Goal: Task Accomplishment & Management: Manage account settings

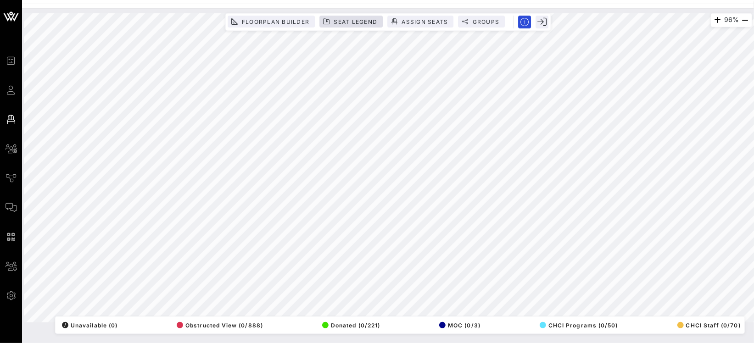
click at [360, 29] on div "96% Floorplan Builder Seat Legend Assign Seats Groups Exit All Reserved Shared …" at bounding box center [388, 167] width 728 height 309
click at [245, 21] on span "Floorplan Builder" at bounding box center [275, 21] width 68 height 7
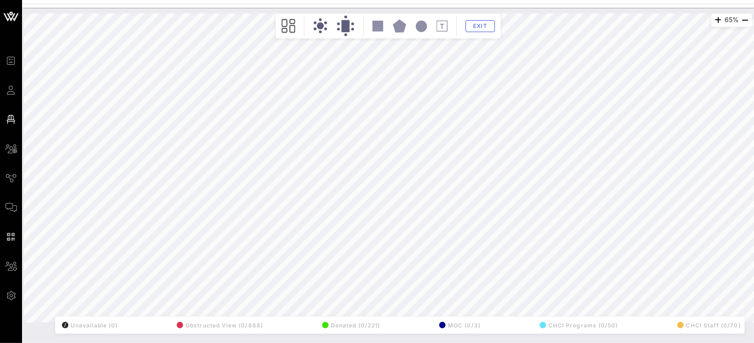
click at [91, 95] on div "65% Floorplan Builder Seat Legend Assign Seats Groups Exit All Reserved Shared …" at bounding box center [388, 167] width 728 height 309
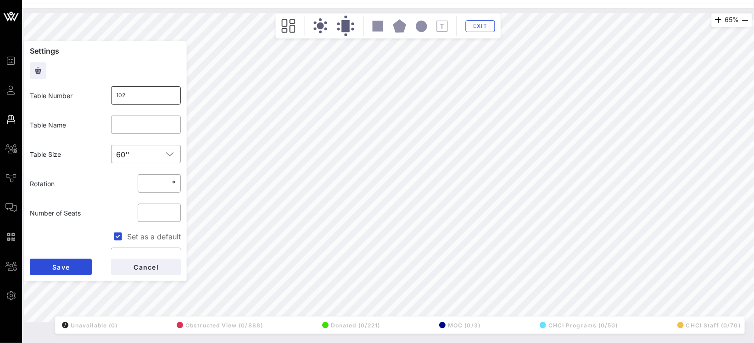
click at [134, 93] on input "102" at bounding box center [146, 95] width 59 height 15
type input "1001"
click at [65, 265] on span "Save" at bounding box center [61, 267] width 18 height 8
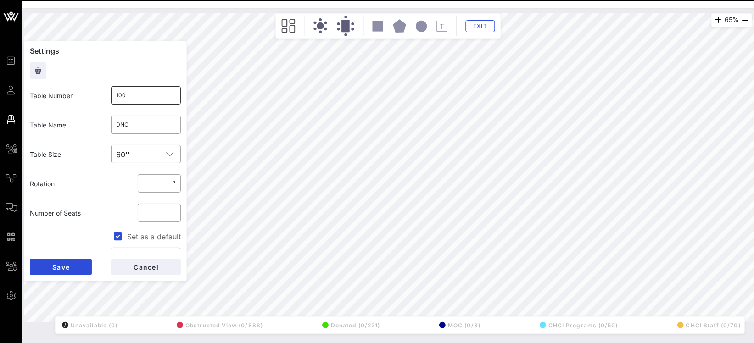
click at [138, 96] on input "100" at bounding box center [146, 95] width 59 height 15
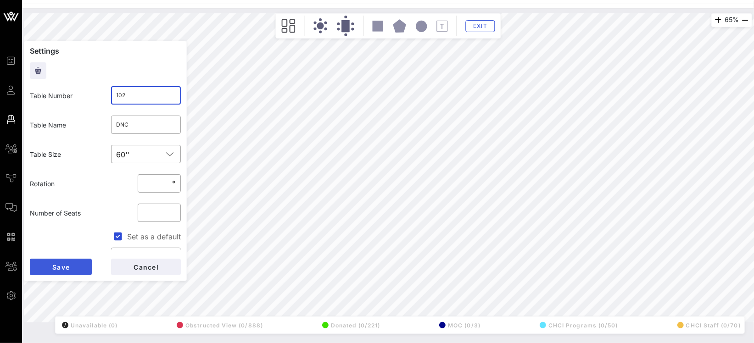
type input "102"
click at [66, 268] on span "Save" at bounding box center [61, 267] width 18 height 8
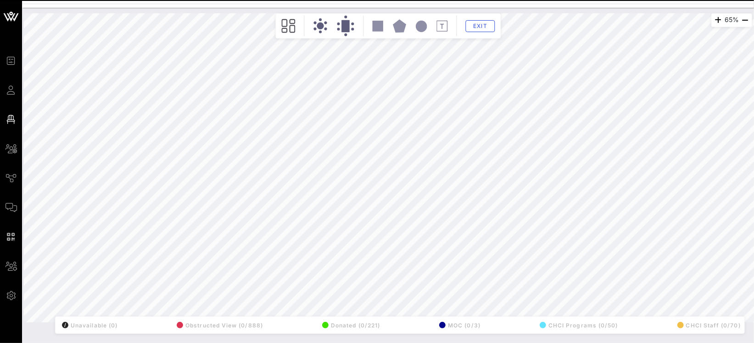
click at [97, 98] on div "65% Floorplan Builder Seat Legend Assign Seats Groups Exit All Reserved Shared …" at bounding box center [388, 167] width 728 height 309
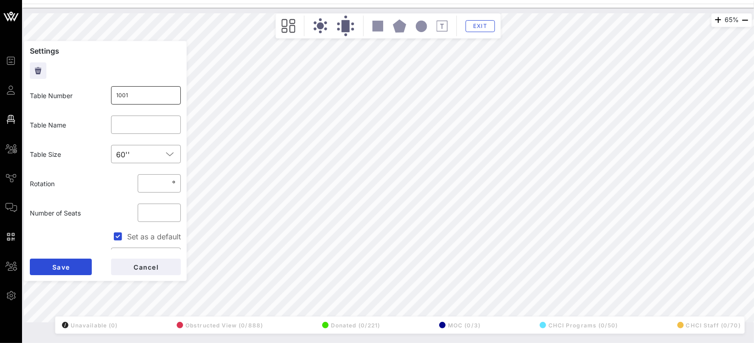
click at [132, 92] on input "1001" at bounding box center [146, 95] width 59 height 15
type input "100"
click at [62, 266] on span "Save" at bounding box center [61, 267] width 18 height 8
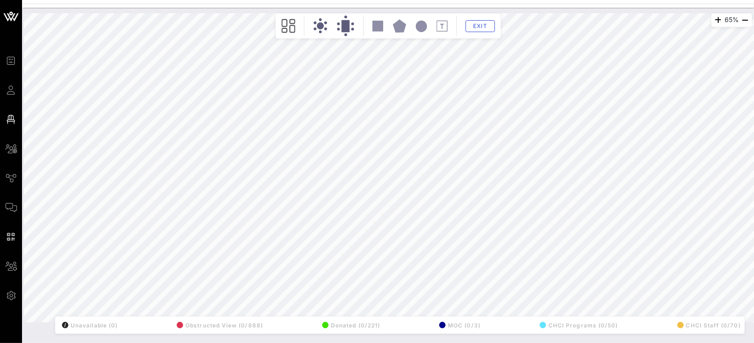
click at [139, 154] on div "65% Floorplan Builder Seat Legend Assign Seats Groups Exit All Reserved Shared …" at bounding box center [388, 167] width 728 height 309
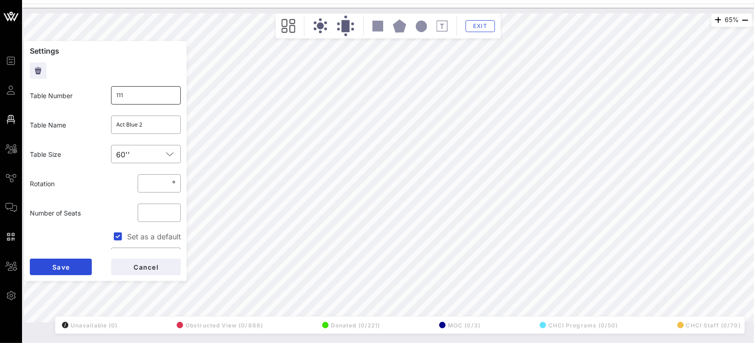
click at [141, 96] on input "111" at bounding box center [146, 95] width 59 height 15
type input "1111"
click at [82, 269] on button "Save" at bounding box center [61, 267] width 62 height 17
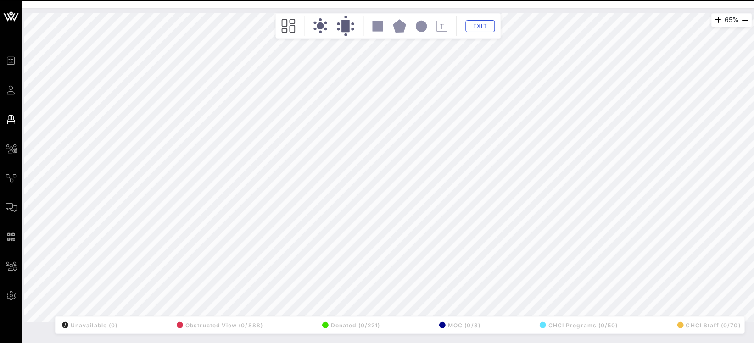
click at [93, 159] on div "65% Floorplan Builder Seat Legend Assign Seats Groups Exit All Reserved Shared …" at bounding box center [388, 167] width 728 height 309
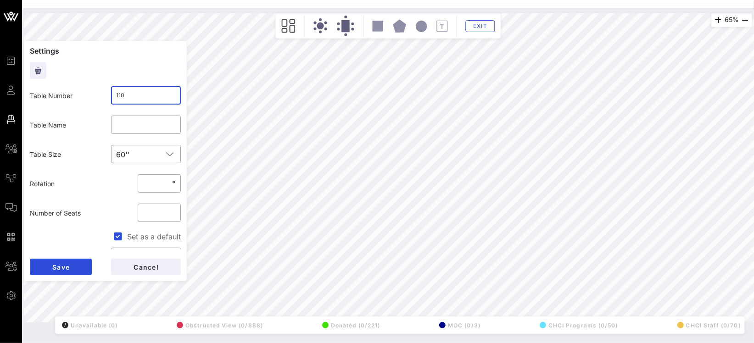
drag, startPoint x: 128, startPoint y: 95, endPoint x: 106, endPoint y: 96, distance: 21.6
click at [111, 95] on div "​ 110" at bounding box center [146, 95] width 70 height 18
type input "111"
click at [63, 268] on span "Save" at bounding box center [61, 267] width 18 height 8
click at [152, 156] on div "65% Floorplan Builder Seat Legend Assign Seats Groups Exit Settings Table Numbe…" at bounding box center [388, 167] width 728 height 309
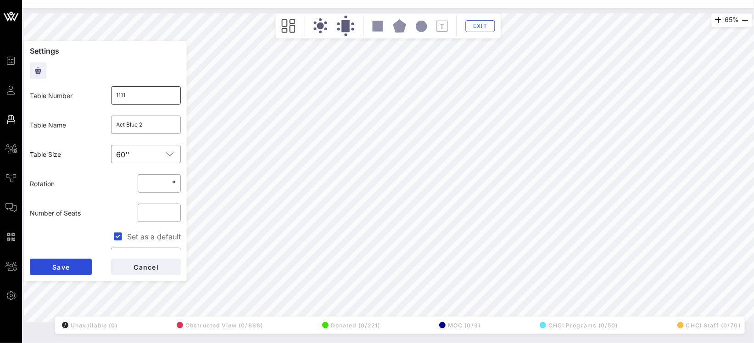
click at [128, 95] on input "1111" at bounding box center [146, 95] width 59 height 15
type input "110"
click at [61, 264] on span "Save" at bounding box center [61, 267] width 18 height 8
click at [141, 95] on input "113" at bounding box center [146, 95] width 59 height 15
type input "11322"
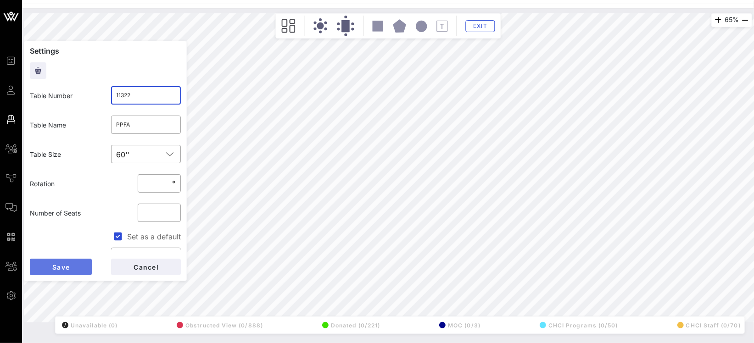
click at [73, 269] on button "Save" at bounding box center [61, 267] width 62 height 17
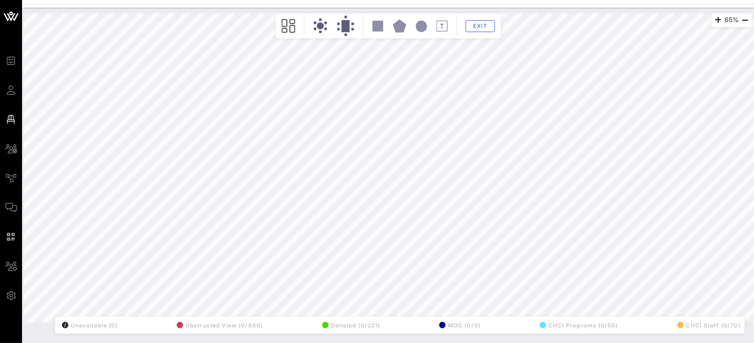
click at [140, 210] on div "65% Floorplan Builder Seat Legend Assign Seats Groups Exit All Reserved Shared …" at bounding box center [388, 167] width 728 height 309
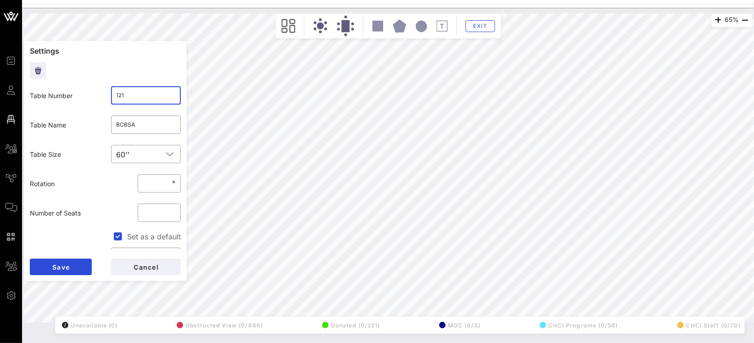
drag, startPoint x: 127, startPoint y: 97, endPoint x: 80, endPoint y: 96, distance: 46.8
click at [90, 97] on div "Table Number ​ 121" at bounding box center [105, 95] width 162 height 29
type input "113"
click at [76, 268] on button "Save" at bounding box center [61, 267] width 62 height 17
drag, startPoint x: 129, startPoint y: 96, endPoint x: 100, endPoint y: 93, distance: 29.0
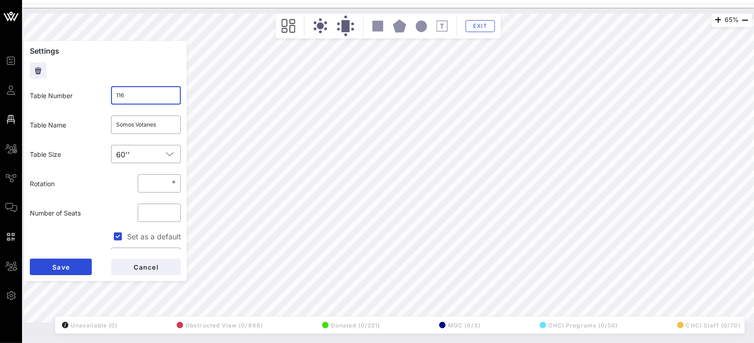
click at [106, 94] on div "​ 116" at bounding box center [146, 95] width 81 height 29
drag, startPoint x: 83, startPoint y: 265, endPoint x: 100, endPoint y: 230, distance: 39.2
click at [83, 265] on button "Save" at bounding box center [61, 267] width 62 height 17
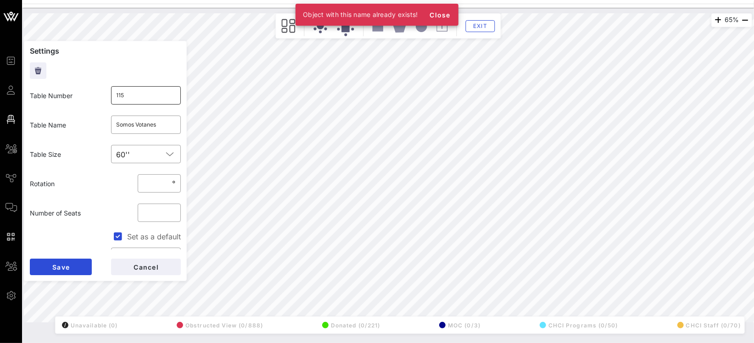
click at [140, 101] on input "115" at bounding box center [146, 95] width 59 height 15
type input "1155"
click at [74, 265] on button "Save" at bounding box center [61, 267] width 62 height 17
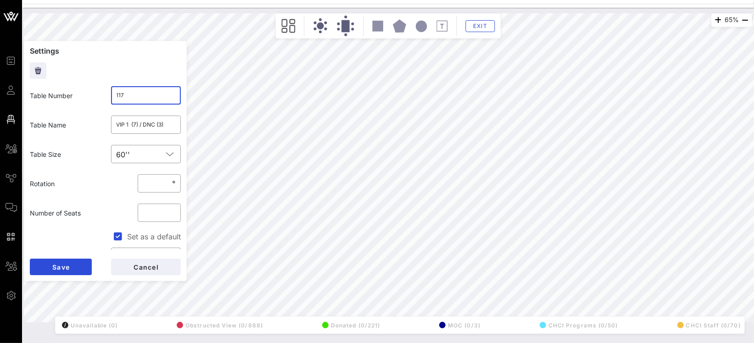
drag, startPoint x: 127, startPoint y: 97, endPoint x: 96, endPoint y: 95, distance: 31.3
click at [111, 95] on div "​ 117" at bounding box center [146, 95] width 70 height 18
type input "116"
click at [74, 260] on button "Save" at bounding box center [61, 267] width 62 height 17
drag, startPoint x: 119, startPoint y: 94, endPoint x: 83, endPoint y: 90, distance: 36.5
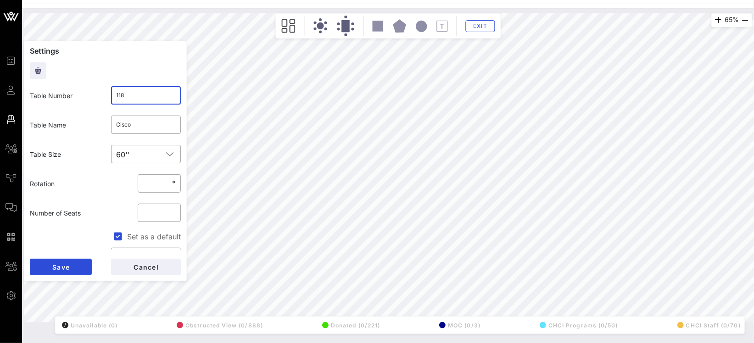
click at [96, 90] on div "Table Number ​ 118" at bounding box center [105, 95] width 162 height 29
type input "117"
click at [79, 266] on button "Save" at bounding box center [61, 267] width 62 height 17
drag, startPoint x: 132, startPoint y: 95, endPoint x: 89, endPoint y: 92, distance: 43.7
click at [111, 94] on div "​ 119" at bounding box center [146, 95] width 70 height 18
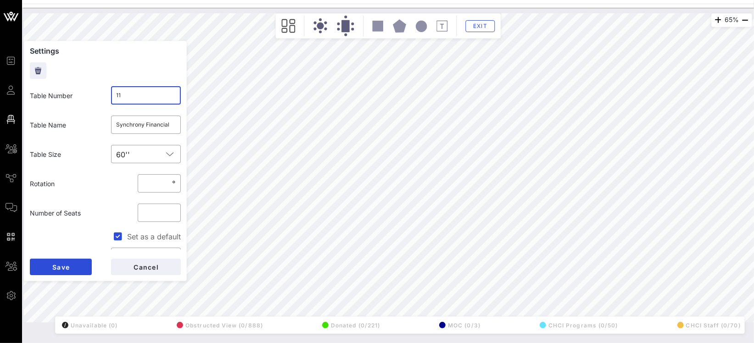
type input "118"
click at [75, 263] on button "Save" at bounding box center [61, 267] width 62 height 17
drag, startPoint x: 127, startPoint y: 97, endPoint x: 82, endPoint y: 94, distance: 45.6
click at [96, 94] on div "Table Number ​ 120" at bounding box center [105, 95] width 162 height 29
type input "119"
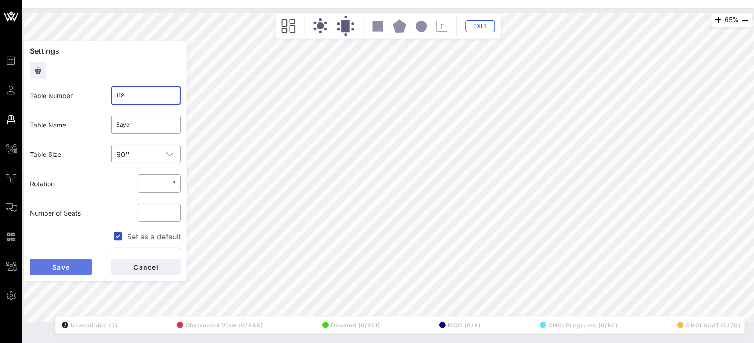
click at [70, 269] on button "Save" at bounding box center [61, 267] width 62 height 17
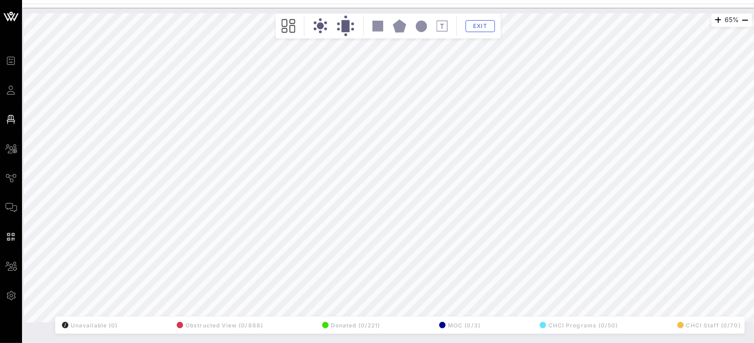
click at [153, 221] on div "65% Floorplan Builder Seat Legend Assign Seats Groups Exit All Reserved Shared …" at bounding box center [388, 167] width 728 height 309
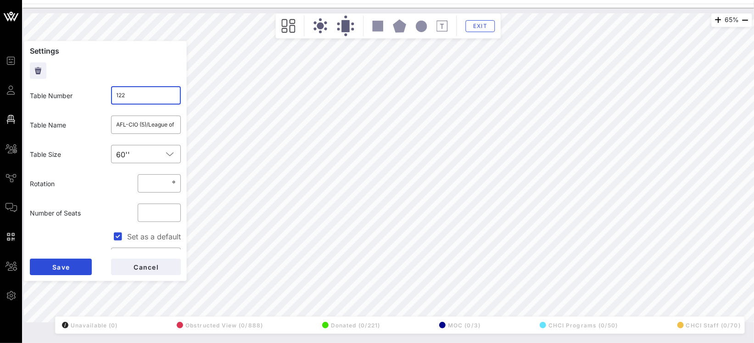
drag, startPoint x: 135, startPoint y: 96, endPoint x: 88, endPoint y: 95, distance: 47.3
click at [92, 95] on div "Table Number ​ 122" at bounding box center [105, 95] width 162 height 29
type input "120"
click at [70, 275] on button "Save" at bounding box center [61, 267] width 62 height 17
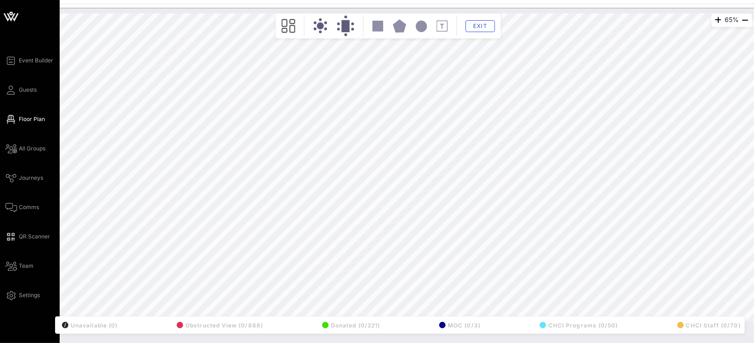
click at [89, 218] on div "65% Floorplan Builder Seat Legend Assign Seats Groups Exit All Reserved Shared …" at bounding box center [388, 167] width 728 height 309
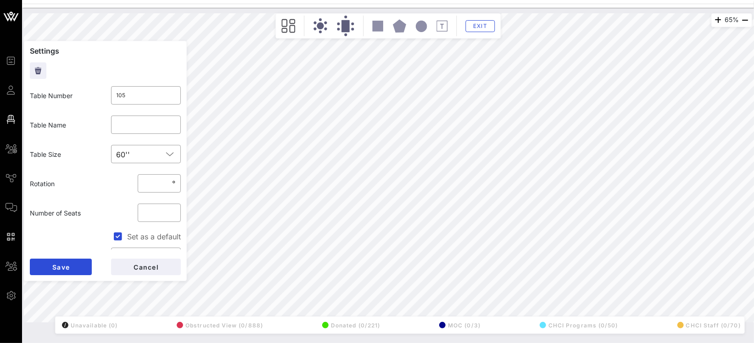
drag, startPoint x: 129, startPoint y: 97, endPoint x: 79, endPoint y: 93, distance: 49.7
click at [106, 95] on div "​ 105" at bounding box center [146, 95] width 81 height 29
type input "121"
click at [69, 263] on button "Save" at bounding box center [61, 267] width 62 height 17
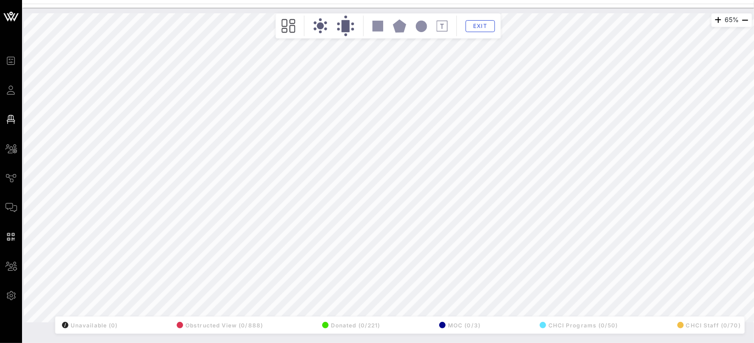
click at [90, 275] on div "65% Floorplan Builder Seat Legend Assign Seats Groups Exit All Reserved Shared …" at bounding box center [388, 167] width 728 height 309
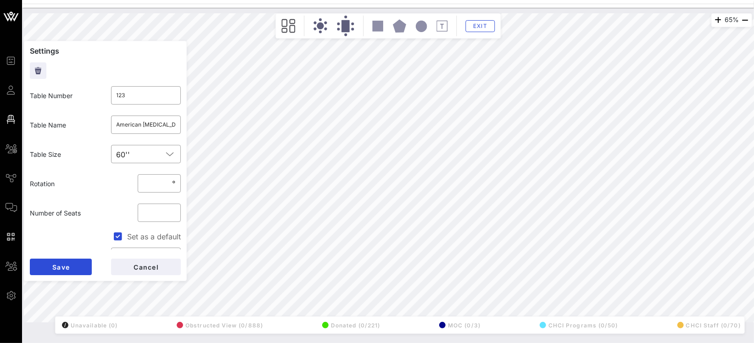
drag, startPoint x: 126, startPoint y: 96, endPoint x: 85, endPoint y: 92, distance: 41.5
click at [100, 92] on div "Table Number ​ 123" at bounding box center [105, 95] width 162 height 29
type input "122"
click at [75, 262] on button "Save" at bounding box center [61, 267] width 62 height 17
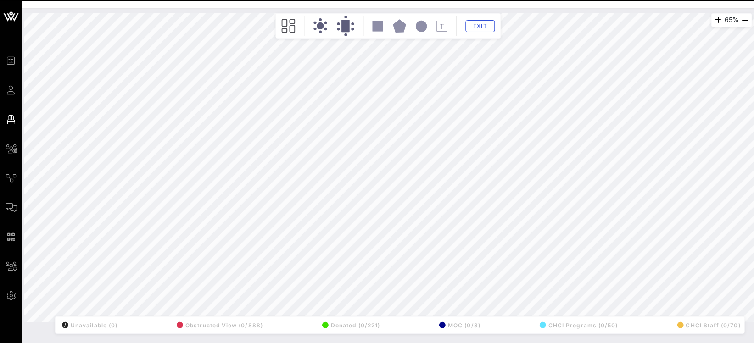
click at [153, 277] on div "65% Floorplan Builder Seat Legend Assign Seats Groups Exit All Reserved Shared …" at bounding box center [388, 167] width 728 height 309
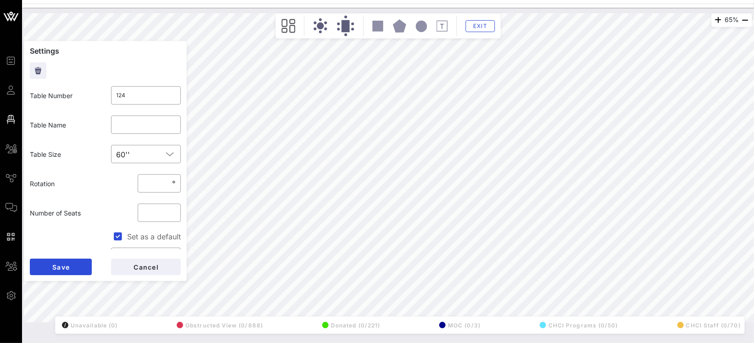
drag, startPoint x: 136, startPoint y: 93, endPoint x: 76, endPoint y: 93, distance: 60.6
click at [87, 93] on div "Table Number ​ 124" at bounding box center [105, 95] width 162 height 29
type input "123"
click at [73, 262] on button "Save" at bounding box center [61, 267] width 62 height 17
drag, startPoint x: 127, startPoint y: 98, endPoint x: 58, endPoint y: 97, distance: 68.4
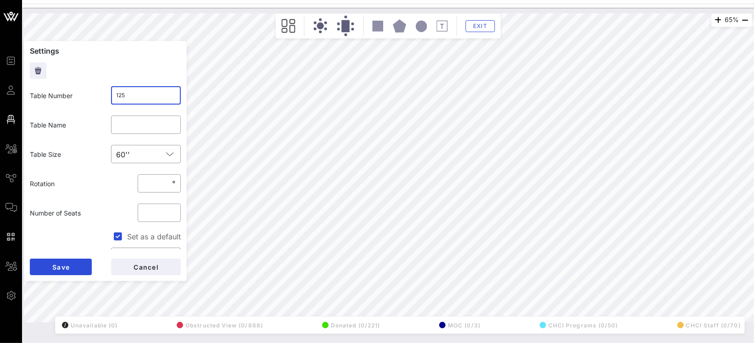
click at [83, 97] on div "Table Number ​ 125" at bounding box center [105, 95] width 162 height 29
type input "124"
click at [81, 268] on button "Save" at bounding box center [61, 267] width 62 height 17
drag, startPoint x: 131, startPoint y: 97, endPoint x: 64, endPoint y: 97, distance: 67.5
click at [78, 97] on div "Table Number ​ 126" at bounding box center [105, 95] width 162 height 29
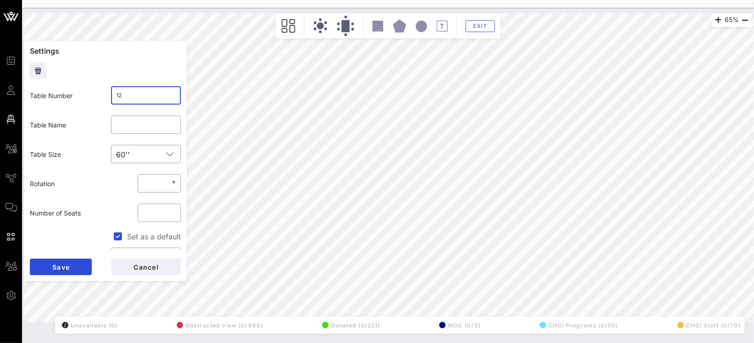
type input "125"
click at [85, 270] on button "Save" at bounding box center [61, 267] width 62 height 17
drag, startPoint x: 131, startPoint y: 98, endPoint x: 56, endPoint y: 95, distance: 74.9
click at [95, 97] on div "Table Number ​ 127" at bounding box center [105, 95] width 162 height 29
type input "126"
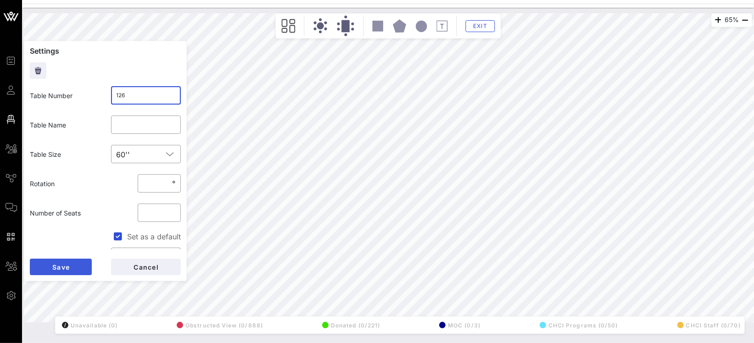
click at [69, 260] on button "Save" at bounding box center [61, 267] width 62 height 17
drag, startPoint x: 137, startPoint y: 94, endPoint x: 86, endPoint y: 95, distance: 51.0
click at [91, 95] on div "Table Number ​ 11322" at bounding box center [105, 95] width 162 height 29
type input "113"
drag, startPoint x: 80, startPoint y: 261, endPoint x: 83, endPoint y: 255, distance: 6.4
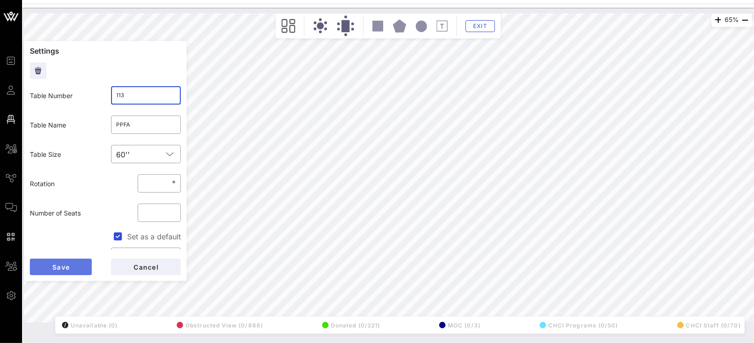
click at [80, 262] on button "Save" at bounding box center [61, 267] width 62 height 17
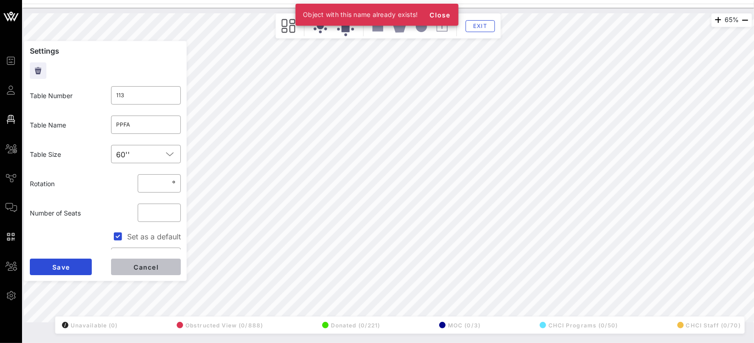
click at [147, 266] on span "Cancel" at bounding box center [146, 267] width 26 height 8
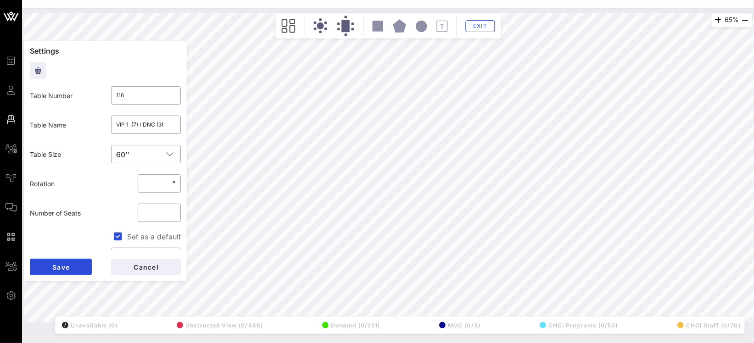
type input "126"
drag, startPoint x: 132, startPoint y: 97, endPoint x: 84, endPoint y: 95, distance: 48.7
click at [106, 95] on div "​ 126" at bounding box center [146, 95] width 81 height 29
type input "127"
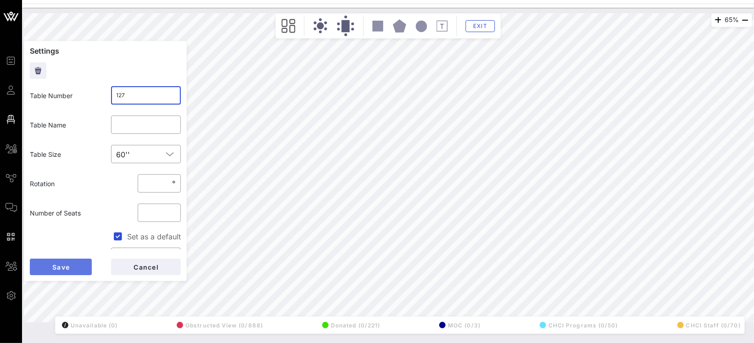
click at [60, 271] on button "Save" at bounding box center [61, 267] width 62 height 17
drag, startPoint x: 103, startPoint y: 95, endPoint x: 80, endPoint y: 95, distance: 22.5
click at [99, 95] on div "Table Number ​ 125" at bounding box center [105, 95] width 162 height 29
type input "126"
click at [78, 267] on button "Save" at bounding box center [61, 267] width 62 height 17
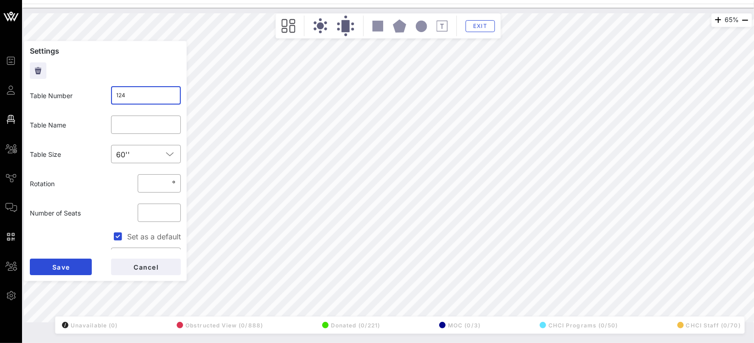
drag, startPoint x: 123, startPoint y: 93, endPoint x: 112, endPoint y: 93, distance: 11.0
click at [112, 93] on div "​ 124" at bounding box center [146, 95] width 70 height 18
type input "125"
click at [80, 267] on button "Save" at bounding box center [61, 267] width 62 height 17
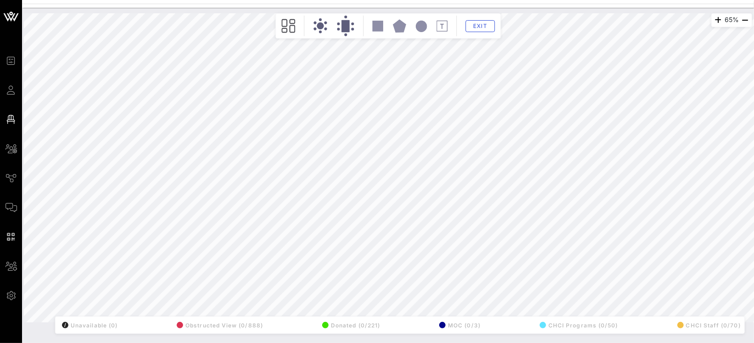
click at [148, 273] on div "65% Floorplan Builder Seat Legend Assign Seats Groups Exit All Reserved Shared …" at bounding box center [388, 167] width 728 height 309
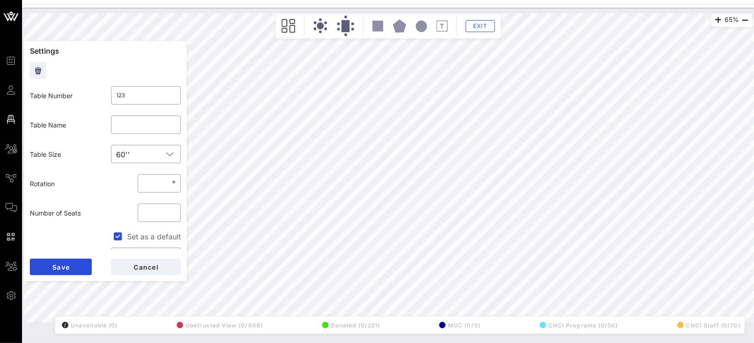
drag, startPoint x: 118, startPoint y: 95, endPoint x: 78, endPoint y: 94, distance: 40.9
click at [106, 94] on div "​ 123" at bounding box center [146, 95] width 81 height 29
type input "124"
click at [75, 261] on button "Save" at bounding box center [61, 267] width 62 height 17
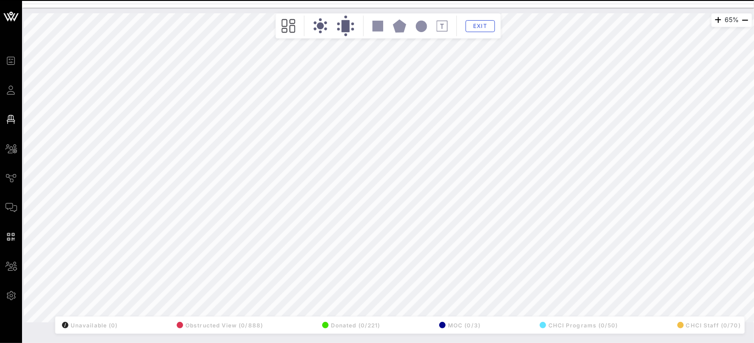
click at [87, 273] on div "65% Floorplan Builder Seat Legend Assign Seats Groups Exit All Reserved Shared …" at bounding box center [388, 167] width 728 height 309
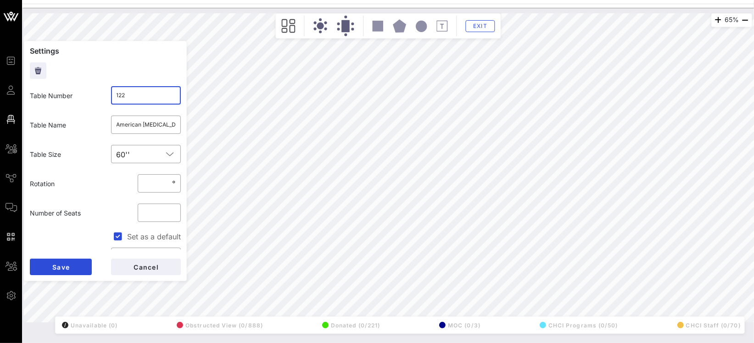
drag, startPoint x: 132, startPoint y: 96, endPoint x: 90, endPoint y: 92, distance: 41.5
click at [111, 94] on div "​ 122" at bounding box center [146, 95] width 70 height 18
type input "123"
click at [78, 266] on button "Save" at bounding box center [61, 267] width 62 height 17
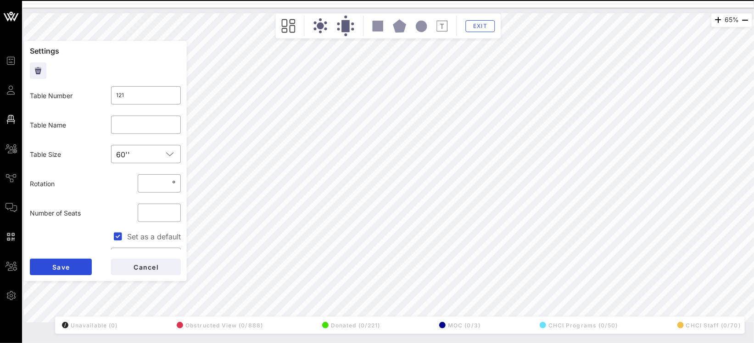
click at [96, 226] on div "65% Floorplan Builder Seat Legend Assign Seats Groups Exit Settings Table Numbe…" at bounding box center [388, 167] width 728 height 309
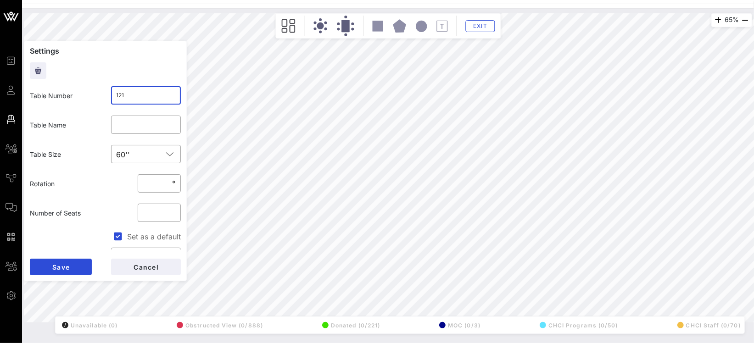
drag, startPoint x: 127, startPoint y: 92, endPoint x: 94, endPoint y: 91, distance: 33.1
click at [106, 92] on div "​ 121" at bounding box center [146, 95] width 81 height 29
type input "122"
click at [63, 269] on span "Save" at bounding box center [61, 267] width 18 height 8
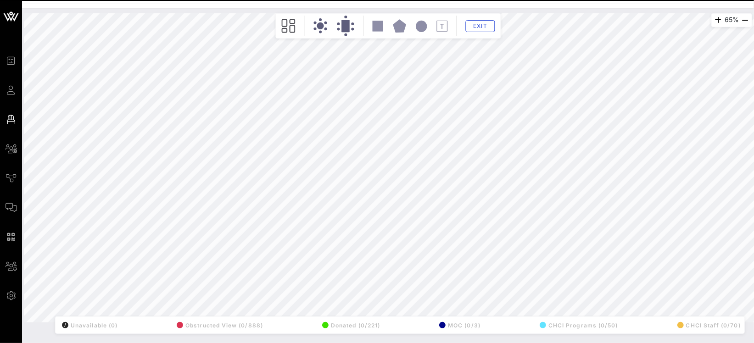
click at [151, 214] on div "65% Floorplan Builder Seat Legend Assign Seats Groups Exit All Reserved Shared …" at bounding box center [388, 167] width 728 height 309
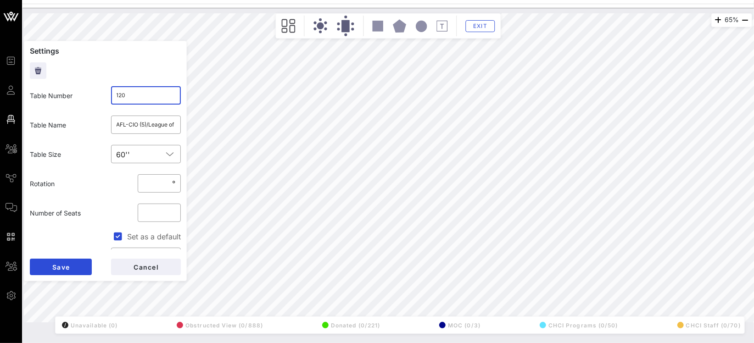
drag, startPoint x: 120, startPoint y: 94, endPoint x: 81, endPoint y: 93, distance: 38.6
click at [96, 93] on div "Table Number ​ 120" at bounding box center [105, 95] width 162 height 29
type input "121"
click at [73, 265] on button "Save" at bounding box center [61, 267] width 62 height 17
drag, startPoint x: 131, startPoint y: 95, endPoint x: 114, endPoint y: 95, distance: 17.0
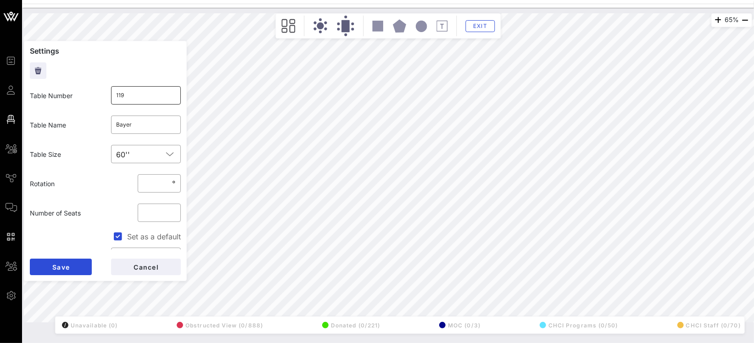
click at [117, 95] on input "119" at bounding box center [146, 95] width 59 height 15
type input "120"
click at [60, 270] on span "Save" at bounding box center [61, 267] width 18 height 8
drag, startPoint x: 125, startPoint y: 96, endPoint x: 115, endPoint y: 94, distance: 9.9
click at [117, 94] on input "118" at bounding box center [146, 95] width 59 height 15
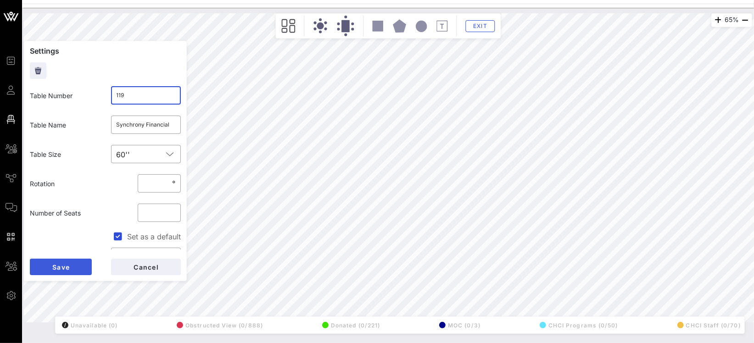
type input "119"
click at [63, 261] on button "Save" at bounding box center [61, 267] width 62 height 17
drag, startPoint x: 133, startPoint y: 94, endPoint x: 108, endPoint y: 90, distance: 25.1
click at [118, 92] on input "117" at bounding box center [146, 95] width 59 height 15
type input "118"
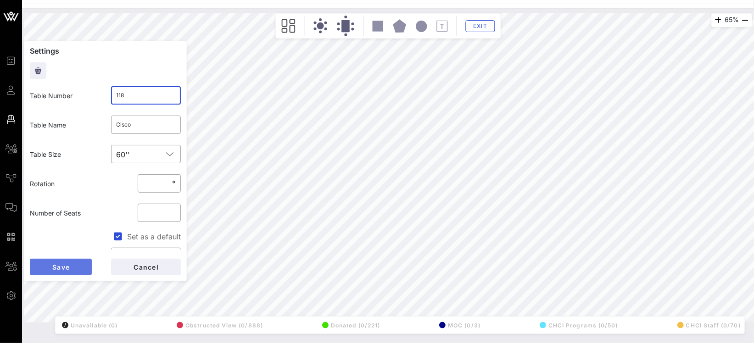
click at [83, 268] on button "Save" at bounding box center [61, 267] width 62 height 17
drag, startPoint x: 143, startPoint y: 101, endPoint x: 80, endPoint y: 96, distance: 63.0
click at [99, 96] on div "Table Number ​ 116" at bounding box center [105, 95] width 162 height 29
type input "117"
drag, startPoint x: 92, startPoint y: 263, endPoint x: 69, endPoint y: 263, distance: 23.0
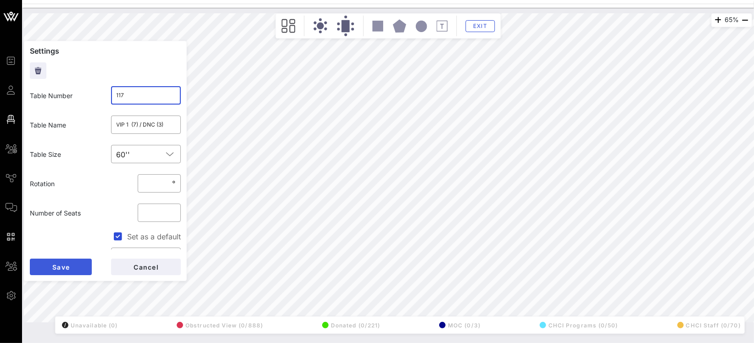
click at [92, 263] on div "Save Cancel" at bounding box center [105, 267] width 151 height 17
click at [69, 263] on span "Save" at bounding box center [61, 267] width 18 height 8
click at [106, 94] on div "​ 1155" at bounding box center [146, 95] width 81 height 29
type input "116"
click at [75, 269] on button "Save" at bounding box center [61, 267] width 62 height 17
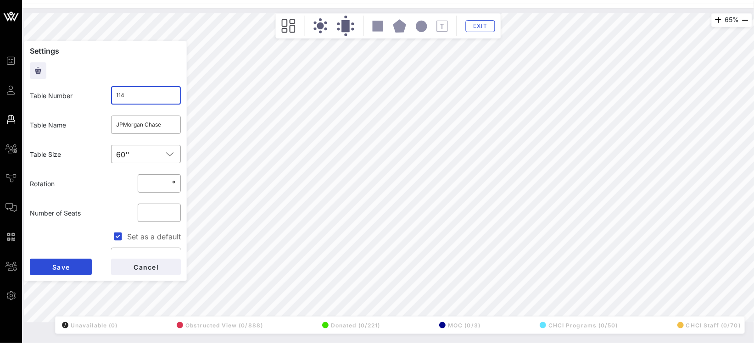
drag, startPoint x: 128, startPoint y: 97, endPoint x: 118, endPoint y: 97, distance: 10.6
click at [118, 97] on input "114" at bounding box center [146, 95] width 59 height 15
type input "115"
click at [81, 270] on button "Save" at bounding box center [61, 267] width 62 height 17
click at [126, 269] on button "Cancel" at bounding box center [146, 267] width 70 height 17
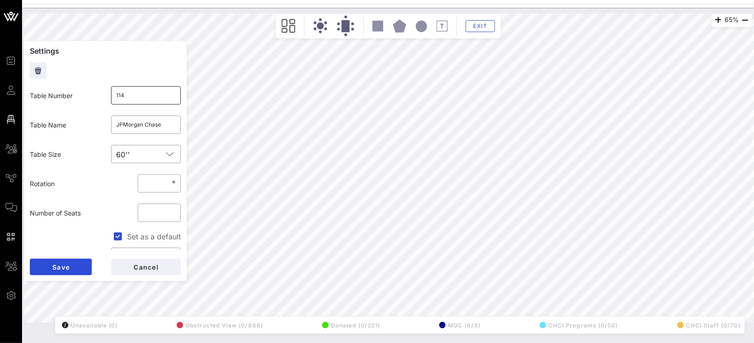
click at [139, 101] on input "114" at bounding box center [146, 95] width 59 height 15
click at [55, 265] on span "Save" at bounding box center [61, 267] width 18 height 8
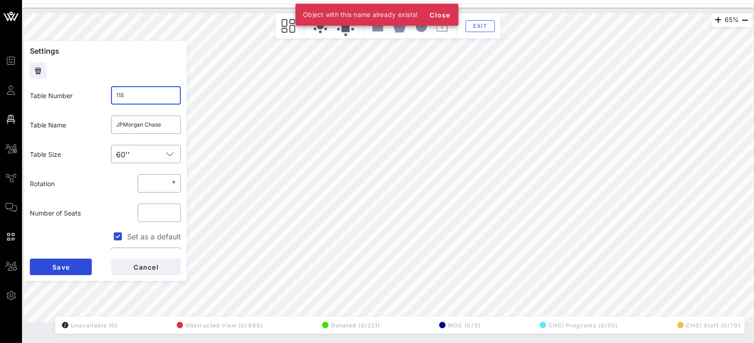
click at [135, 98] on input "115" at bounding box center [146, 95] width 59 height 15
type input "1155"
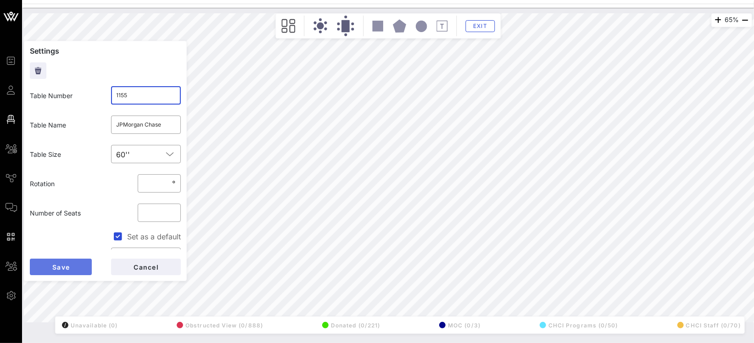
click at [76, 272] on button "Save" at bounding box center [61, 267] width 62 height 17
drag, startPoint x: 129, startPoint y: 95, endPoint x: 85, endPoint y: 94, distance: 43.6
click at [94, 95] on div "Table Number ​ 11322" at bounding box center [105, 95] width 162 height 29
type input "114"
click at [68, 267] on span "Save" at bounding box center [61, 267] width 18 height 8
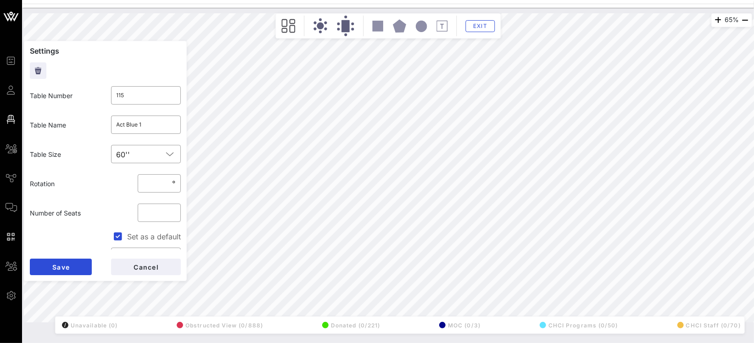
drag, startPoint x: 121, startPoint y: 99, endPoint x: 96, endPoint y: 95, distance: 25.1
click at [106, 97] on div "​ 115" at bounding box center [146, 95] width 81 height 29
type input "105"
click at [65, 267] on span "Save" at bounding box center [61, 267] width 18 height 8
drag, startPoint x: 106, startPoint y: 94, endPoint x: 88, endPoint y: 94, distance: 17.9
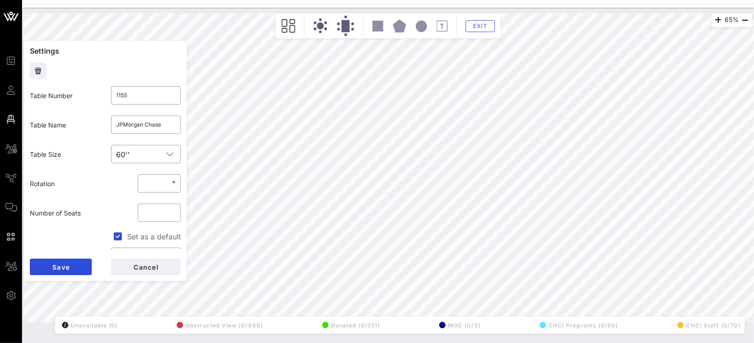
click at [102, 94] on div "Table Number ​ 1155" at bounding box center [105, 95] width 162 height 29
type input "115"
click at [75, 268] on button "Save" at bounding box center [61, 267] width 62 height 17
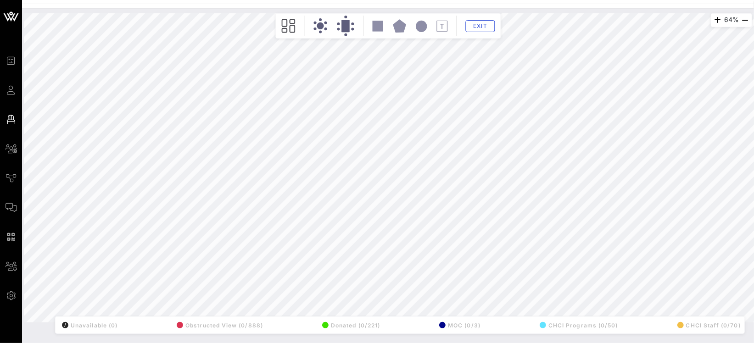
click at [347, 339] on div "64% Floorplan Builder Seat Legend Assign Seats Groups Exit All Reserved Shared …" at bounding box center [388, 176] width 732 height 336
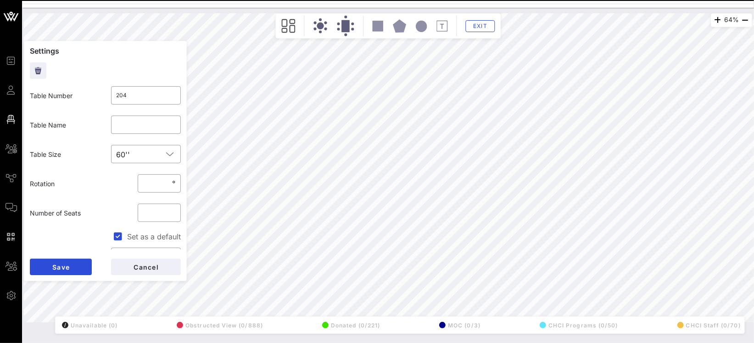
type input "203"
type input "HEAD C"
type input "202"
type input "HEAD B"
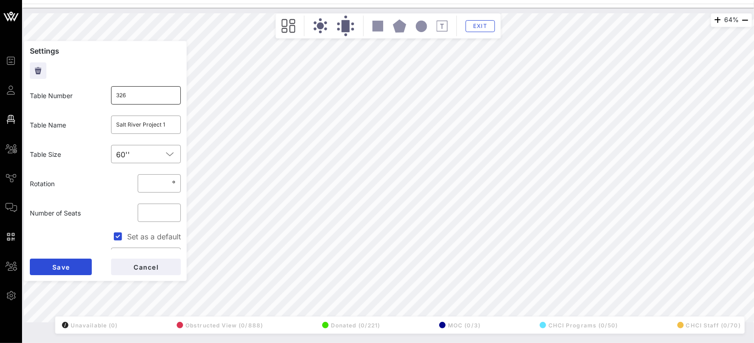
click at [113, 96] on div "​ 326" at bounding box center [146, 95] width 70 height 18
click at [62, 271] on button "Save" at bounding box center [61, 267] width 62 height 17
click at [149, 97] on input "301" at bounding box center [146, 95] width 59 height 15
type input "3011"
click at [76, 267] on button "Save" at bounding box center [61, 267] width 62 height 17
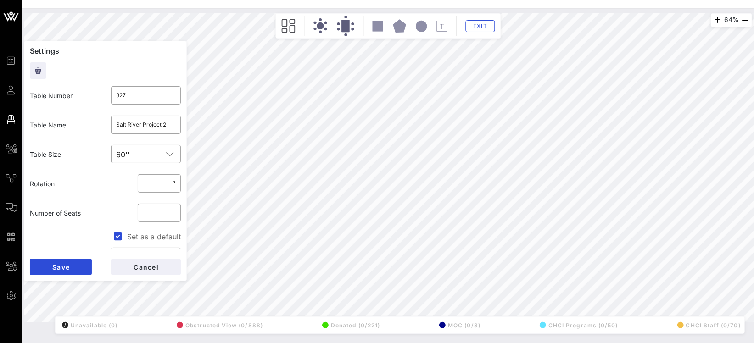
drag, startPoint x: 129, startPoint y: 94, endPoint x: 61, endPoint y: 88, distance: 68.6
click at [106, 91] on div "​ 327" at bounding box center [146, 95] width 81 height 29
click at [65, 266] on span "Save" at bounding box center [61, 267] width 18 height 8
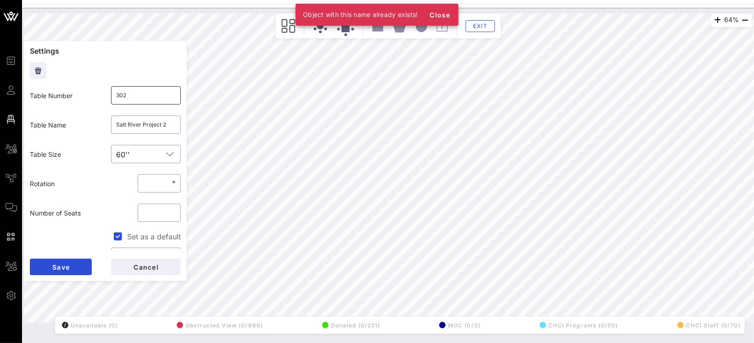
click at [136, 94] on input "302" at bounding box center [146, 95] width 59 height 15
type input "3022"
click at [69, 267] on span "Save" at bounding box center [61, 267] width 18 height 8
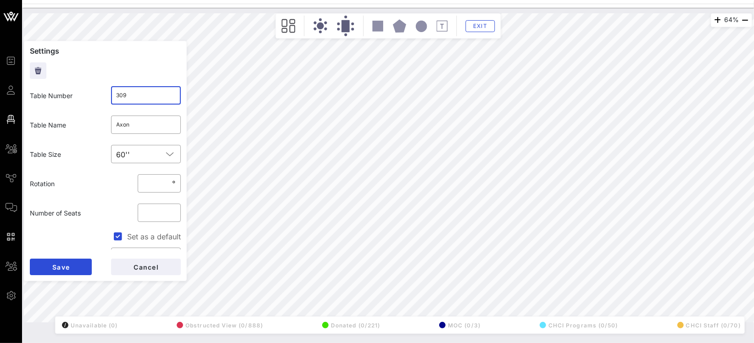
drag, startPoint x: 146, startPoint y: 95, endPoint x: 114, endPoint y: 94, distance: 32.6
click at [123, 94] on input "309" at bounding box center [146, 95] width 59 height 15
drag, startPoint x: 40, startPoint y: 271, endPoint x: 106, endPoint y: 163, distance: 126.9
click at [41, 271] on button "Save" at bounding box center [61, 267] width 62 height 17
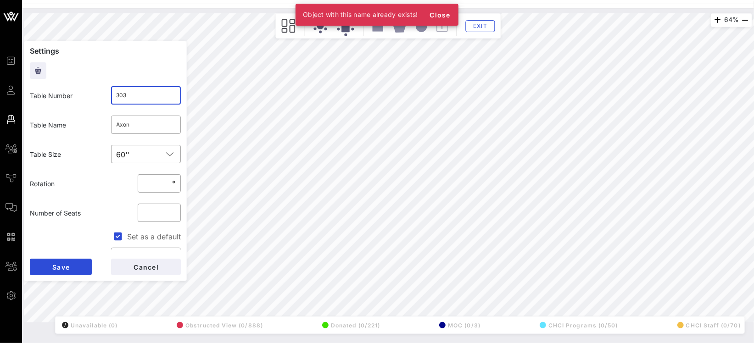
click at [138, 101] on input "303" at bounding box center [146, 95] width 59 height 15
type input "3033"
click at [69, 268] on span "Save" at bounding box center [61, 267] width 18 height 8
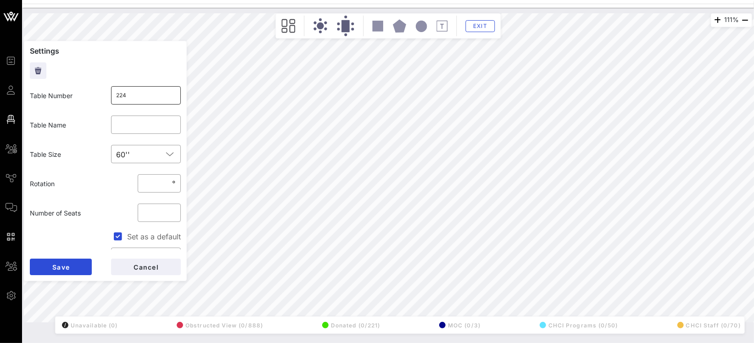
click at [131, 95] on input "224" at bounding box center [146, 95] width 59 height 15
type input "228"
click at [62, 266] on span "Save" at bounding box center [61, 267] width 18 height 8
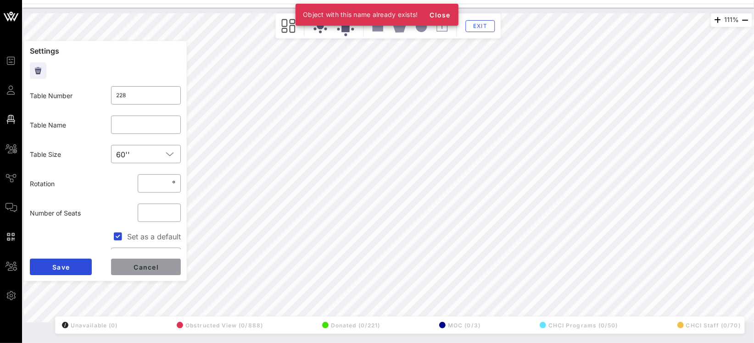
click at [144, 266] on span "Cancel" at bounding box center [146, 267] width 26 height 8
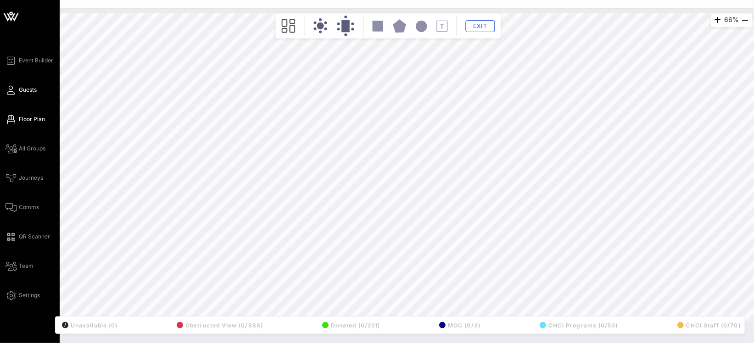
click at [14, 90] on icon at bounding box center [11, 90] width 11 height 1
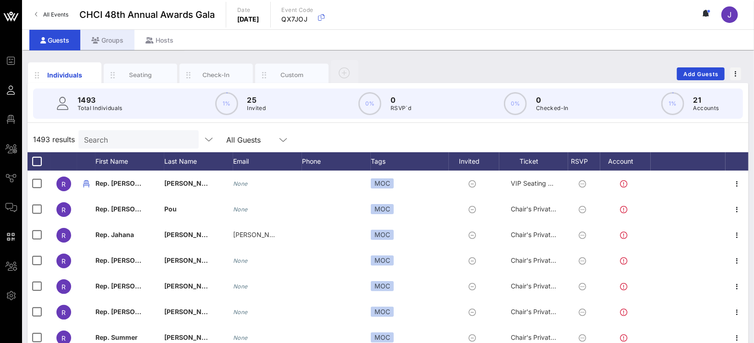
click at [105, 42] on div "Groups" at bounding box center [107, 40] width 54 height 21
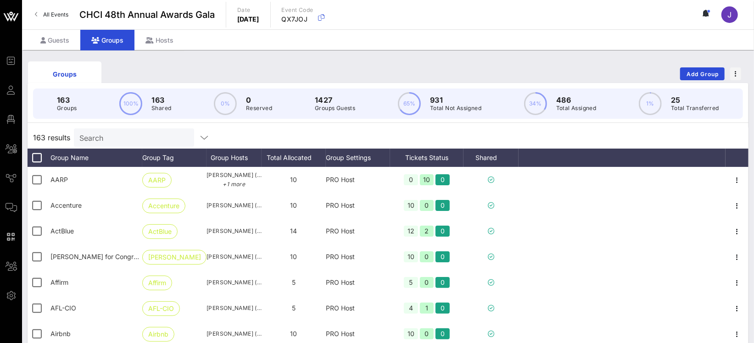
click at [95, 147] on div "163 results Search" at bounding box center [388, 138] width 721 height 22
click at [98, 141] on input "text" at bounding box center [132, 138] width 107 height 12
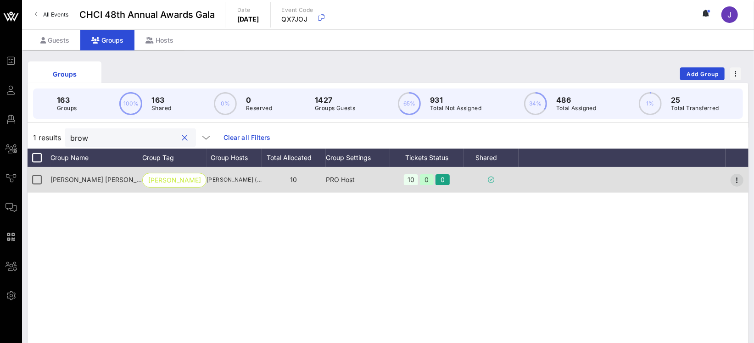
type input "brow"
click at [737, 179] on icon "button" at bounding box center [737, 180] width 11 height 11
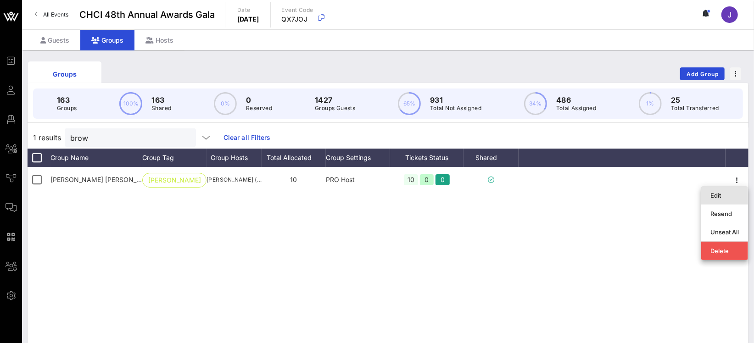
click at [729, 194] on div "Edit" at bounding box center [725, 195] width 28 height 7
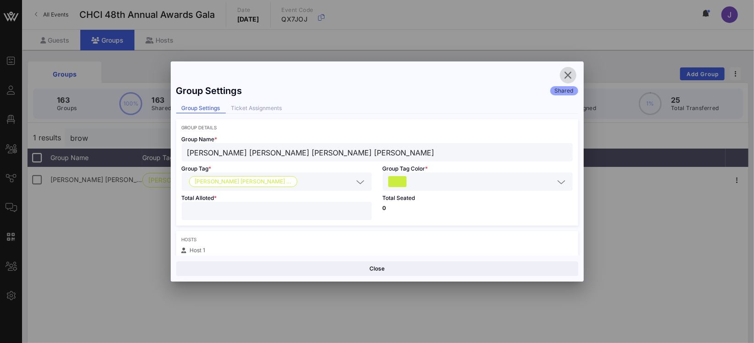
click at [571, 72] on icon "button" at bounding box center [568, 75] width 11 height 11
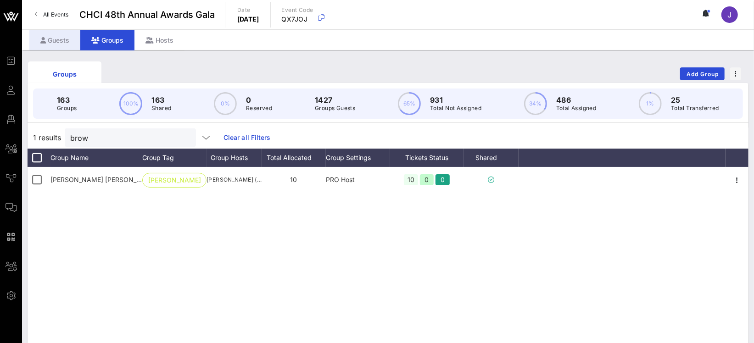
click at [63, 41] on div "Guests" at bounding box center [54, 40] width 51 height 21
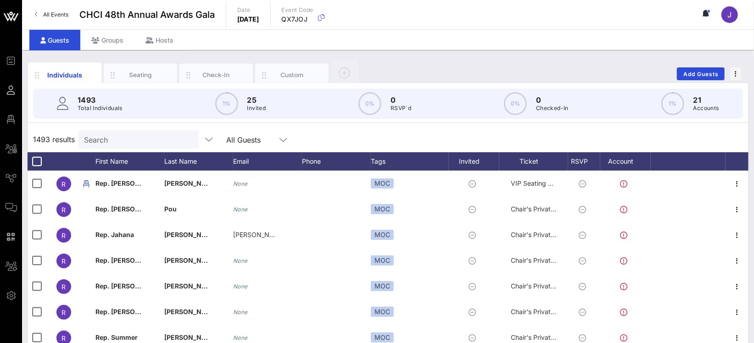
click at [103, 139] on input "Search" at bounding box center [137, 140] width 107 height 12
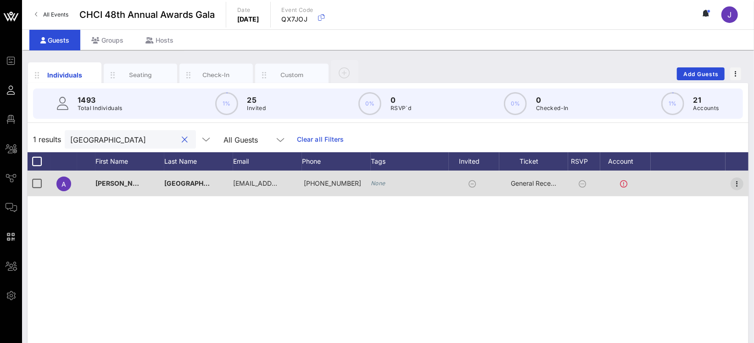
type input "[GEOGRAPHIC_DATA]"
click at [737, 185] on icon "button" at bounding box center [737, 184] width 11 height 11
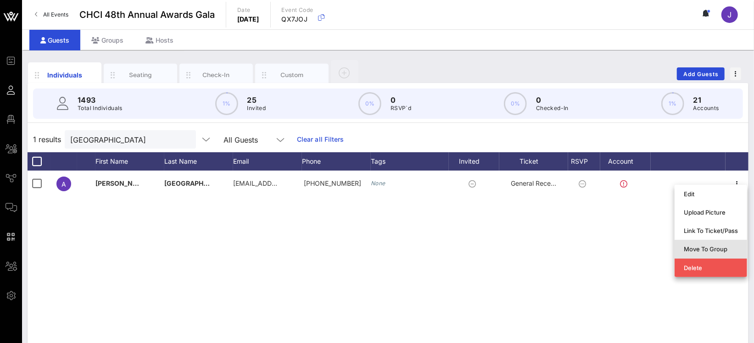
click at [714, 246] on div "Move To Group" at bounding box center [711, 249] width 54 height 7
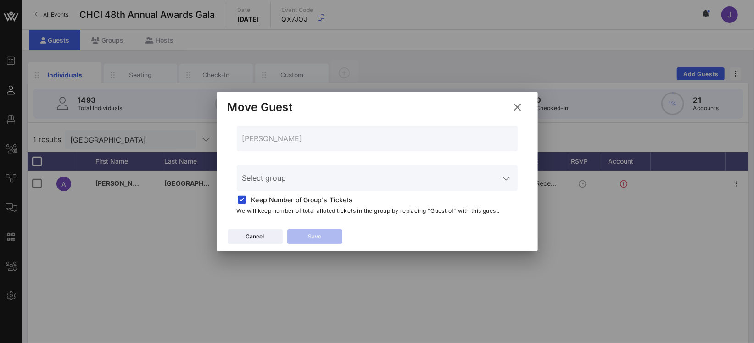
click at [329, 180] on input "Select group" at bounding box center [370, 183] width 257 height 15
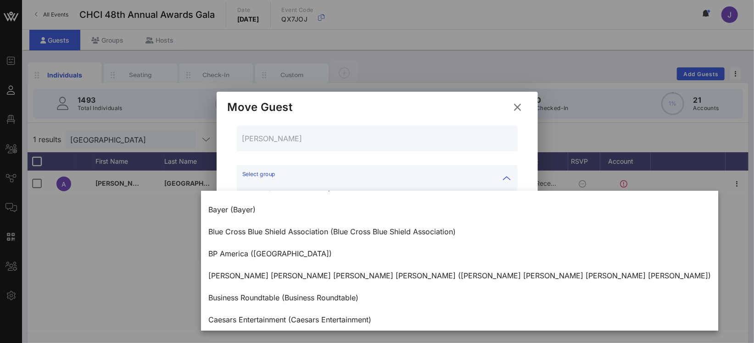
scroll to position [749, 0]
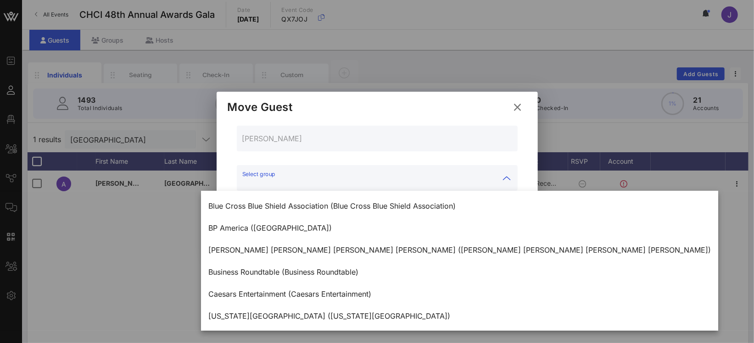
click at [519, 107] on icon at bounding box center [517, 106] width 13 height 11
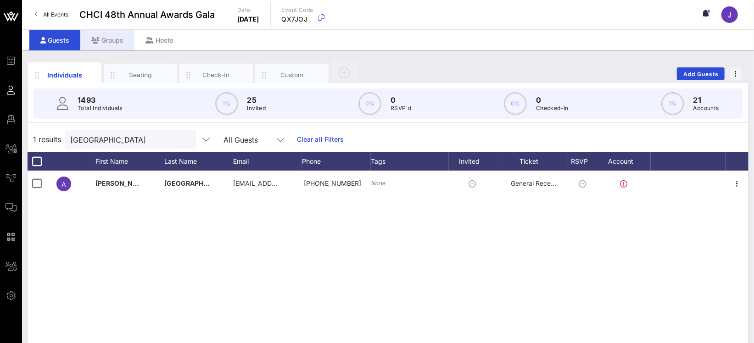
click at [109, 36] on div "Groups" at bounding box center [107, 40] width 54 height 21
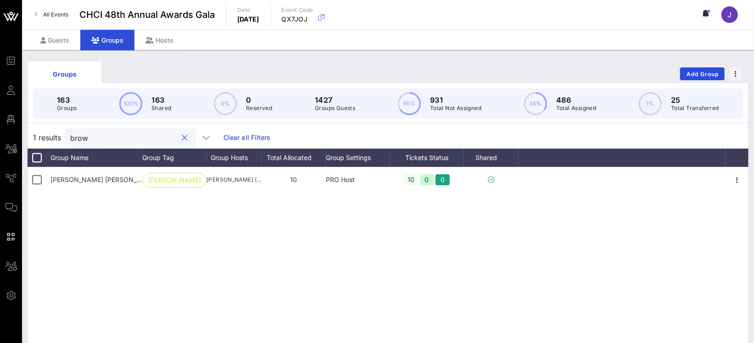
drag, startPoint x: 100, startPoint y: 135, endPoint x: 63, endPoint y: 129, distance: 36.7
click at [71, 130] on div "brow" at bounding box center [123, 138] width 107 height 18
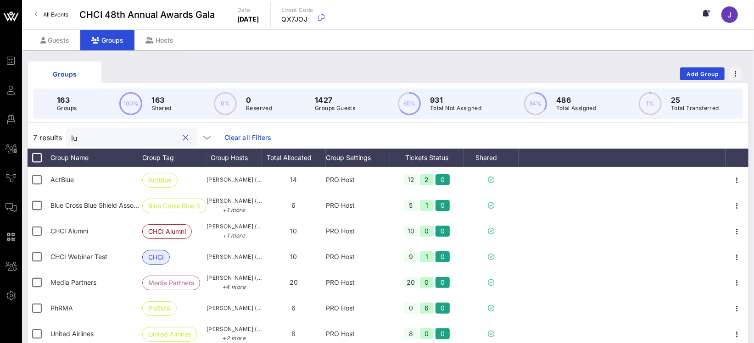
type input "l"
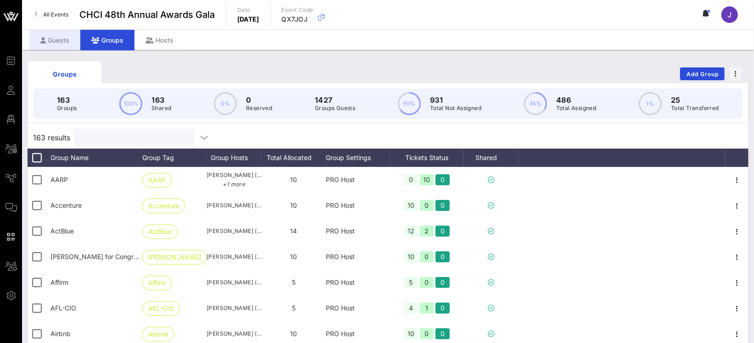
click at [61, 46] on div "Guests" at bounding box center [54, 40] width 51 height 21
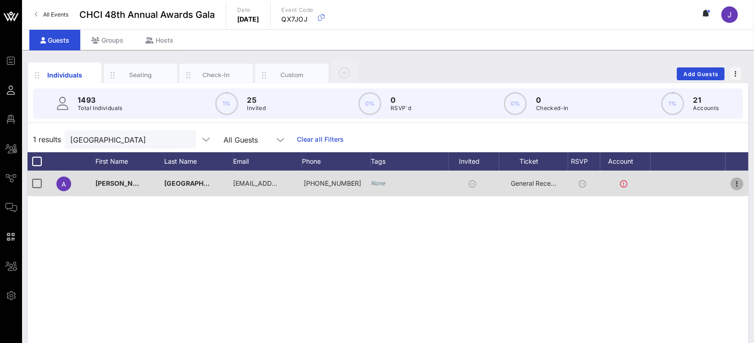
click at [733, 185] on icon "button" at bounding box center [737, 184] width 11 height 11
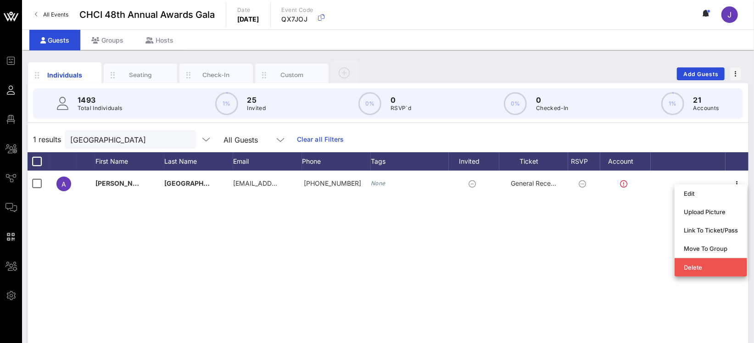
click at [580, 207] on div "A [PERSON_NAME] [EMAIL_ADDRESS][DOMAIN_NAME] [PHONE_NUMBER] None General Recept…" at bounding box center [388, 308] width 721 height 275
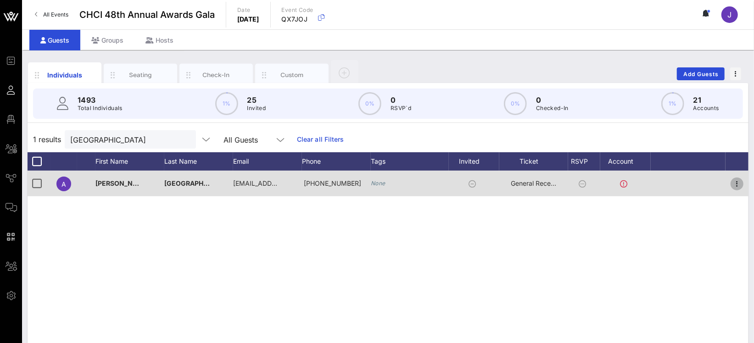
click at [739, 183] on icon "button" at bounding box center [737, 184] width 11 height 11
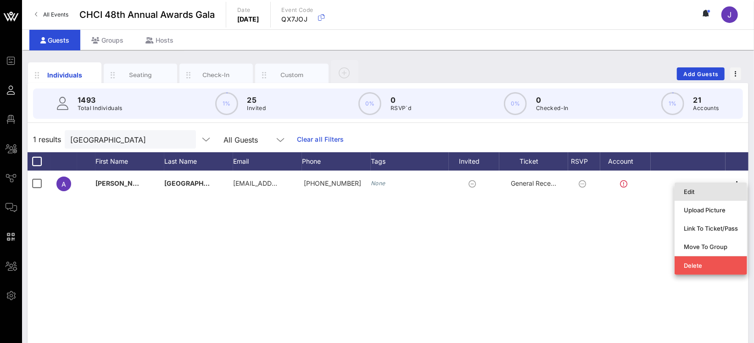
click at [711, 196] on div "Edit" at bounding box center [711, 192] width 54 height 15
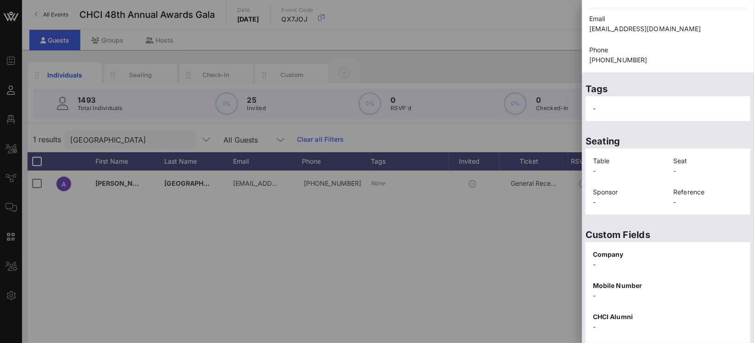
scroll to position [214, 0]
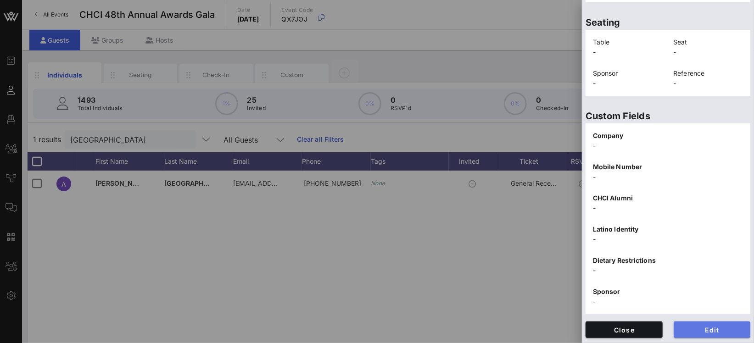
click at [694, 328] on span "Edit" at bounding box center [712, 330] width 62 height 8
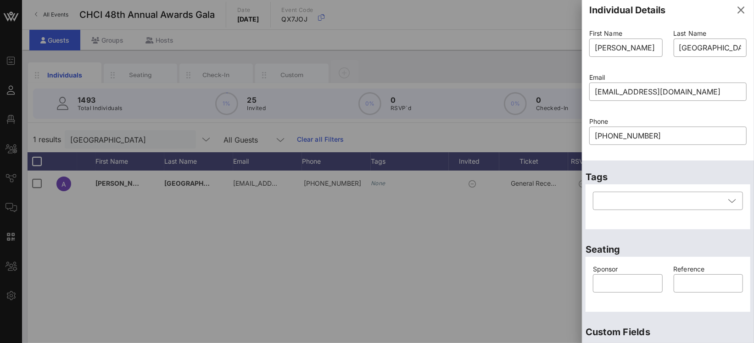
scroll to position [0, 0]
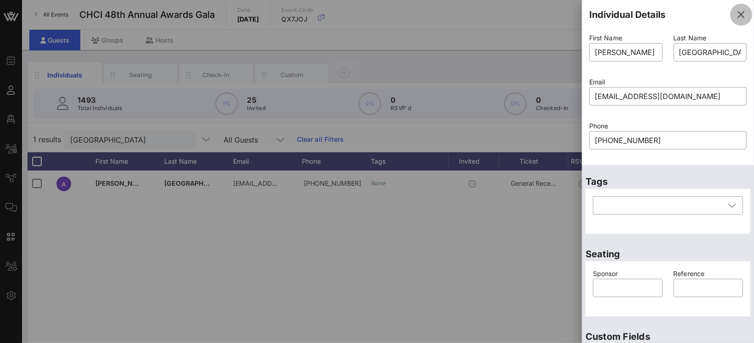
click at [736, 16] on icon "button" at bounding box center [741, 14] width 11 height 11
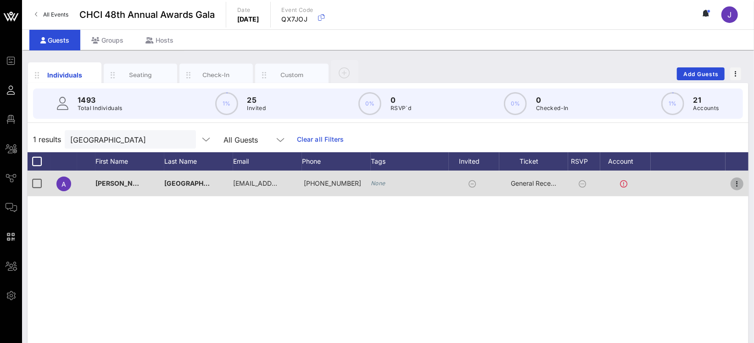
click at [739, 184] on icon "button" at bounding box center [737, 184] width 11 height 11
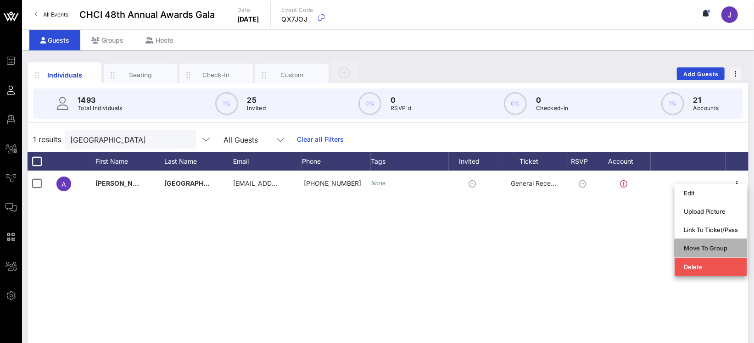
click at [718, 242] on div "Move To Group" at bounding box center [711, 248] width 54 height 15
type input "[PERSON_NAME]"
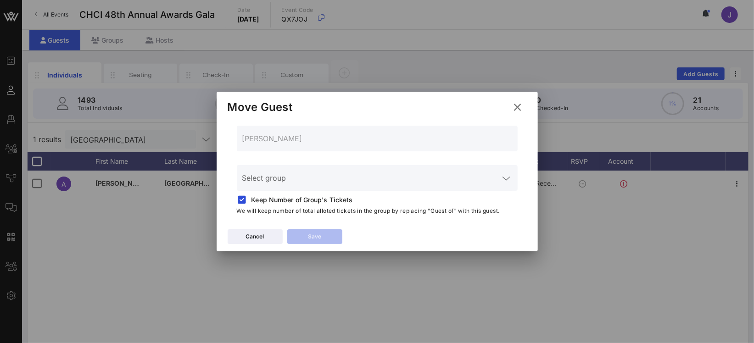
click at [343, 172] on div "Select group" at bounding box center [377, 178] width 270 height 26
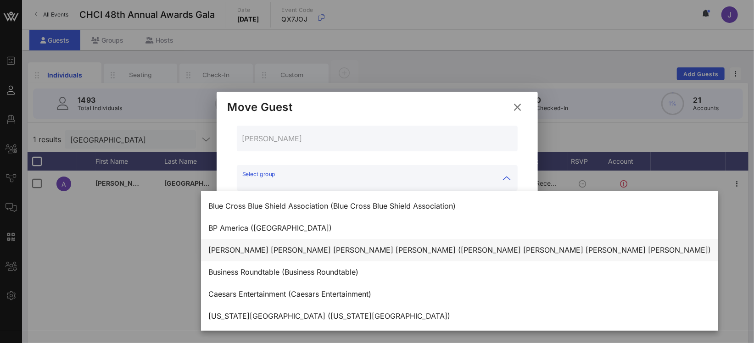
click at [322, 253] on div "[PERSON_NAME] [PERSON_NAME] [PERSON_NAME] [PERSON_NAME] ([PERSON_NAME] [PERSON_…" at bounding box center [459, 250] width 503 height 9
type input "[PERSON_NAME] [PERSON_NAME] [PERSON_NAME] [PERSON_NAME] ([PERSON_NAME] [PERSON_…"
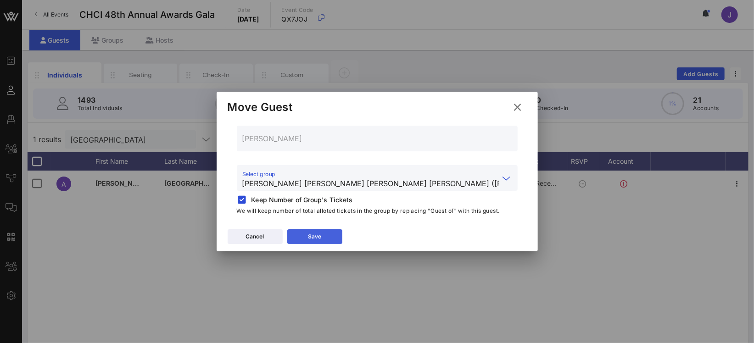
click at [321, 239] on button "Save" at bounding box center [314, 237] width 55 height 15
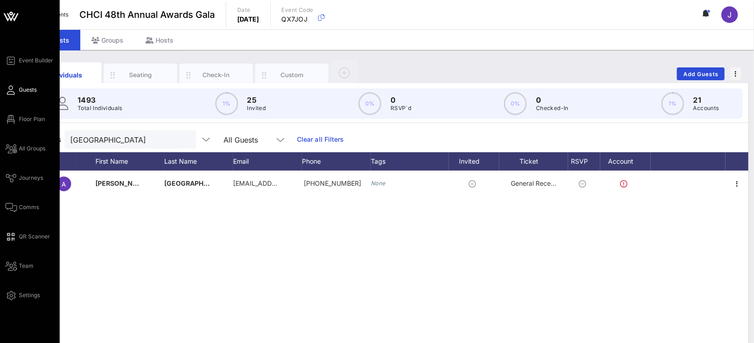
click at [13, 125] on div "Event Builder Guests Floor Plan All Groups Journeys Comms QR Scanner Team Setti…" at bounding box center [33, 178] width 54 height 246
click at [17, 119] on link "Floor Plan" at bounding box center [25, 119] width 39 height 11
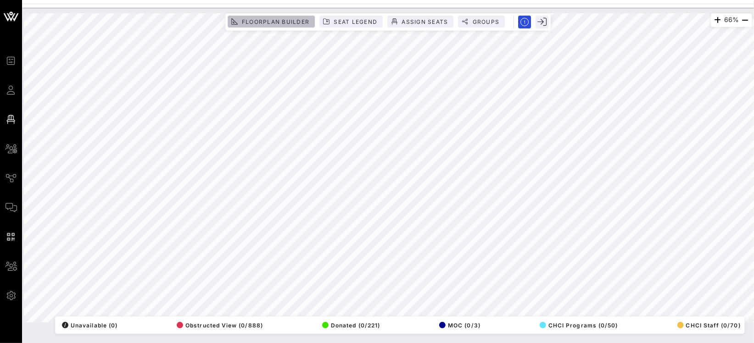
click at [249, 24] on button "Floorplan Builder" at bounding box center [271, 22] width 87 height 12
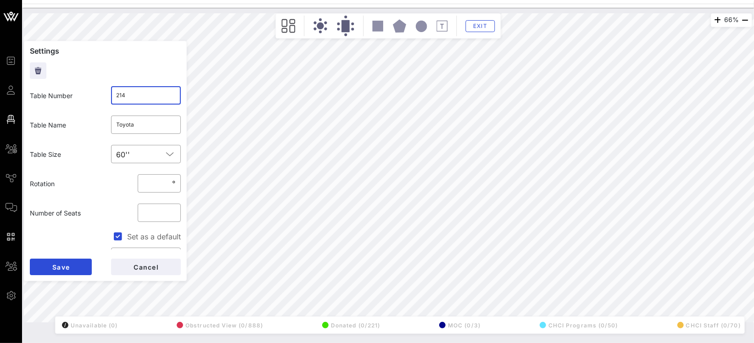
drag, startPoint x: 110, startPoint y: 90, endPoint x: 70, endPoint y: 86, distance: 40.1
click at [72, 87] on div "Table Number ​ 214" at bounding box center [105, 95] width 162 height 29
type input "2111"
click at [73, 260] on button "Save" at bounding box center [61, 267] width 62 height 17
drag, startPoint x: 136, startPoint y: 96, endPoint x: 77, endPoint y: 95, distance: 59.2
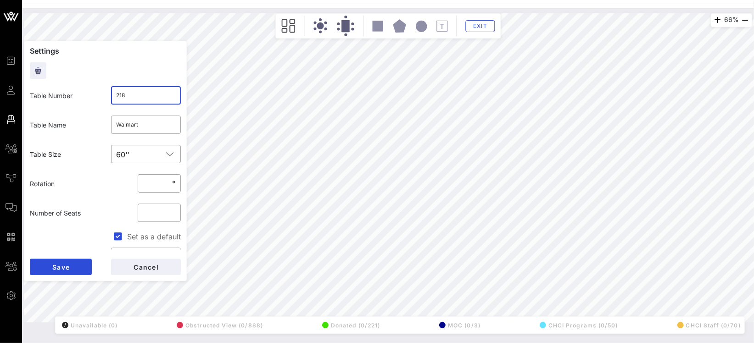
click at [82, 95] on div "Table Number ​ 218" at bounding box center [105, 95] width 162 height 29
type input "2121"
click at [90, 263] on button "Save" at bounding box center [61, 267] width 62 height 17
drag, startPoint x: 133, startPoint y: 95, endPoint x: 70, endPoint y: 92, distance: 62.9
click at [70, 92] on div "Table Number ​ 220" at bounding box center [105, 95] width 162 height 29
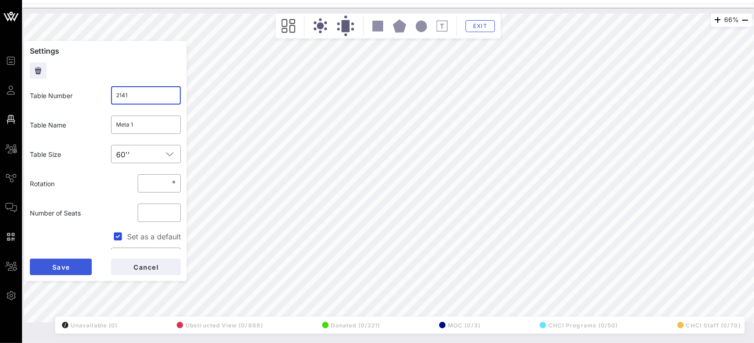
type input "2141"
click at [82, 268] on button "Save" at bounding box center [61, 267] width 62 height 17
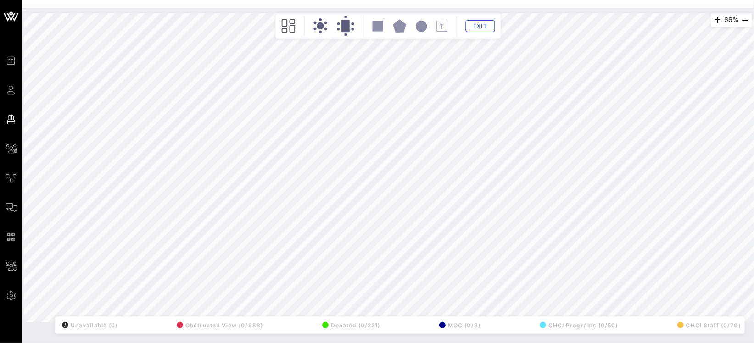
click at [526, 12] on div "66% Floorplan Builder Seat Legend Assign Seats Groups Exit All Reserved Shared …" at bounding box center [387, 168] width 739 height 320
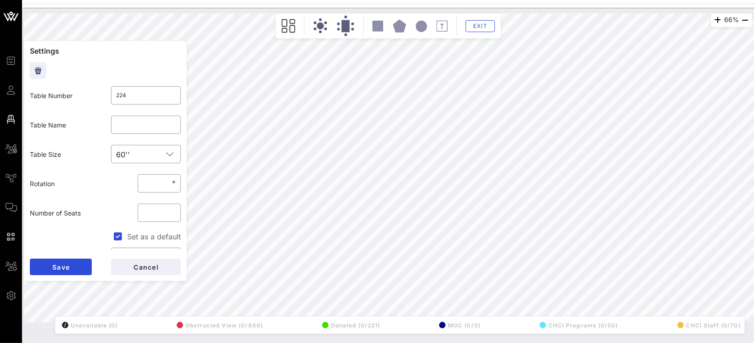
drag, startPoint x: 128, startPoint y: 94, endPoint x: 74, endPoint y: 85, distance: 54.9
click at [84, 88] on div "Table Number ​ 224" at bounding box center [105, 95] width 162 height 29
type input "2282"
click at [74, 263] on button "Save" at bounding box center [61, 267] width 62 height 17
drag, startPoint x: 136, startPoint y: 90, endPoint x: 79, endPoint y: 89, distance: 56.9
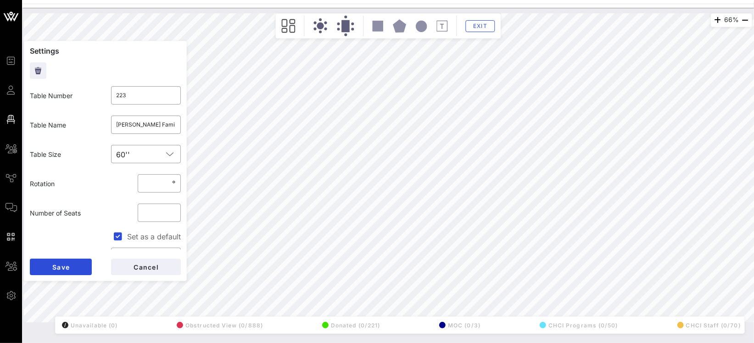
click at [87, 90] on div "Table Number ​ 223" at bounding box center [105, 95] width 162 height 29
drag, startPoint x: 131, startPoint y: 96, endPoint x: 121, endPoint y: 99, distance: 10.5
click at [121, 99] on input "223" at bounding box center [146, 95] width 59 height 15
click at [138, 99] on input "223" at bounding box center [146, 95] width 59 height 15
click at [80, 268] on button "Save" at bounding box center [61, 267] width 62 height 17
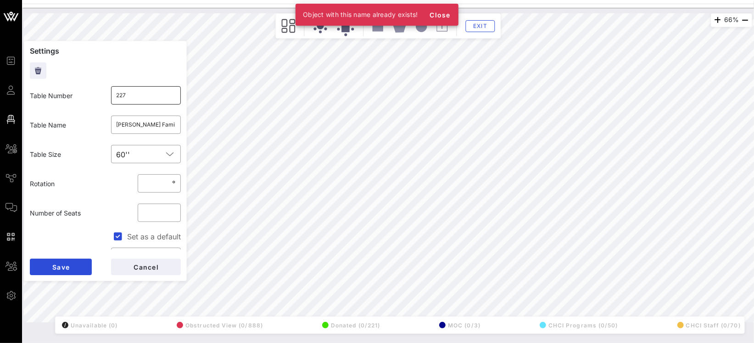
click at [135, 94] on input "227" at bounding box center [146, 95] width 59 height 15
type input "2272"
click at [76, 264] on button "Save" at bounding box center [61, 267] width 62 height 17
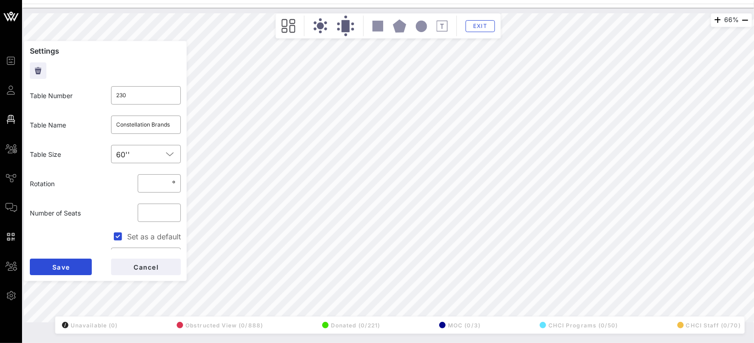
drag, startPoint x: 116, startPoint y: 96, endPoint x: 96, endPoint y: 95, distance: 20.2
click at [96, 95] on div "Table Number ​ 230" at bounding box center [105, 95] width 162 height 29
drag, startPoint x: 133, startPoint y: 96, endPoint x: 79, endPoint y: 90, distance: 54.0
click at [95, 93] on div "Table Number ​ 230" at bounding box center [105, 95] width 162 height 29
click at [85, 264] on button "Save" at bounding box center [61, 267] width 62 height 17
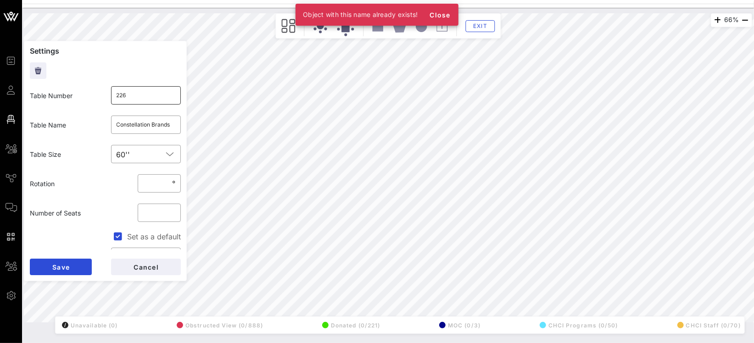
click at [136, 91] on input "226" at bounding box center [146, 95] width 59 height 15
type input "2262"
click at [76, 263] on button "Save" at bounding box center [61, 267] width 62 height 17
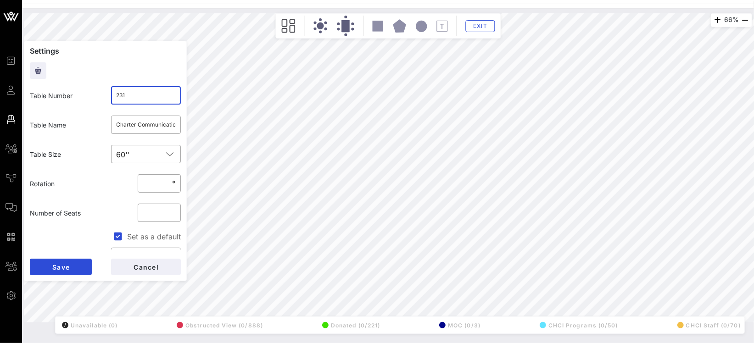
drag, startPoint x: 154, startPoint y: 95, endPoint x: 105, endPoint y: 94, distance: 49.1
click at [111, 95] on div "​ 231" at bounding box center [146, 95] width 70 height 18
click at [78, 268] on button "Save" at bounding box center [61, 267] width 62 height 17
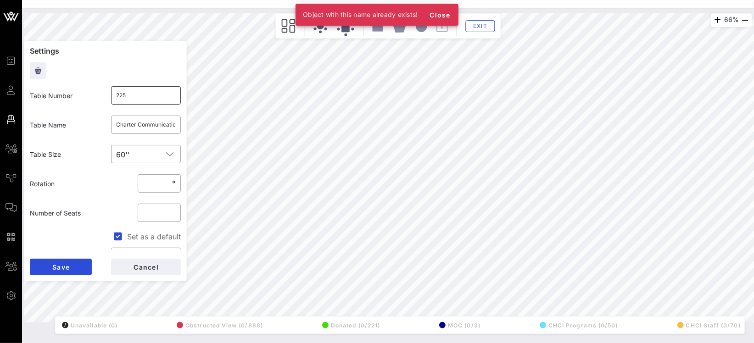
drag, startPoint x: 151, startPoint y: 81, endPoint x: 146, endPoint y: 90, distance: 10.1
click at [151, 84] on div "​ 225" at bounding box center [146, 95] width 81 height 29
drag, startPoint x: 144, startPoint y: 91, endPoint x: 137, endPoint y: 101, distance: 12.5
click at [144, 91] on input "225" at bounding box center [146, 95] width 59 height 15
type input "2252"
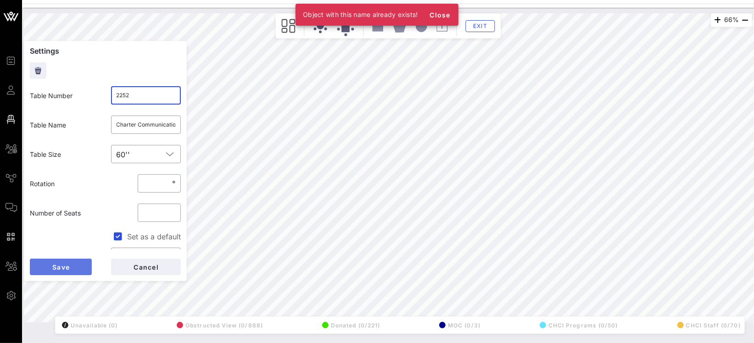
click at [70, 259] on button "Save" at bounding box center [61, 267] width 62 height 17
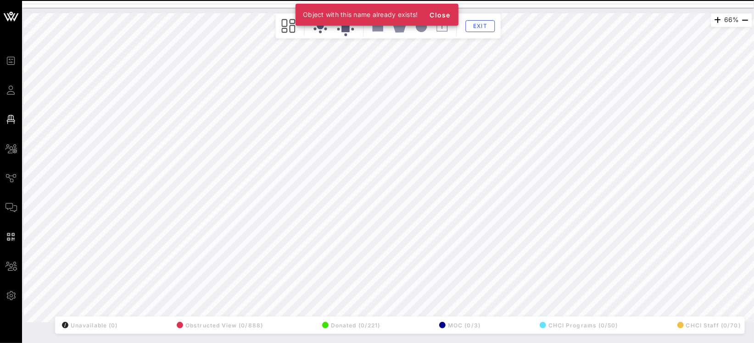
click at [179, 191] on div "66% Floorplan Builder Seat Legend Assign Seats Groups Exit All Reserved Shared …" at bounding box center [388, 167] width 728 height 309
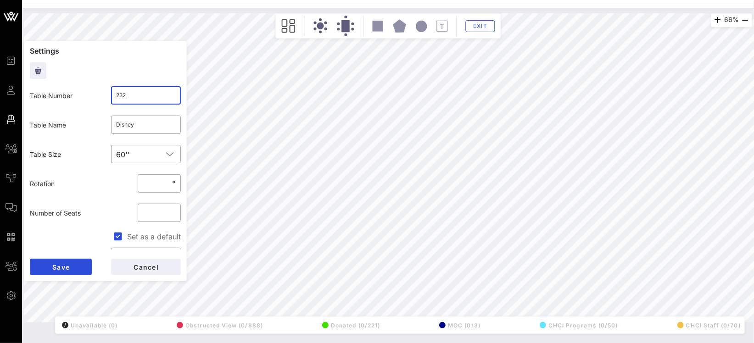
drag, startPoint x: 116, startPoint y: 95, endPoint x: 89, endPoint y: 95, distance: 26.6
click at [93, 95] on div "Table Number ​ 232" at bounding box center [105, 95] width 162 height 29
type input "224"
click at [84, 264] on button "Save" at bounding box center [61, 267] width 62 height 17
drag, startPoint x: 129, startPoint y: 98, endPoint x: 98, endPoint y: 97, distance: 30.3
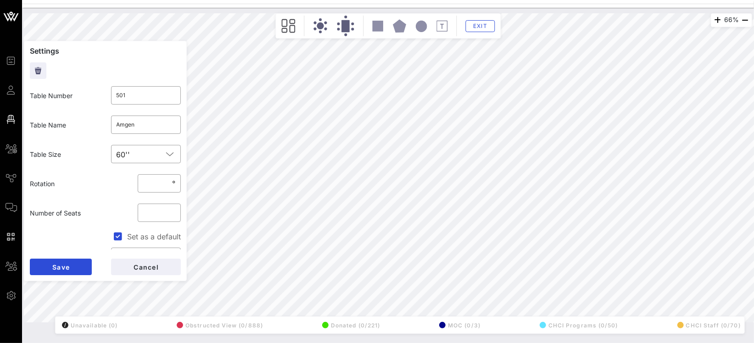
click at [111, 98] on div "​ 501" at bounding box center [146, 95] width 70 height 18
type input "223"
click at [71, 255] on form "Settings Table Number ​ 223 Table Name ​ Amgen Table Size ​ 60'' Rotation ​ * °…" at bounding box center [105, 161] width 163 height 241
click at [69, 260] on button "Save" at bounding box center [61, 267] width 62 height 17
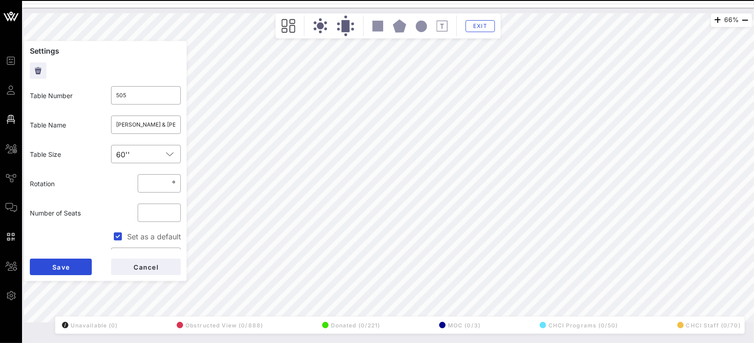
click at [90, 93] on div "Table Number ​ 505" at bounding box center [105, 95] width 162 height 29
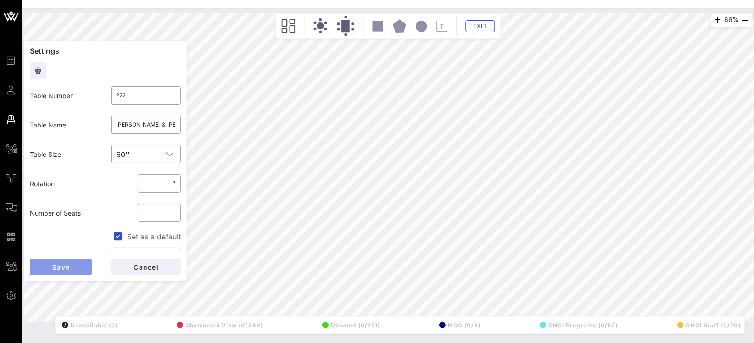
click at [81, 266] on button "Save" at bounding box center [61, 267] width 62 height 17
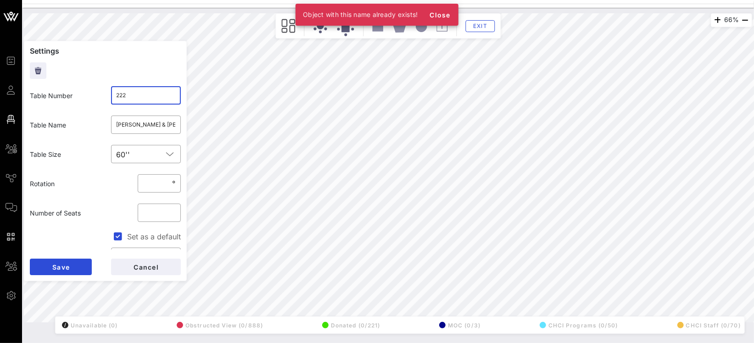
click at [144, 93] on input "222" at bounding box center [146, 95] width 59 height 15
type input "2222"
click at [72, 262] on button "Save" at bounding box center [61, 267] width 62 height 17
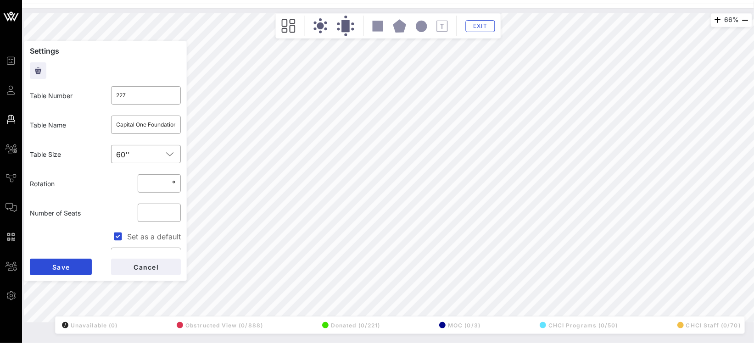
click at [62, 92] on div "Table Number ​ 227" at bounding box center [105, 95] width 162 height 29
click at [80, 270] on button "Save" at bounding box center [61, 267] width 62 height 17
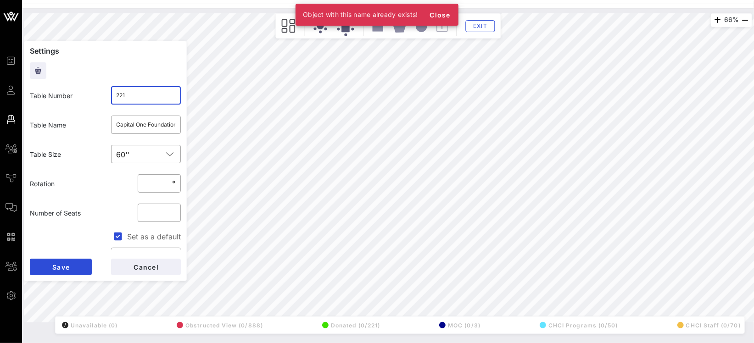
click at [152, 94] on input "221" at bounding box center [146, 95] width 59 height 15
type input "2212"
click at [71, 265] on button "Save" at bounding box center [61, 267] width 62 height 17
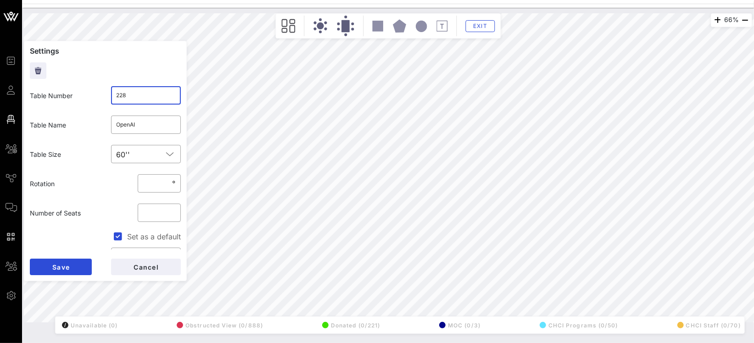
drag, startPoint x: 135, startPoint y: 97, endPoint x: 103, endPoint y: 98, distance: 31.7
click at [111, 98] on div "​ 228" at bounding box center [146, 95] width 70 height 18
type input "220"
click at [71, 264] on button "Save" at bounding box center [61, 267] width 62 height 17
drag, startPoint x: 154, startPoint y: 97, endPoint x: 76, endPoint y: 91, distance: 78.2
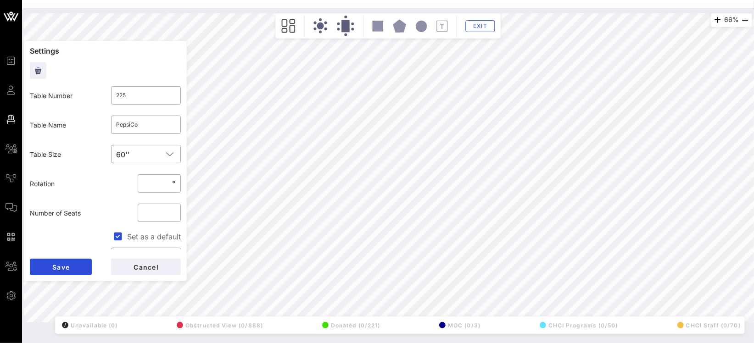
click at [111, 96] on div "​ 225" at bounding box center [146, 95] width 70 height 18
click at [69, 263] on span "Save" at bounding box center [61, 267] width 18 height 8
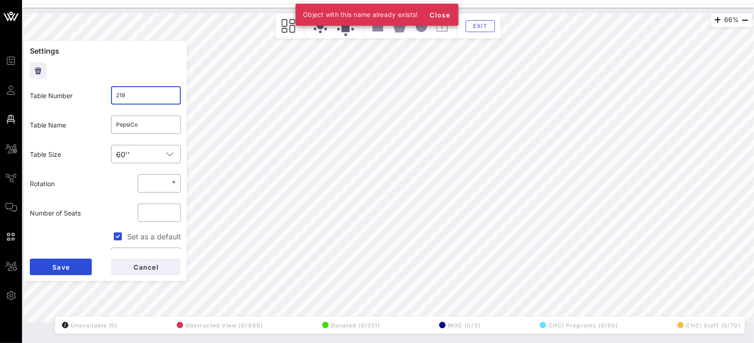
click at [145, 98] on input "219" at bounding box center [146, 95] width 59 height 15
type input "2192"
click at [90, 260] on button "Save" at bounding box center [61, 267] width 62 height 17
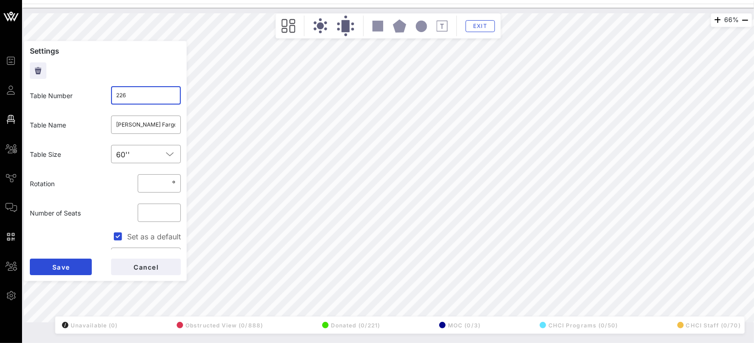
drag, startPoint x: 129, startPoint y: 94, endPoint x: 86, endPoint y: 92, distance: 43.2
click at [99, 93] on div "Table Number ​ 226" at bounding box center [105, 95] width 162 height 29
type input "218"
click at [76, 263] on button "Save" at bounding box center [61, 267] width 62 height 17
drag, startPoint x: 137, startPoint y: 95, endPoint x: 89, endPoint y: 95, distance: 48.7
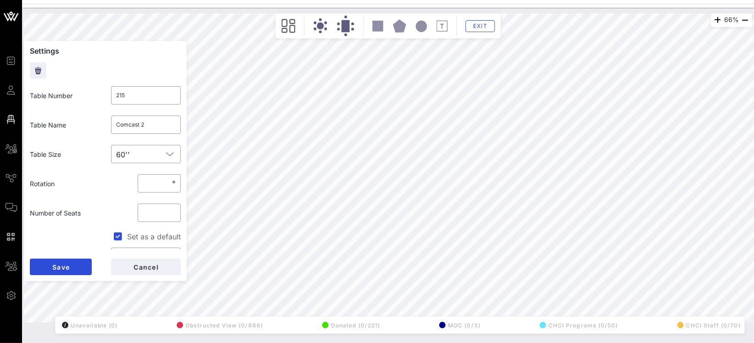
click at [92, 95] on div "Table Number ​ 215" at bounding box center [105, 95] width 162 height 29
click at [74, 266] on button "Save" at bounding box center [61, 267] width 62 height 17
click at [42, 265] on button "Save" at bounding box center [61, 267] width 62 height 17
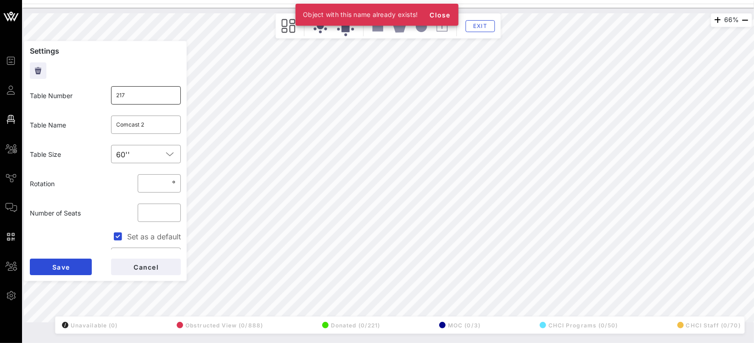
click at [138, 94] on input "217" at bounding box center [146, 95] width 59 height 15
type input "2172"
click at [83, 259] on button "Save" at bounding box center [61, 267] width 62 height 17
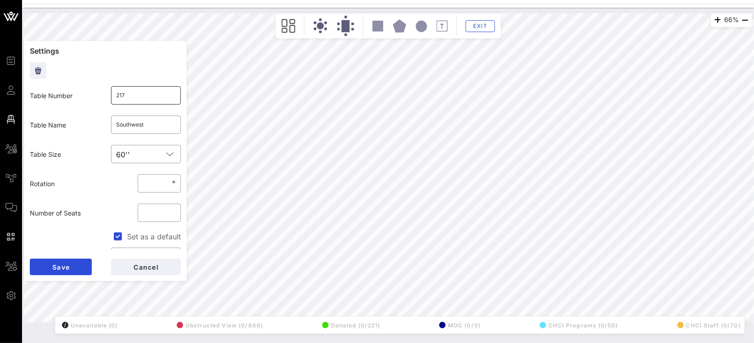
click at [138, 90] on input "217" at bounding box center [146, 95] width 59 height 15
type input "215"
click at [66, 268] on span "Save" at bounding box center [61, 267] width 18 height 8
click at [145, 97] on input "212" at bounding box center [146, 95] width 59 height 15
type input "214"
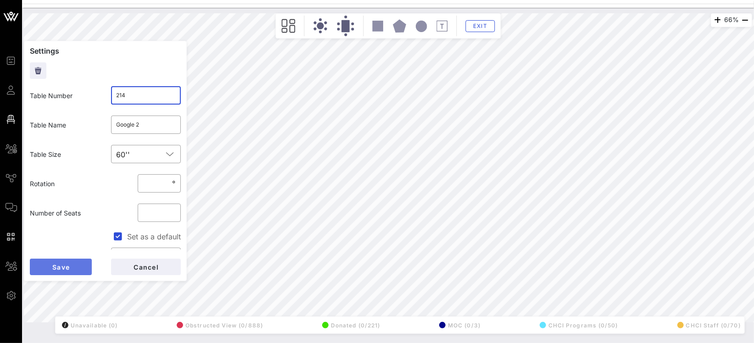
click at [68, 266] on span "Save" at bounding box center [61, 267] width 18 height 8
drag, startPoint x: 128, startPoint y: 98, endPoint x: 101, endPoint y: 96, distance: 26.7
click at [102, 96] on div "Table Number ​ 219" at bounding box center [105, 95] width 162 height 29
click at [77, 269] on button "Save" at bounding box center [61, 267] width 62 height 17
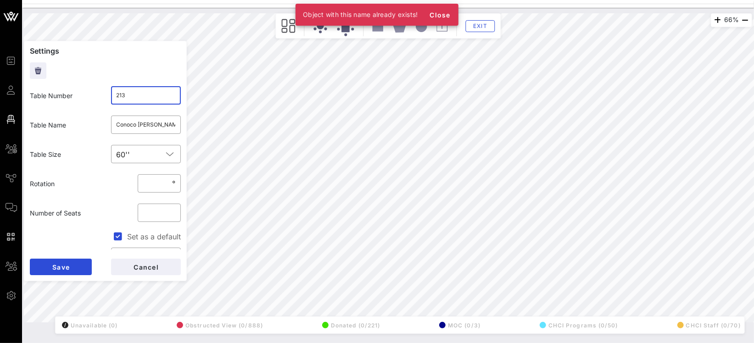
click at [158, 97] on input "213" at bounding box center [146, 95] width 59 height 15
type input "2132"
click at [67, 266] on span "Save" at bounding box center [61, 267] width 18 height 8
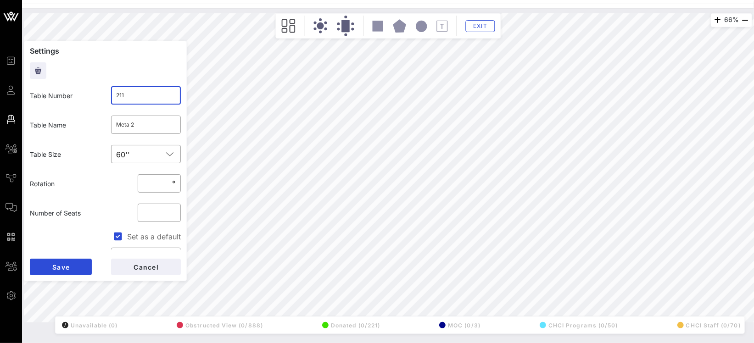
drag, startPoint x: 124, startPoint y: 98, endPoint x: 79, endPoint y: 97, distance: 44.5
click at [91, 98] on div "Table Number ​ 211" at bounding box center [105, 95] width 162 height 29
type input "212"
click at [90, 263] on button "Save" at bounding box center [61, 267] width 62 height 17
click at [157, 95] on input "2111" at bounding box center [146, 95] width 59 height 15
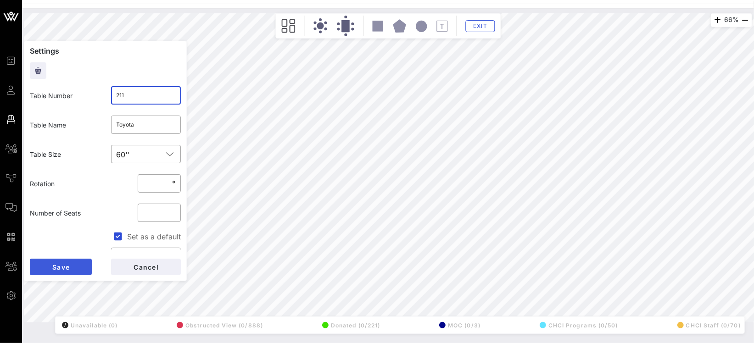
type input "211"
click at [76, 263] on button "Save" at bounding box center [61, 267] width 62 height 17
click at [141, 97] on input "2121" at bounding box center [146, 95] width 59 height 15
type input "212"
click at [65, 258] on form "Settings Table Number ​ 212 Table Name ​ Walmart Table Size ​ 60'' Rotation ​ *…" at bounding box center [105, 161] width 163 height 241
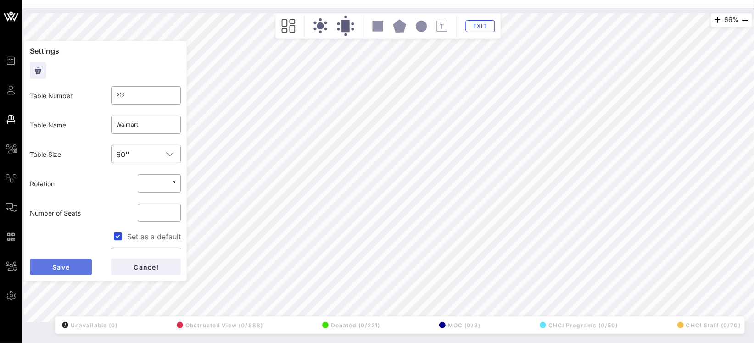
click at [71, 267] on button "Save" at bounding box center [61, 267] width 62 height 17
click at [171, 206] on div "72% Floorplan Builder Seat Legend Assign Seats Groups Exit Settings Table Numbe…" at bounding box center [388, 167] width 728 height 309
click at [140, 96] on input "212" at bounding box center [146, 95] width 59 height 15
type input "212222"
click at [59, 268] on span "Save" at bounding box center [61, 267] width 18 height 8
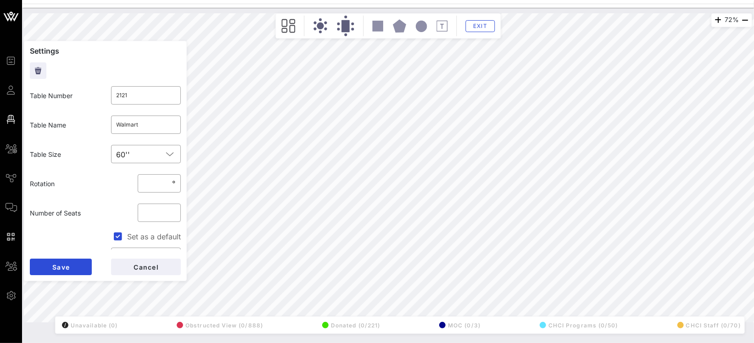
drag, startPoint x: 97, startPoint y: 95, endPoint x: 85, endPoint y: 95, distance: 11.5
click at [88, 95] on div "Table Number ​ 2121" at bounding box center [105, 95] width 162 height 29
type input "212"
click at [53, 269] on span "Save" at bounding box center [61, 267] width 18 height 8
click at [141, 101] on input "2141" at bounding box center [146, 95] width 59 height 15
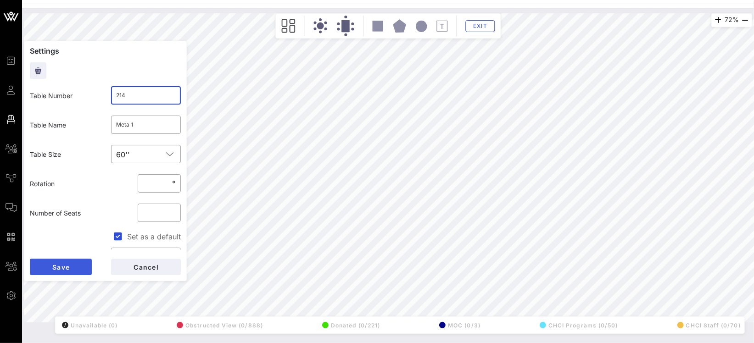
type input "214"
click at [79, 267] on button "Save" at bounding box center [61, 267] width 62 height 17
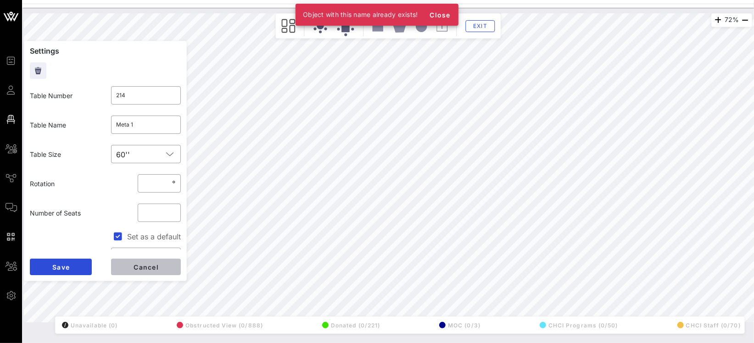
click at [131, 262] on button "Cancel" at bounding box center [146, 267] width 70 height 17
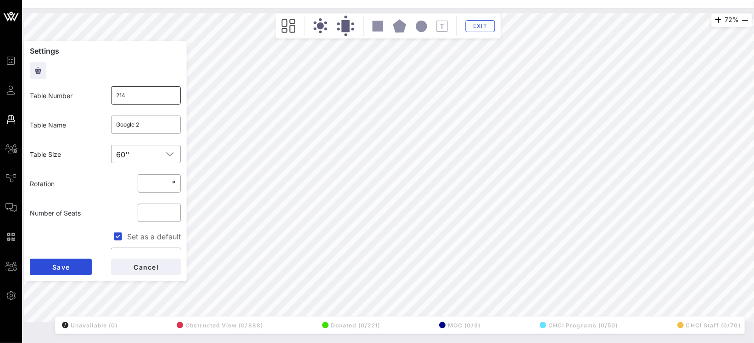
click at [145, 97] on input "214" at bounding box center [146, 95] width 59 height 15
type input "214222"
click at [62, 263] on span "Save" at bounding box center [61, 267] width 18 height 8
click at [134, 95] on input "2141" at bounding box center [146, 95] width 59 height 15
type input "214"
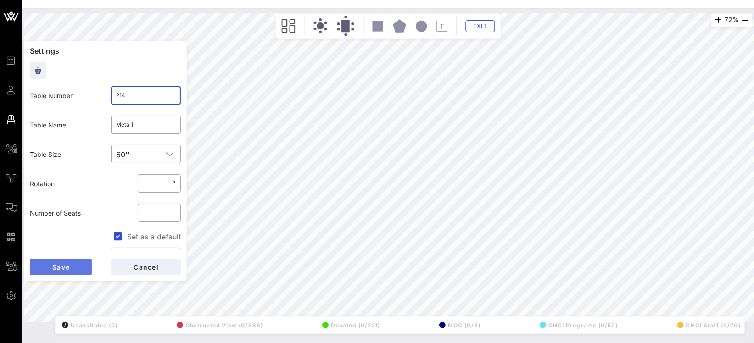
click at [47, 265] on button "Save" at bounding box center [61, 267] width 62 height 17
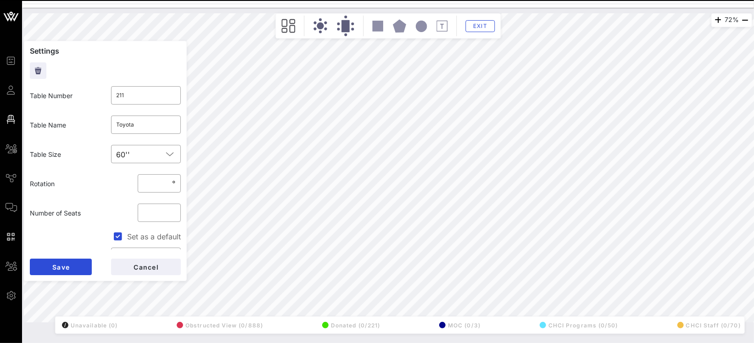
type input "214"
type input "Meta 1"
type input "213"
type input "Bank of America"
type input "212"
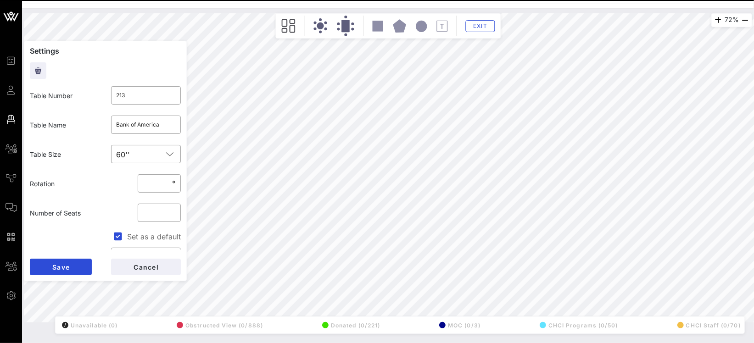
type input "Walmart"
type input "213"
type input "Bank of America"
type input "214"
type input "Meta 1"
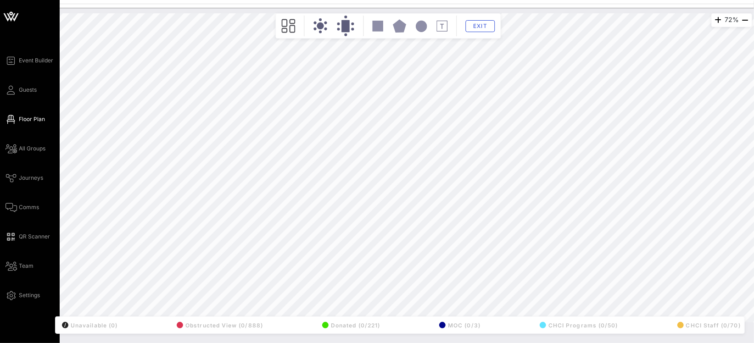
click at [10, 97] on div "Event Builder Guests Floor Plan All Groups Journeys Comms QR Scanner Team Setti…" at bounding box center [33, 178] width 54 height 246
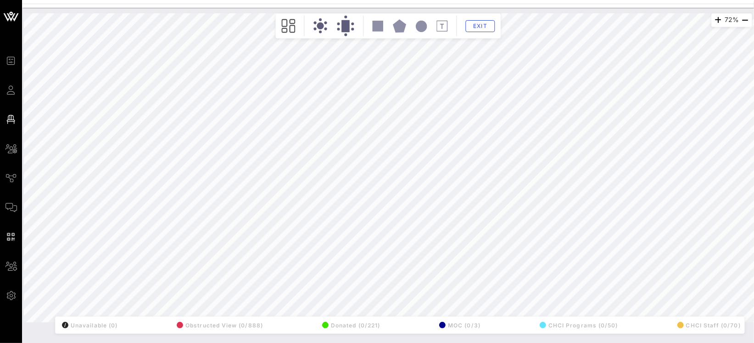
click at [17, 95] on link "Guests" at bounding box center [11, 89] width 11 height 11
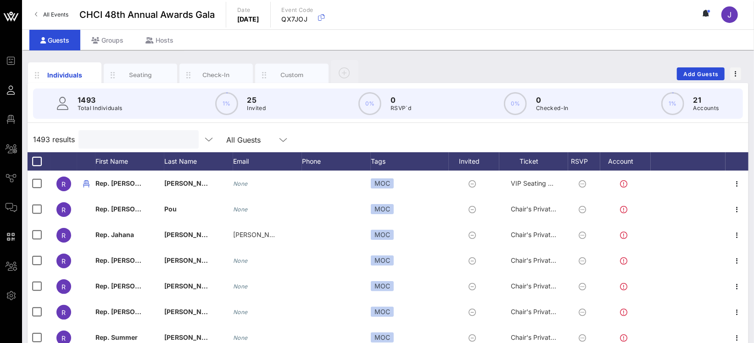
click at [120, 140] on input "text" at bounding box center [137, 140] width 107 height 12
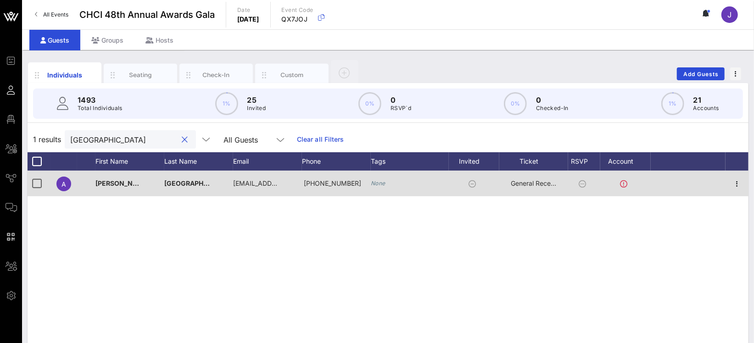
type input "[GEOGRAPHIC_DATA]"
click at [534, 183] on span "General Reception" at bounding box center [538, 183] width 55 height 8
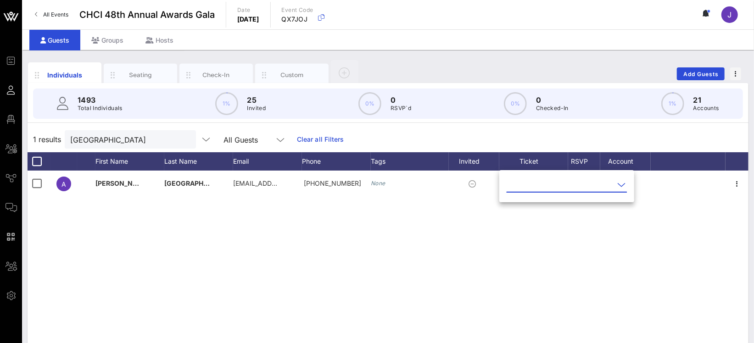
click at [534, 187] on input "text" at bounding box center [560, 185] width 107 height 15
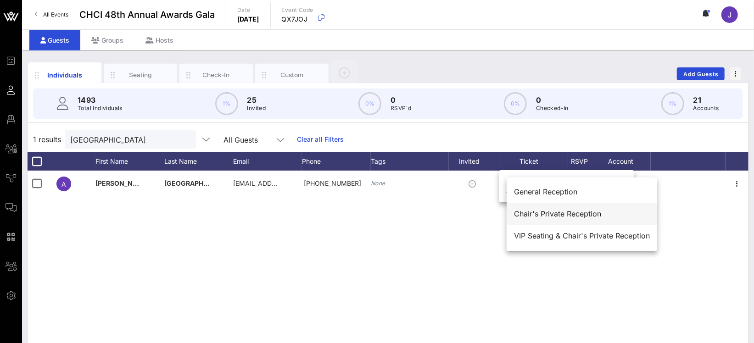
click at [537, 213] on div "Chair's Private Reception" at bounding box center [582, 214] width 136 height 9
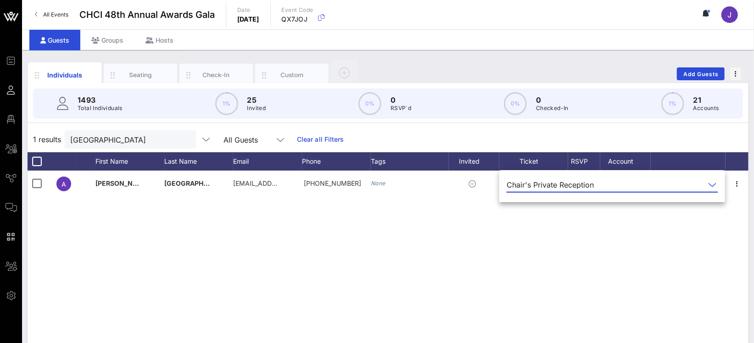
click at [477, 268] on div "A [PERSON_NAME] [EMAIL_ADDRESS][DOMAIN_NAME] [PHONE_NUMBER] None Chair's Privat…" at bounding box center [388, 308] width 721 height 275
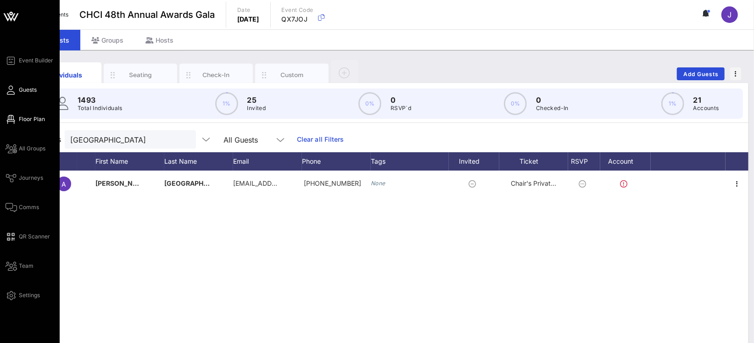
click at [28, 124] on link "Floor Plan" at bounding box center [25, 119] width 39 height 11
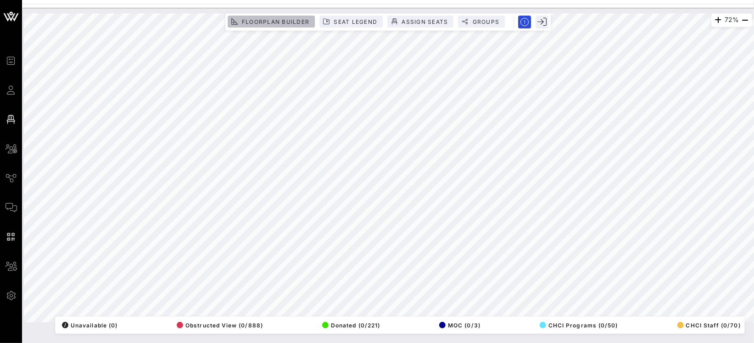
click at [264, 21] on span "Floorplan Builder" at bounding box center [275, 21] width 68 height 7
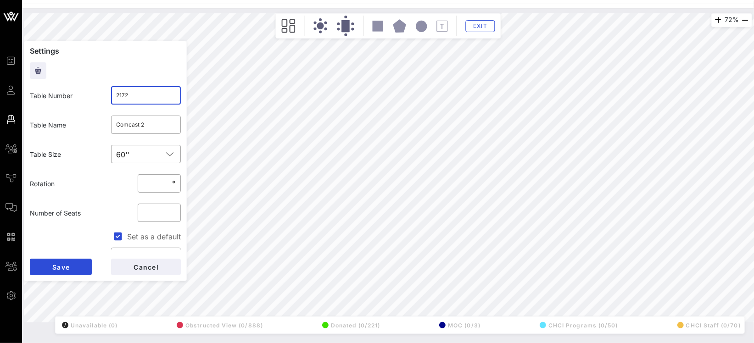
drag, startPoint x: 120, startPoint y: 99, endPoint x: 67, endPoint y: 90, distance: 54.0
click at [81, 93] on div "Table Number ​ 2172" at bounding box center [105, 95] width 162 height 29
type input "2152"
click at [70, 267] on button "Save" at bounding box center [61, 267] width 62 height 17
click at [136, 96] on input "215" at bounding box center [146, 95] width 59 height 15
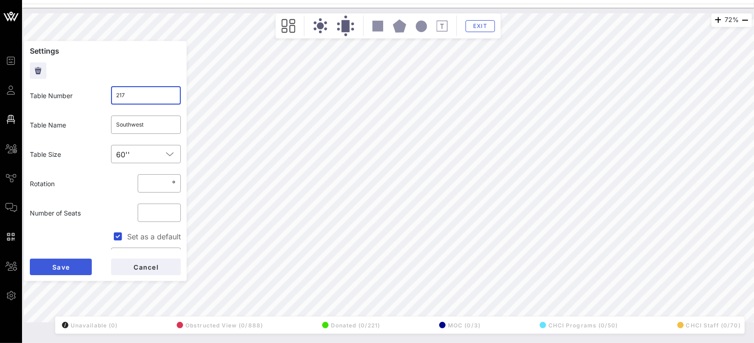
type input "217"
click at [72, 262] on button "Save" at bounding box center [61, 267] width 62 height 17
drag, startPoint x: 124, startPoint y: 99, endPoint x: 58, endPoint y: 99, distance: 66.1
click at [82, 100] on div "Table Number ​ 214222" at bounding box center [105, 95] width 162 height 29
click at [81, 263] on button "Save" at bounding box center [61, 267] width 62 height 17
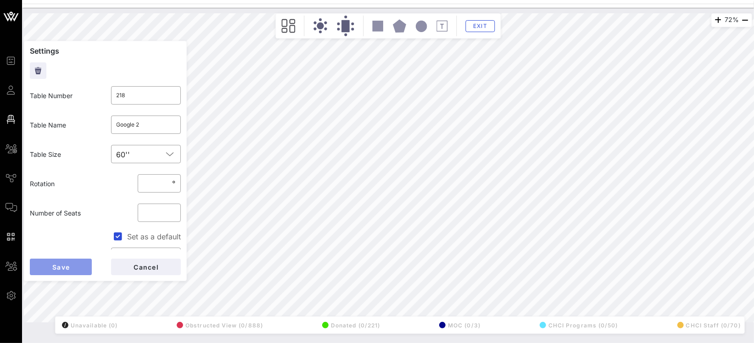
click at [61, 269] on span "Save" at bounding box center [61, 267] width 18 height 8
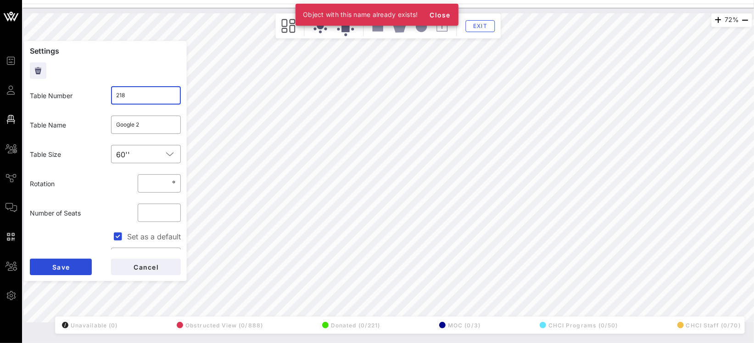
click at [148, 101] on input "218" at bounding box center [146, 95] width 59 height 15
type input "2182"
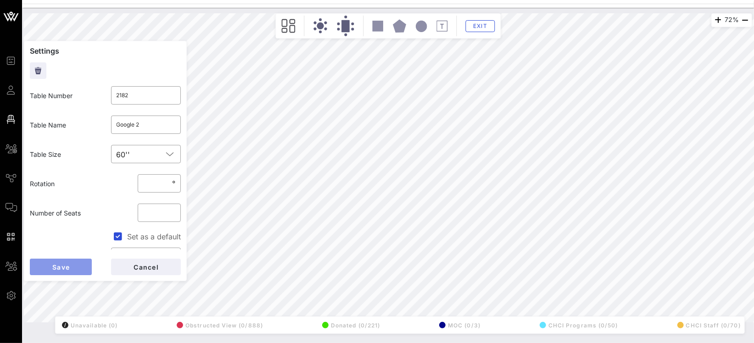
click at [81, 269] on button "Save" at bounding box center [61, 267] width 62 height 17
drag, startPoint x: 138, startPoint y: 95, endPoint x: 62, endPoint y: 93, distance: 75.3
click at [95, 94] on div "Table Number ​ 2132" at bounding box center [105, 95] width 162 height 29
type input "219"
click at [66, 260] on button "Save" at bounding box center [61, 267] width 62 height 17
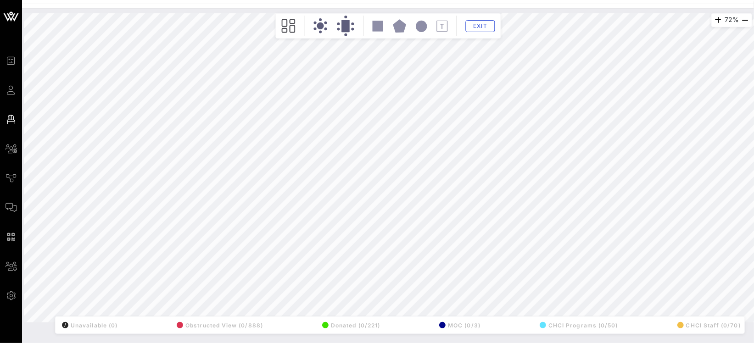
click at [133, 239] on div "72% Floorplan Builder Seat Legend Assign Seats Groups Exit All Reserved Shared …" at bounding box center [388, 167] width 728 height 309
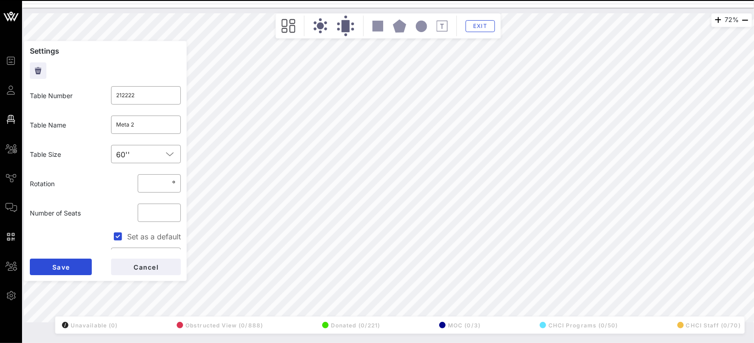
drag, startPoint x: 134, startPoint y: 97, endPoint x: 65, endPoint y: 91, distance: 69.6
click at [85, 92] on div "Table Number ​ 212222" at bounding box center [105, 95] width 162 height 29
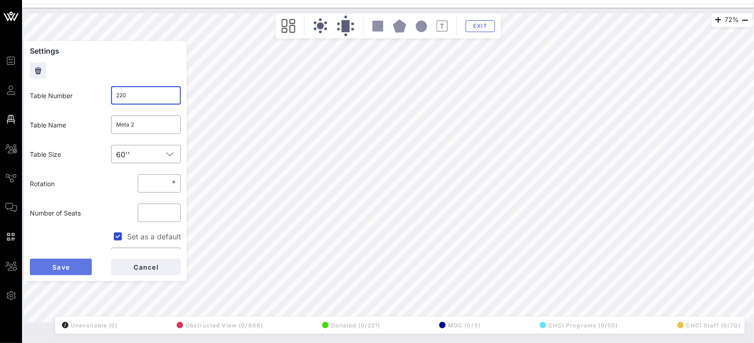
click at [58, 261] on button "Save" at bounding box center [61, 267] width 62 height 17
click at [71, 264] on button "Save" at bounding box center [61, 267] width 62 height 17
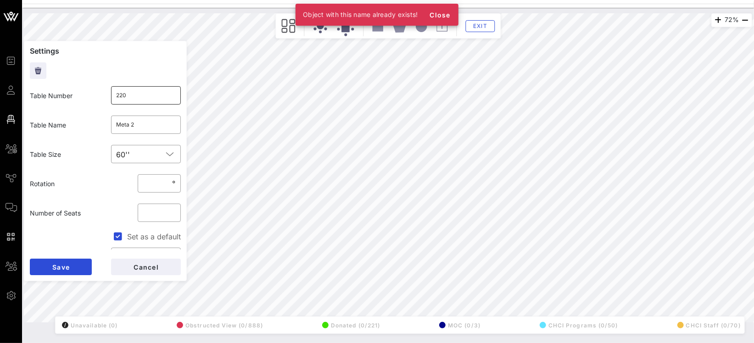
click at [153, 95] on input "220" at bounding box center [146, 95] width 59 height 15
type input "2201"
click at [82, 267] on button "Save" at bounding box center [61, 267] width 62 height 17
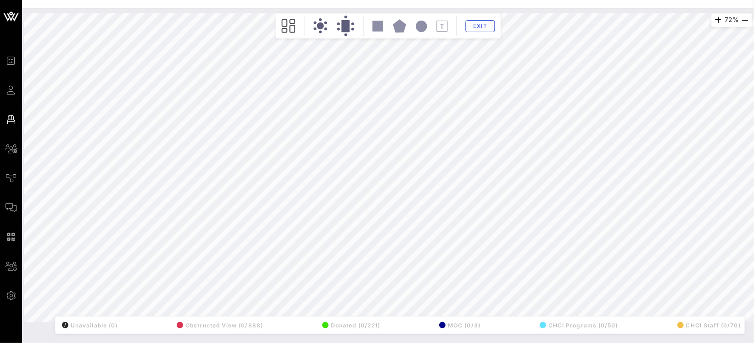
click at [145, 224] on div "72% Floorplan Builder Seat Legend Assign Seats Groups Exit All Reserved Shared …" at bounding box center [388, 167] width 728 height 309
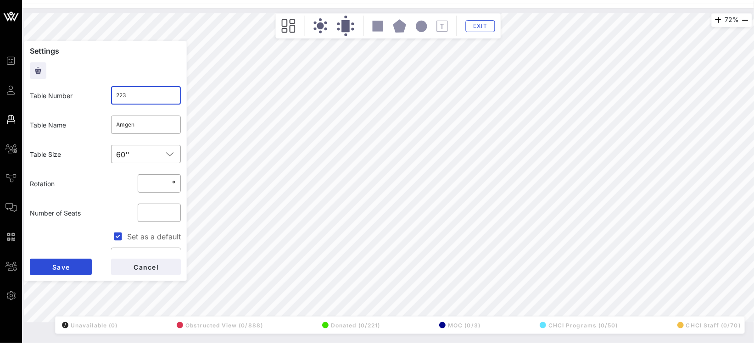
click at [130, 98] on input "223" at bounding box center [146, 95] width 59 height 15
click at [70, 261] on button "Save" at bounding box center [61, 267] width 62 height 17
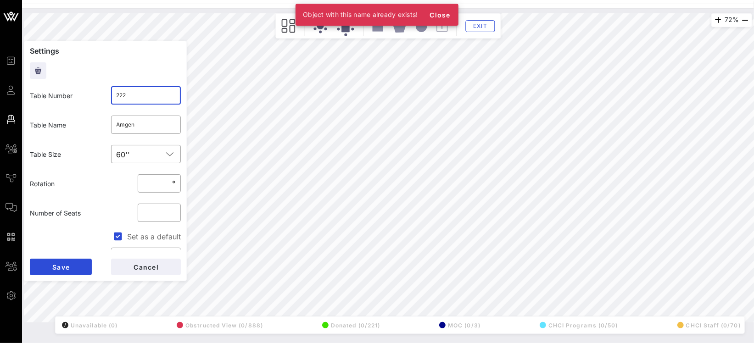
click at [140, 93] on input "222" at bounding box center [146, 95] width 59 height 15
type input "2222"
click at [78, 266] on button "Save" at bounding box center [61, 267] width 62 height 17
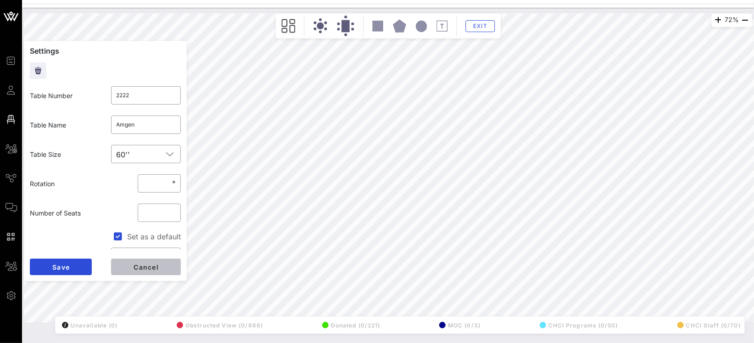
click at [130, 270] on button "Cancel" at bounding box center [146, 267] width 70 height 17
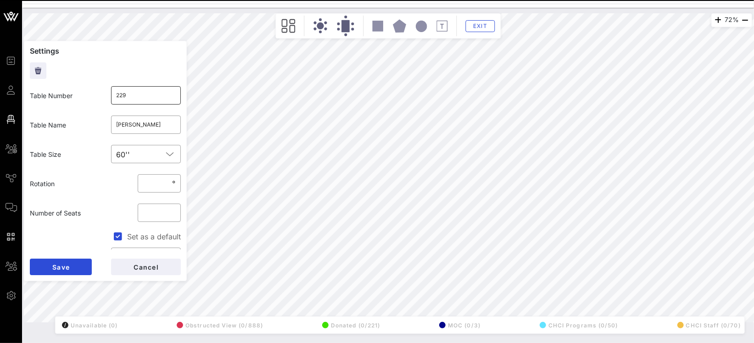
click at [134, 86] on div "229" at bounding box center [146, 95] width 59 height 18
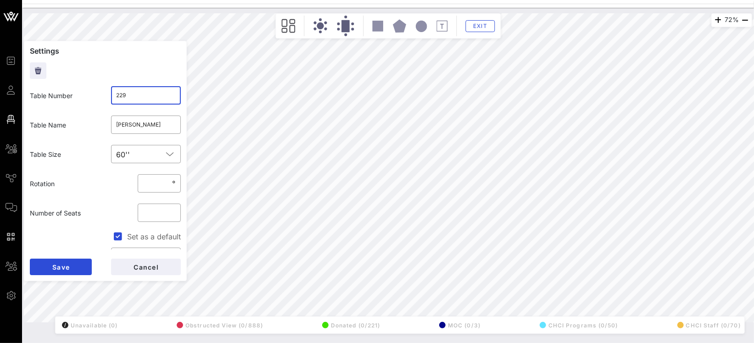
click at [139, 95] on input "229" at bounding box center [146, 95] width 59 height 15
type input "227"
click at [77, 266] on button "Save" at bounding box center [61, 267] width 62 height 17
click at [152, 99] on input "2282" at bounding box center [146, 95] width 59 height 15
type input "228"
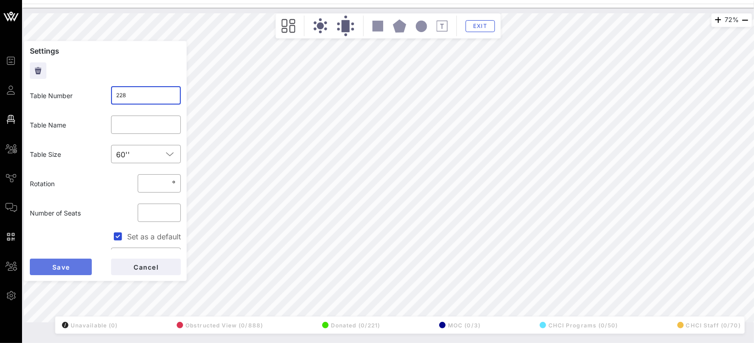
click at [85, 266] on button "Save" at bounding box center [61, 267] width 62 height 17
click at [151, 95] on input "2272" at bounding box center [146, 95] width 59 height 15
type input "229"
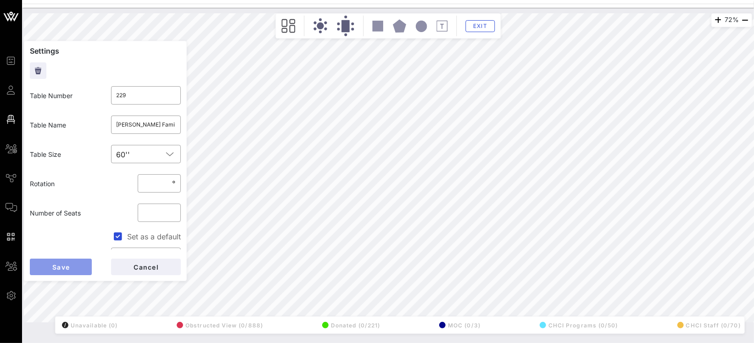
click at [67, 261] on button "Save" at bounding box center [61, 267] width 62 height 17
drag, startPoint x: 139, startPoint y: 92, endPoint x: 62, endPoint y: 86, distance: 77.8
click at [75, 87] on div "Table Number ​ 2262" at bounding box center [105, 95] width 162 height 29
type input "230"
click at [55, 274] on button "Save" at bounding box center [61, 267] width 62 height 17
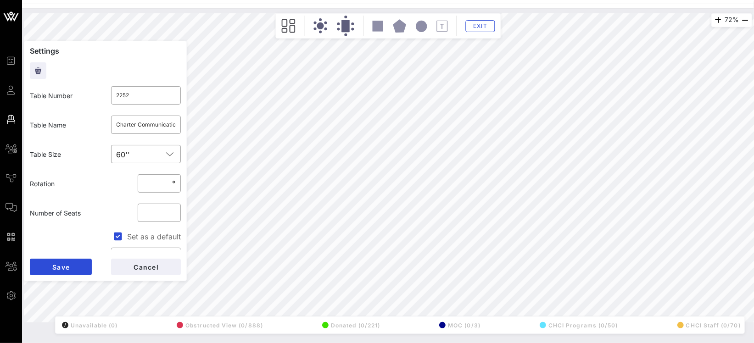
drag, startPoint x: 140, startPoint y: 95, endPoint x: 75, endPoint y: 92, distance: 65.3
click at [83, 92] on div "Table Number ​ 2252" at bounding box center [105, 95] width 162 height 29
type input "231"
click at [85, 261] on button "Save" at bounding box center [61, 267] width 62 height 17
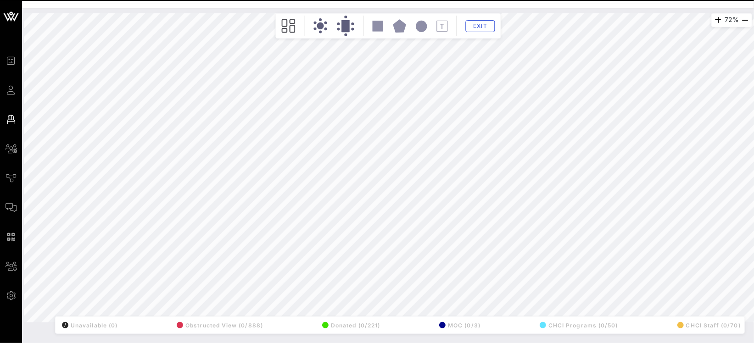
click at [154, 259] on div "72% Floorplan Builder Seat Legend Assign Seats Groups Exit All Reserved Shared …" at bounding box center [388, 167] width 728 height 309
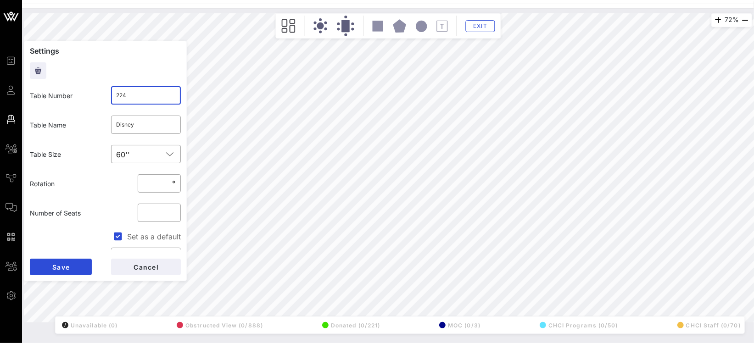
drag, startPoint x: 109, startPoint y: 93, endPoint x: 78, endPoint y: 90, distance: 30.5
click at [95, 92] on div "Table Number ​ 224" at bounding box center [105, 95] width 162 height 29
type input "232"
click at [76, 266] on button "Save" at bounding box center [61, 267] width 62 height 17
drag, startPoint x: 120, startPoint y: 94, endPoint x: 73, endPoint y: 94, distance: 46.4
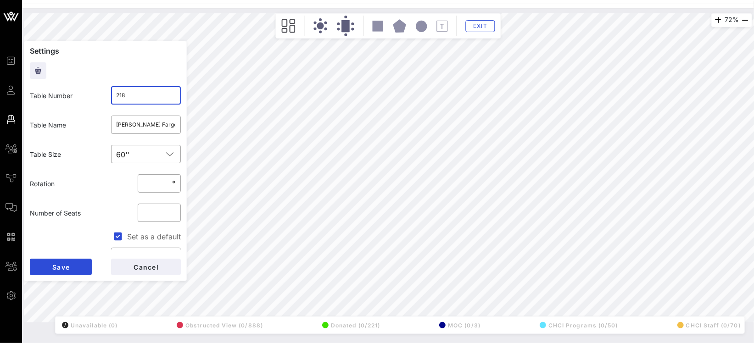
click at [98, 95] on div "Table Number ​ 218" at bounding box center [105, 95] width 162 height 29
drag, startPoint x: 138, startPoint y: 96, endPoint x: 65, endPoint y: 95, distance: 73.0
click at [84, 95] on div "Table Number ​ 218" at bounding box center [105, 95] width 162 height 29
type input "226"
click at [78, 262] on button "Save" at bounding box center [61, 267] width 62 height 17
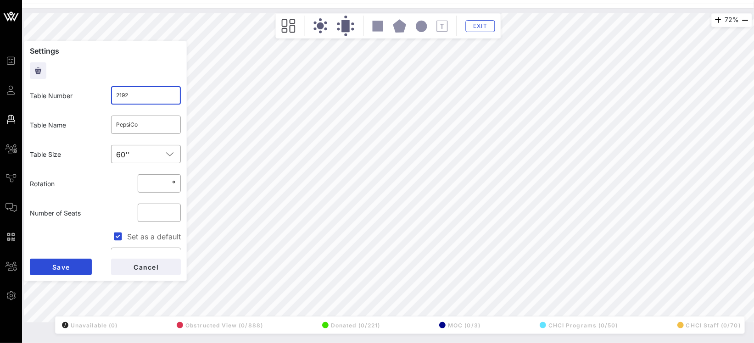
drag, startPoint x: 130, startPoint y: 95, endPoint x: 61, endPoint y: 94, distance: 69.3
click at [69, 94] on div "Table Number ​ 2192" at bounding box center [105, 95] width 162 height 29
type input "225"
click at [67, 261] on button "Save" at bounding box center [61, 267] width 62 height 17
drag, startPoint x: 122, startPoint y: 95, endPoint x: 67, endPoint y: 94, distance: 54.6
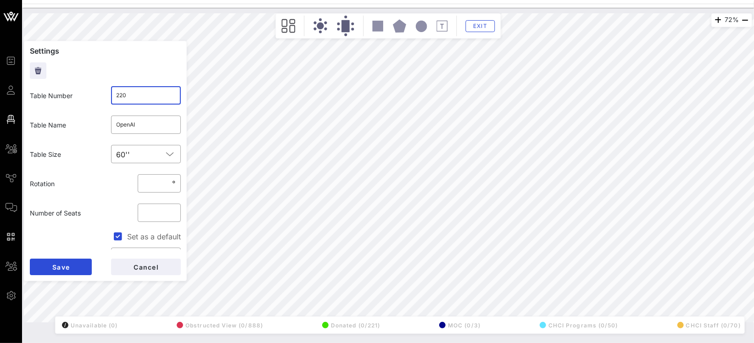
click at [106, 94] on div "​ 220" at bounding box center [146, 95] width 81 height 29
type input "224"
click at [88, 270] on button "Save" at bounding box center [61, 267] width 62 height 17
drag, startPoint x: 137, startPoint y: 98, endPoint x: 79, endPoint y: 94, distance: 58.0
click at [106, 96] on div "​ 2212" at bounding box center [146, 95] width 81 height 29
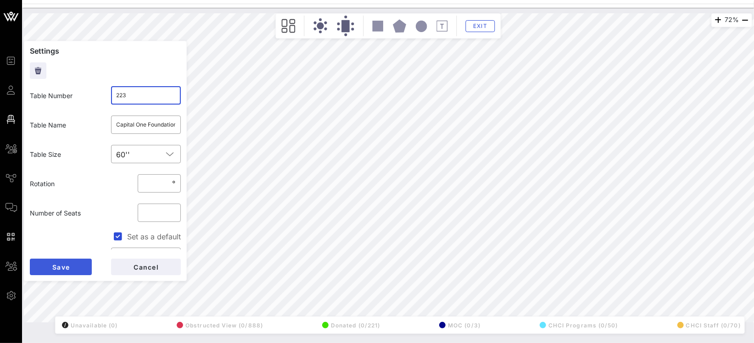
type input "223"
click at [86, 263] on button "Save" at bounding box center [61, 267] width 62 height 17
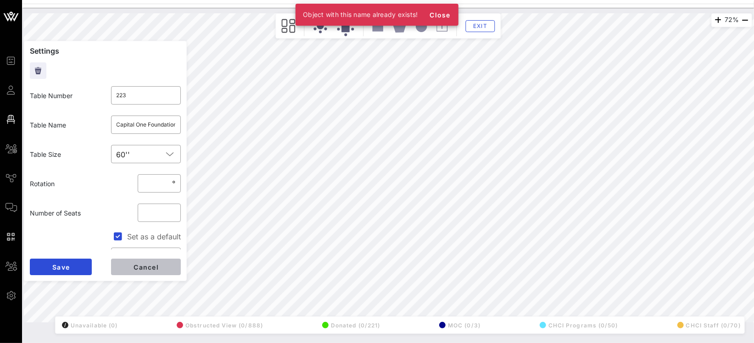
click at [165, 263] on button "Cancel" at bounding box center [146, 267] width 70 height 17
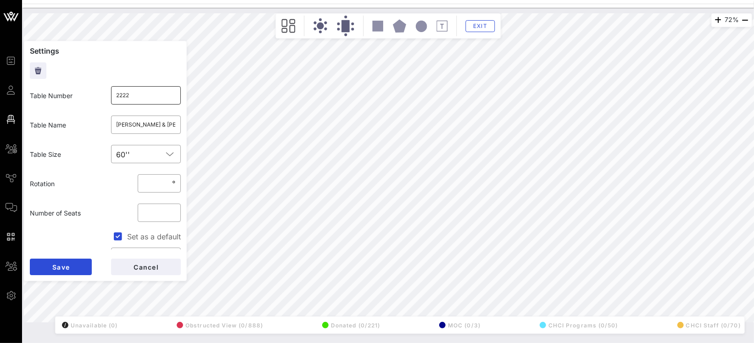
click at [150, 97] on input "2222" at bounding box center [146, 95] width 59 height 15
type input "222"
click at [63, 265] on span "Save" at bounding box center [61, 267] width 18 height 8
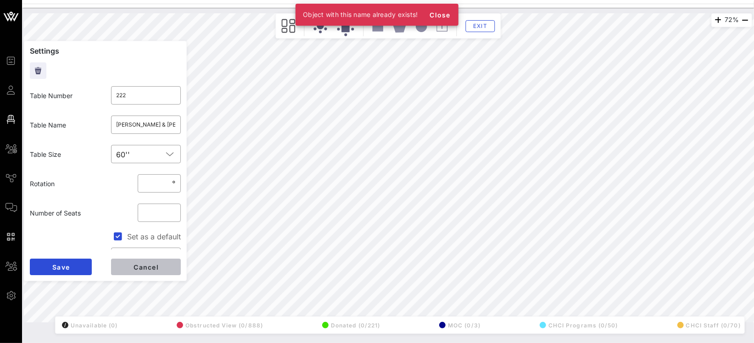
click at [160, 259] on button "Cancel" at bounding box center [146, 267] width 70 height 17
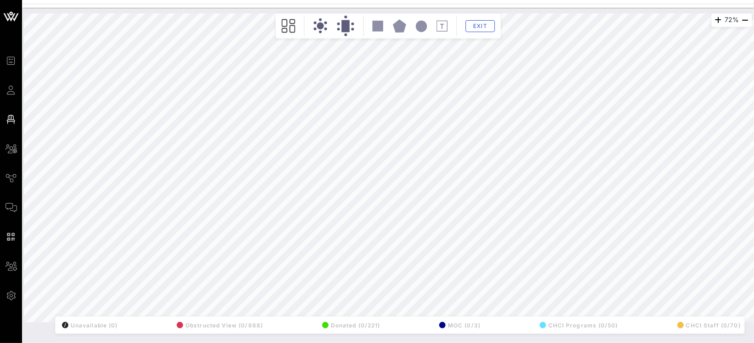
click at [153, 152] on div "72% Floorplan Builder Seat Legend Assign Seats Groups Exit All Reserved Shared …" at bounding box center [388, 167] width 728 height 309
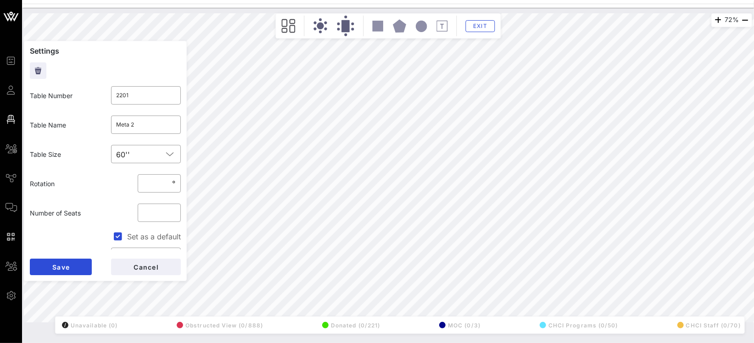
drag, startPoint x: 136, startPoint y: 100, endPoint x: 75, endPoint y: 98, distance: 61.1
click at [99, 99] on div "Table Number ​ 2201" at bounding box center [105, 95] width 162 height 29
type input "221"
click at [64, 260] on button "Save" at bounding box center [61, 267] width 62 height 17
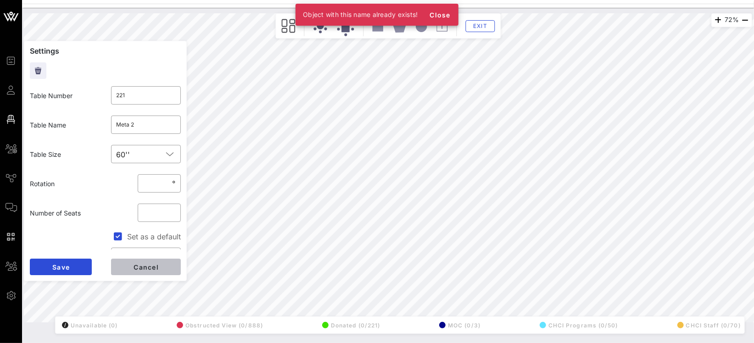
click at [141, 264] on span "Cancel" at bounding box center [146, 267] width 26 height 8
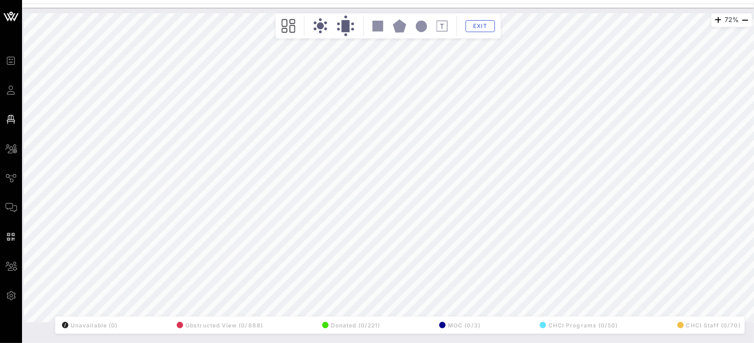
click at [184, 236] on div "72% Floorplan Builder Seat Legend Assign Seats Groups Exit All Reserved Shared …" at bounding box center [388, 167] width 728 height 309
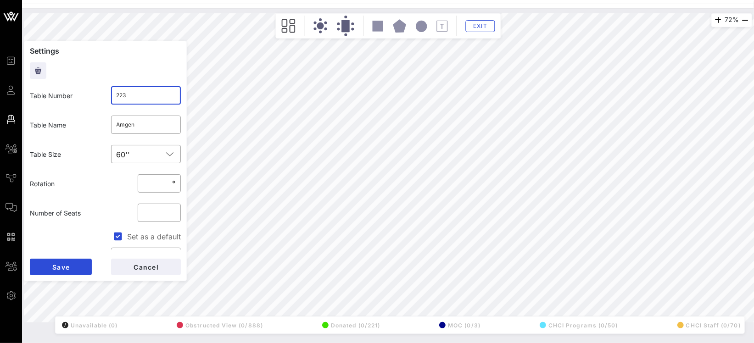
drag, startPoint x: 128, startPoint y: 97, endPoint x: 70, endPoint y: 91, distance: 58.2
click at [118, 96] on input "223" at bounding box center [146, 95] width 59 height 15
type input "221"
click at [81, 265] on button "Save" at bounding box center [61, 267] width 62 height 17
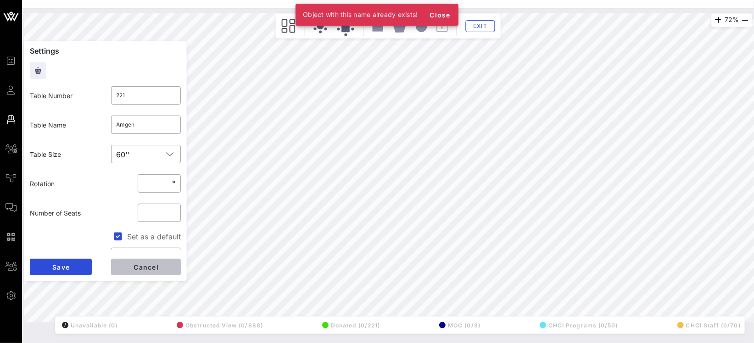
click at [138, 265] on span "Cancel" at bounding box center [146, 267] width 26 height 8
type input "224"
type input "OpenAI"
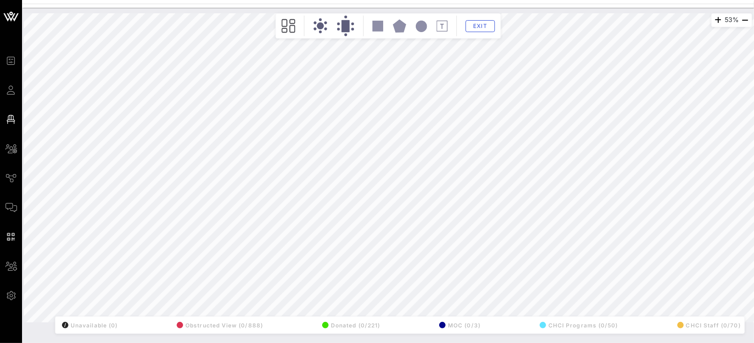
click at [420, 343] on html "Event Builder Guests Floor Plan All Groups Journeys Comms QR Scanner Team Setti…" at bounding box center [377, 171] width 754 height 343
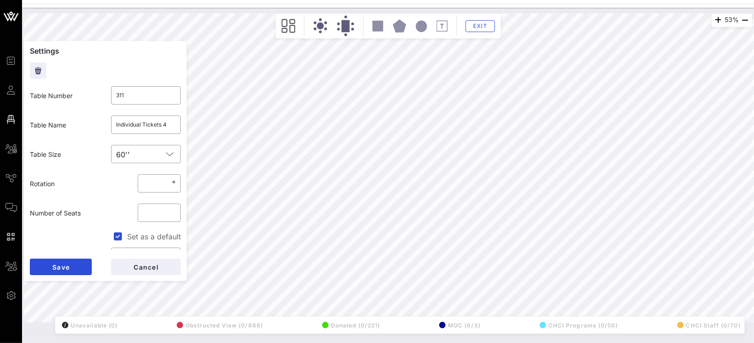
drag, startPoint x: 156, startPoint y: 94, endPoint x: 95, endPoint y: 92, distance: 60.2
click at [98, 92] on div "Table Number ​ 311" at bounding box center [105, 95] width 162 height 29
type input "3062"
click at [83, 263] on button "Save" at bounding box center [61, 267] width 62 height 17
drag, startPoint x: 157, startPoint y: 101, endPoint x: 25, endPoint y: 90, distance: 131.7
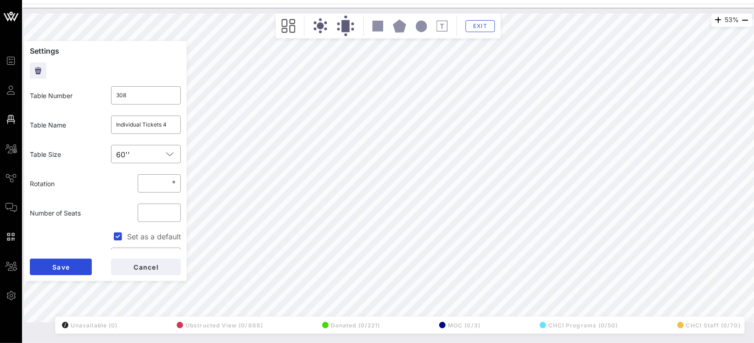
click at [86, 95] on div "Table Number ​ 308" at bounding box center [105, 95] width 162 height 29
type input "3072"
click at [73, 274] on button "Save" at bounding box center [61, 267] width 62 height 17
drag, startPoint x: 141, startPoint y: 97, endPoint x: 60, endPoint y: 94, distance: 81.3
click at [113, 96] on div "​ 325" at bounding box center [146, 95] width 70 height 18
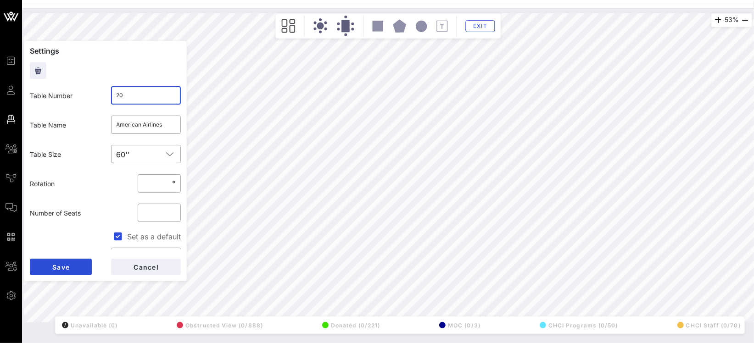
type input "2"
type input "3082"
click at [65, 267] on span "Save" at bounding box center [61, 267] width 18 height 8
drag, startPoint x: 131, startPoint y: 97, endPoint x: 90, endPoint y: 95, distance: 41.4
click at [99, 95] on div "Table Number ​ 321" at bounding box center [105, 95] width 162 height 29
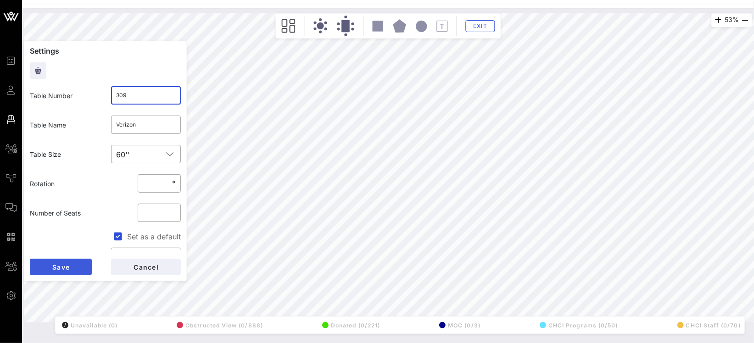
type input "309"
click at [66, 270] on span "Save" at bounding box center [61, 267] width 18 height 8
drag, startPoint x: 140, startPoint y: 96, endPoint x: 90, endPoint y: 92, distance: 50.2
click at [98, 93] on div "Table Number ​ 307" at bounding box center [105, 95] width 162 height 29
click at [75, 270] on button "Save" at bounding box center [61, 267] width 62 height 17
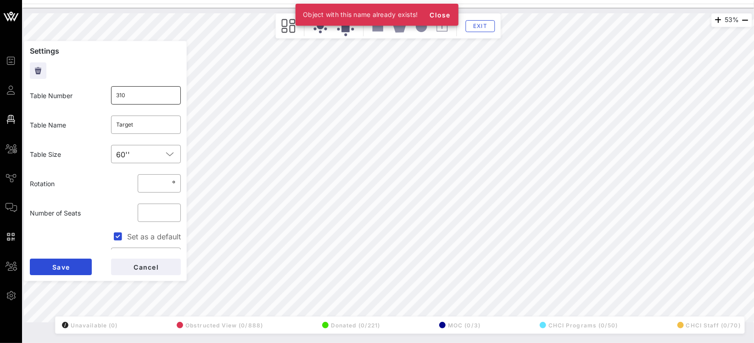
click at [165, 98] on input "310" at bounding box center [146, 95] width 59 height 15
type input "3102"
click at [74, 261] on button "Save" at bounding box center [61, 267] width 62 height 17
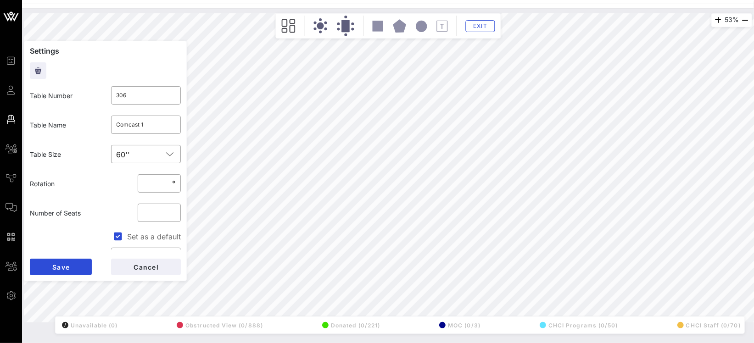
drag, startPoint x: 145, startPoint y: 95, endPoint x: 71, endPoint y: 92, distance: 73.5
click at [99, 94] on div "Table Number ​ 306" at bounding box center [105, 95] width 162 height 29
type input "311"
click at [73, 266] on button "Save" at bounding box center [61, 267] width 62 height 17
click at [133, 94] on input "310" at bounding box center [146, 95] width 59 height 15
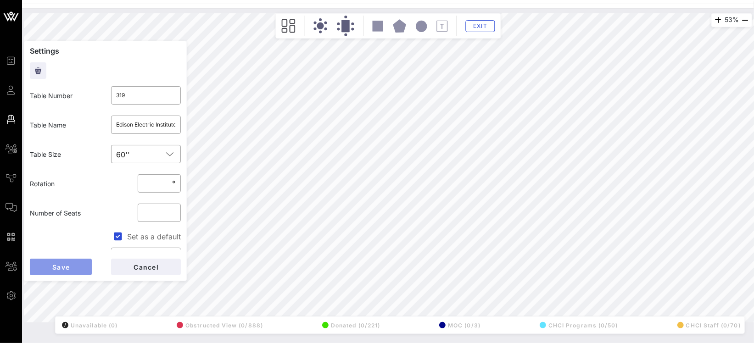
click at [83, 260] on button "Save" at bounding box center [61, 267] width 62 height 17
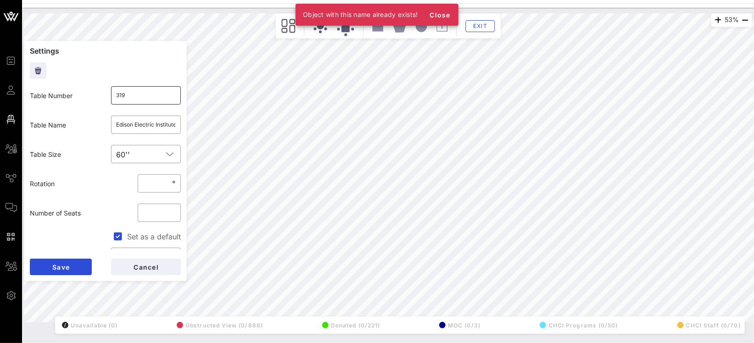
click at [153, 97] on input "319" at bounding box center [146, 95] width 59 height 15
type input "3192"
click at [78, 268] on button "Save" at bounding box center [61, 267] width 62 height 17
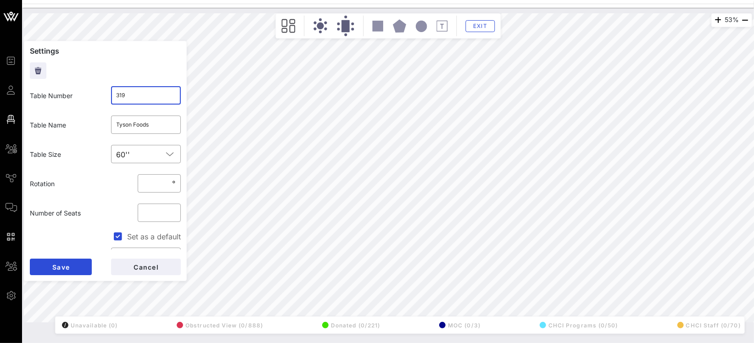
drag, startPoint x: 153, startPoint y: 95, endPoint x: 67, endPoint y: 88, distance: 86.1
click at [129, 94] on input "319" at bounding box center [146, 95] width 59 height 15
drag, startPoint x: 125, startPoint y: 95, endPoint x: 86, endPoint y: 94, distance: 39.0
click at [96, 93] on div "Table Number ​ 319" at bounding box center [105, 95] width 162 height 29
click at [84, 259] on button "Save" at bounding box center [61, 267] width 62 height 17
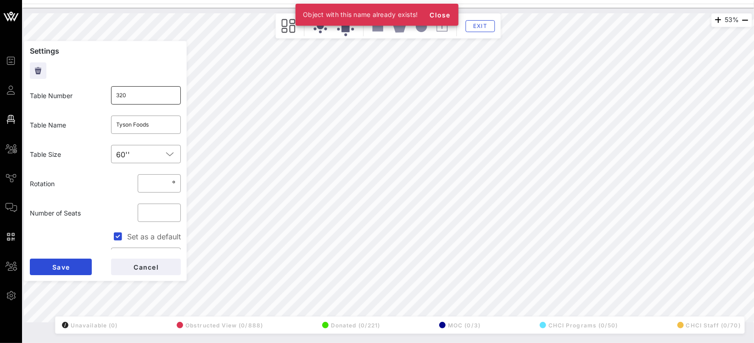
click at [153, 96] on input "320" at bounding box center [146, 95] width 59 height 15
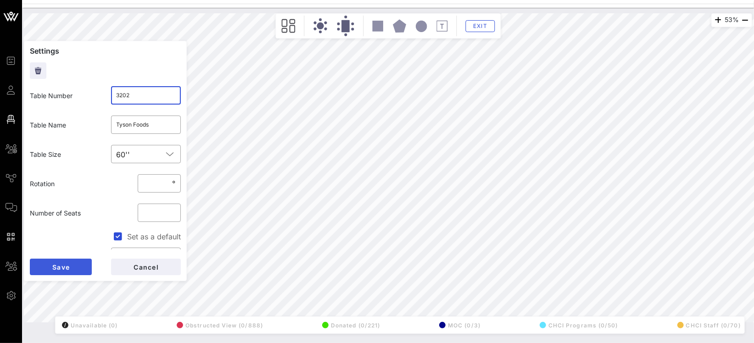
type input "3202"
click at [66, 263] on button "Save" at bounding box center [61, 267] width 62 height 17
click at [157, 100] on input "320" at bounding box center [146, 95] width 59 height 15
type input "321"
click at [78, 265] on button "Save" at bounding box center [61, 267] width 62 height 17
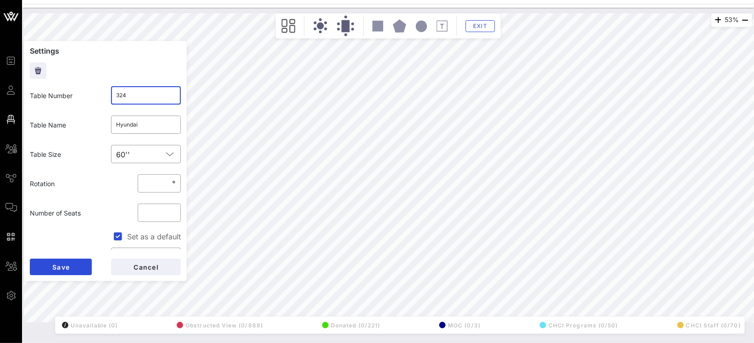
click at [146, 95] on input "324" at bounding box center [146, 95] width 59 height 15
click at [73, 261] on button "Save" at bounding box center [61, 267] width 62 height 17
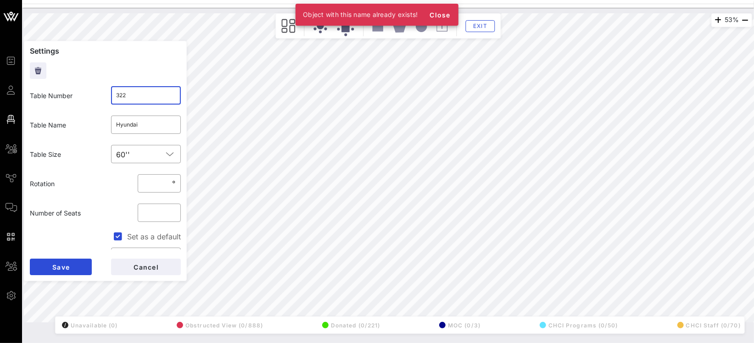
click at [149, 97] on input "322" at bounding box center [146, 95] width 59 height 15
type input "3222"
click at [79, 264] on button "Save" at bounding box center [61, 267] width 62 height 17
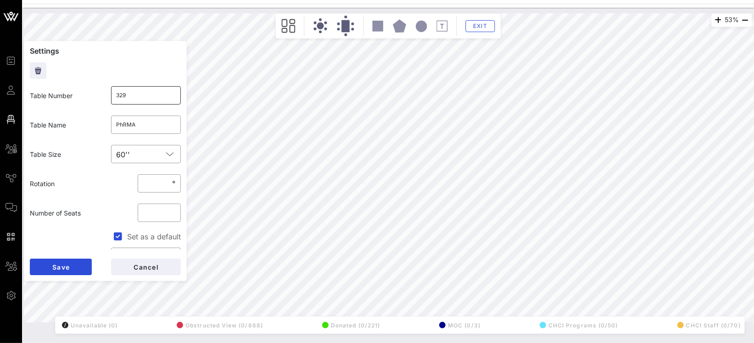
drag, startPoint x: 143, startPoint y: 86, endPoint x: 143, endPoint y: 93, distance: 6.4
click at [144, 91] on div "329" at bounding box center [146, 95] width 59 height 18
type input "324"
click at [49, 265] on button "Save" at bounding box center [61, 267] width 62 height 17
drag, startPoint x: 141, startPoint y: 103, endPoint x: 34, endPoint y: 90, distance: 107.2
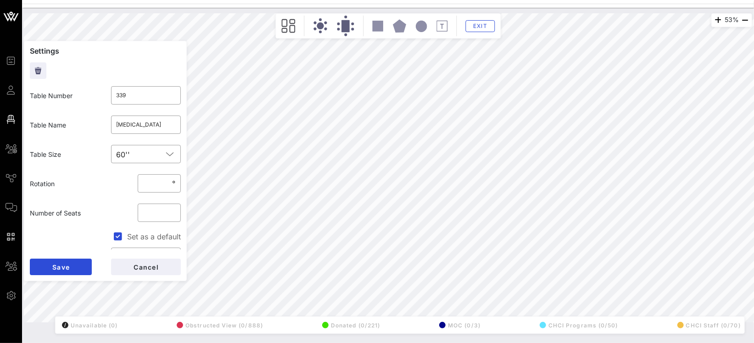
click at [94, 97] on div "Table Number ​ 339" at bounding box center [105, 95] width 162 height 29
drag, startPoint x: 164, startPoint y: 94, endPoint x: 74, endPoint y: 85, distance: 90.4
click at [118, 90] on input "339" at bounding box center [146, 95] width 59 height 15
type input "325"
click at [67, 266] on span "Save" at bounding box center [61, 267] width 18 height 8
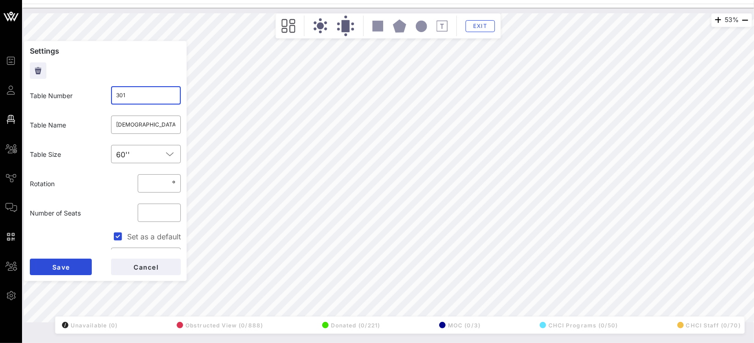
drag, startPoint x: 134, startPoint y: 98, endPoint x: 66, endPoint y: 93, distance: 67.6
click at [100, 94] on div "Table Number ​ 301" at bounding box center [105, 95] width 162 height 29
type input "326"
click at [76, 269] on button "Save" at bounding box center [61, 267] width 62 height 17
drag, startPoint x: 157, startPoint y: 95, endPoint x: 101, endPoint y: 92, distance: 56.1
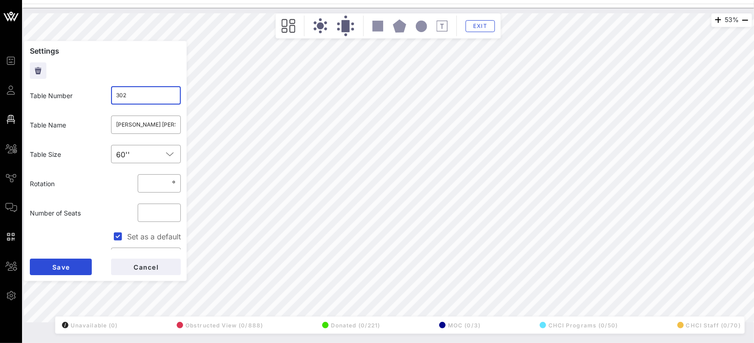
click at [106, 92] on div "​ 302" at bounding box center [146, 95] width 81 height 29
type input "327"
click at [89, 264] on button "Save" at bounding box center [61, 267] width 62 height 17
click at [150, 95] on input "3011" at bounding box center [146, 95] width 59 height 15
type input "301"
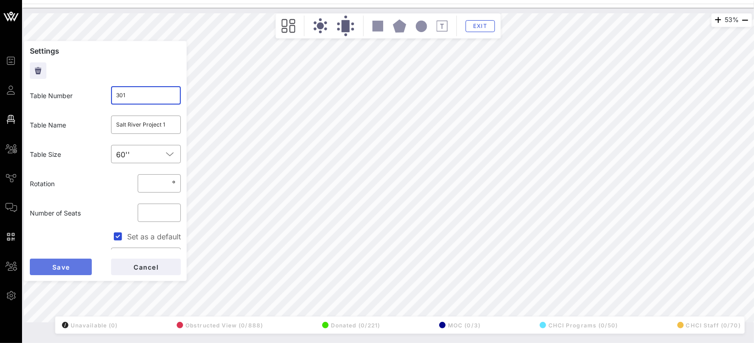
click at [79, 262] on button "Save" at bounding box center [61, 267] width 62 height 17
click at [145, 98] on input "3022" at bounding box center [146, 95] width 59 height 15
type input "302"
click at [80, 264] on button "Save" at bounding box center [61, 267] width 62 height 17
click at [136, 95] on input "3033" at bounding box center [146, 95] width 59 height 15
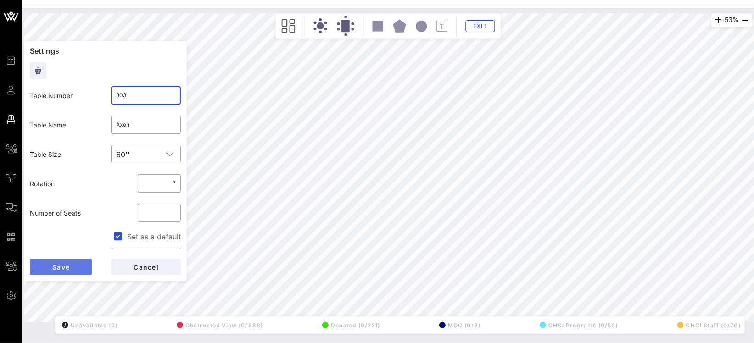
click at [60, 263] on span "Save" at bounding box center [61, 267] width 18 height 8
type input "3062"
type input "Individual Tickets 4"
click at [157, 95] on input "3062" at bounding box center [146, 95] width 59 height 15
type input "306"
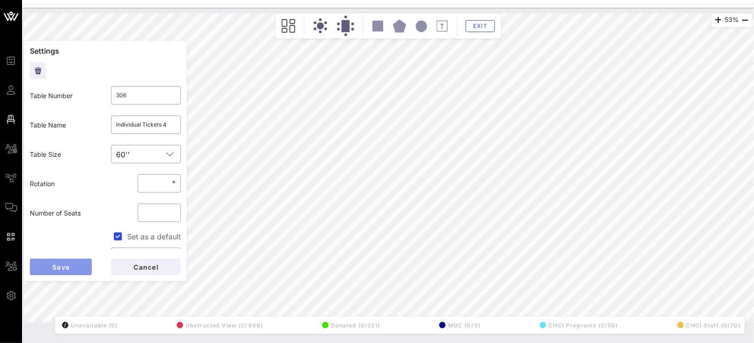
click at [58, 269] on span "Save" at bounding box center [61, 267] width 18 height 8
click at [151, 102] on div "3072" at bounding box center [146, 95] width 59 height 18
type input "307"
click at [79, 274] on button "Save" at bounding box center [61, 267] width 62 height 17
click at [142, 92] on input "3082" at bounding box center [146, 95] width 59 height 15
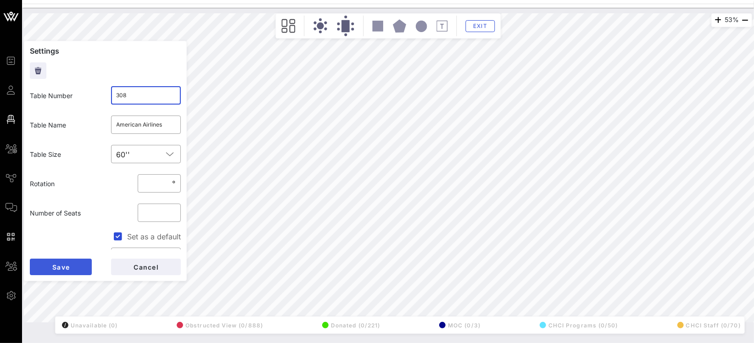
type input "308"
click at [73, 265] on button "Save" at bounding box center [61, 267] width 62 height 17
click at [155, 90] on input "3102" at bounding box center [146, 95] width 59 height 15
type input "2"
type input "310"
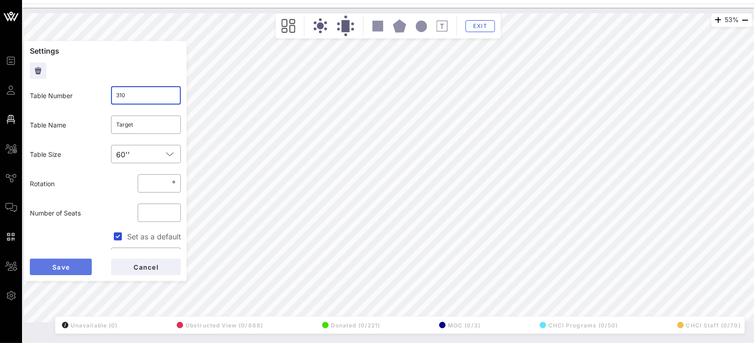
click at [80, 265] on button "Save" at bounding box center [61, 267] width 62 height 17
type input "3192"
type input "Edison Electric Institute (5)/ K&L Gates (5)"
click at [129, 91] on input "3192" at bounding box center [146, 95] width 59 height 15
type input "319"
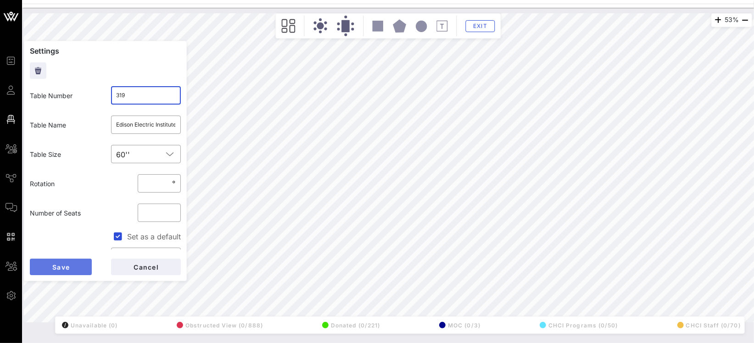
click at [83, 263] on button "Save" at bounding box center [61, 267] width 62 height 17
click at [147, 98] on input "3202" at bounding box center [146, 95] width 59 height 15
type input "320"
click at [72, 267] on button "Save" at bounding box center [61, 267] width 62 height 17
click at [140, 94] on input "3222" at bounding box center [146, 95] width 59 height 15
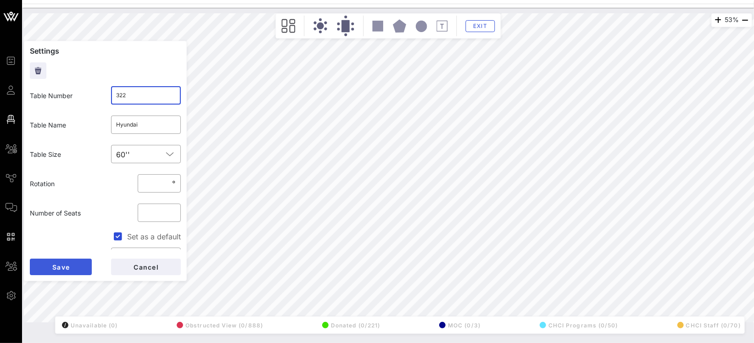
type input "322"
click at [68, 267] on span "Save" at bounding box center [61, 267] width 18 height 8
click at [139, 93] on input "322" at bounding box center [146, 95] width 59 height 15
type input "329"
click at [76, 260] on button "Save" at bounding box center [61, 267] width 62 height 17
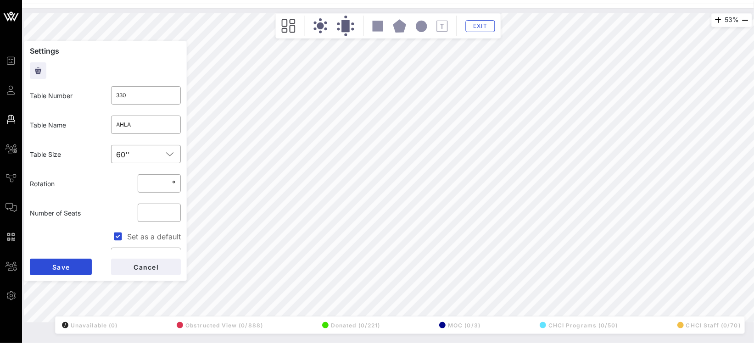
type input "331"
type input "Uber"
type input "332"
type input "AARP"
type input "333"
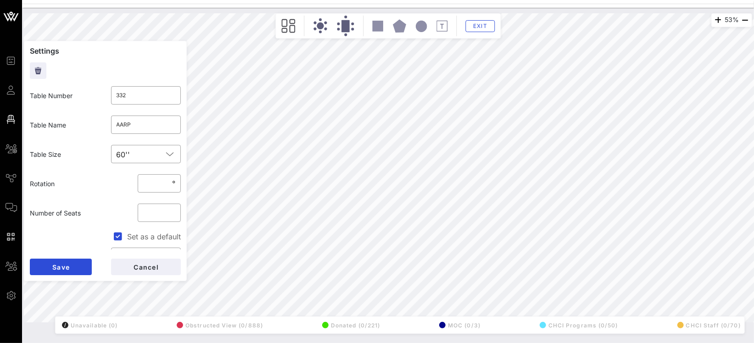
type input "PepsiCo 2 (7)/ OPEN (3)"
type input "303"
click at [157, 94] on input "303" at bounding box center [146, 95] width 59 height 15
type input "339"
click at [83, 267] on button "Save" at bounding box center [61, 267] width 62 height 17
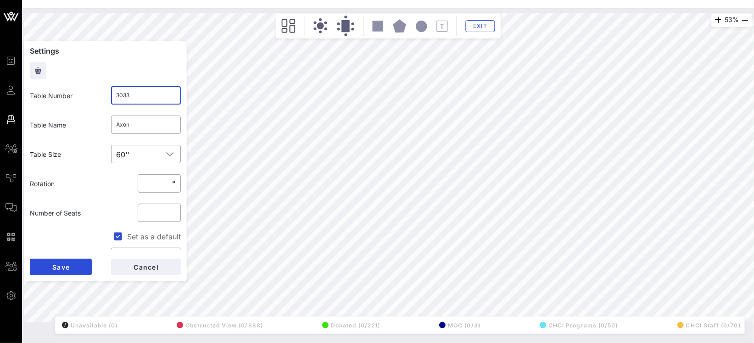
click at [127, 96] on input "3033" at bounding box center [146, 95] width 59 height 15
type input "303"
click at [50, 261] on button "Save" at bounding box center [61, 267] width 62 height 17
click at [151, 101] on input "3222" at bounding box center [146, 95] width 59 height 15
type input "322"
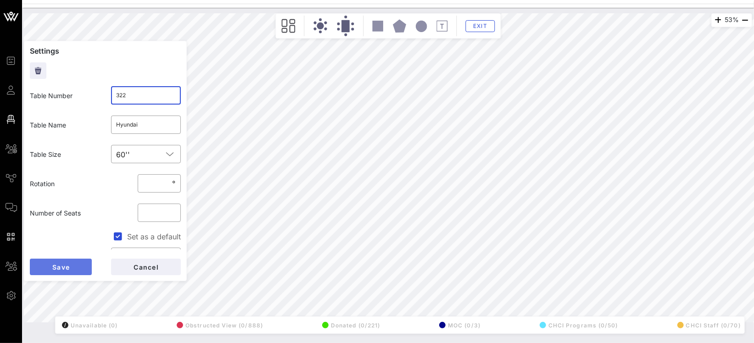
click at [57, 264] on span "Save" at bounding box center [61, 267] width 18 height 8
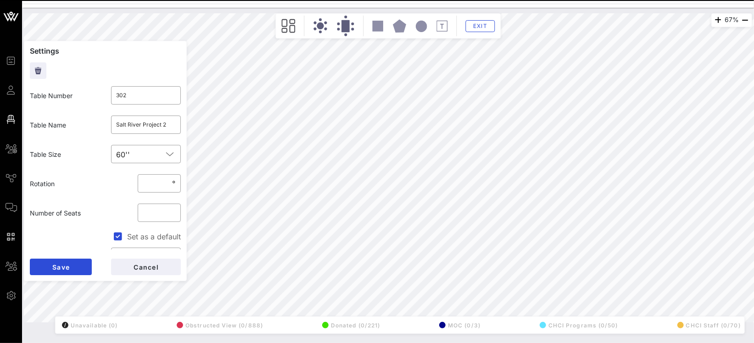
type input "303"
type input "Axon"
type input "304"
type input "Individual Tickets 1"
type input "305"
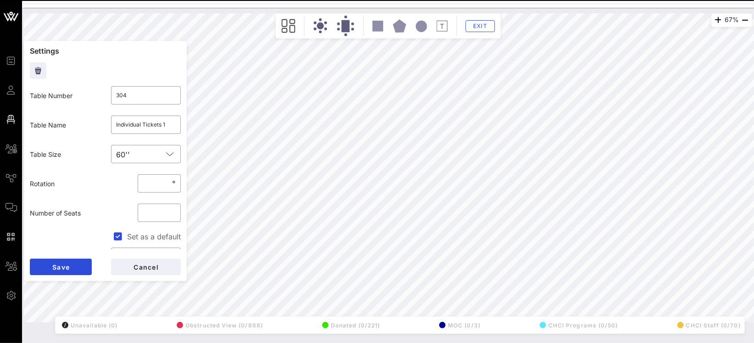
type input "Individual Tickets 2"
type input "308"
type input "American Airlines"
type input "309"
type input "Verizon"
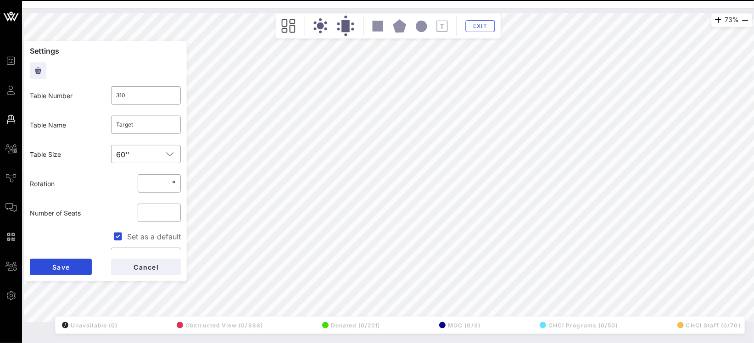
type input "311"
type input "Comcast 1"
type input "312"
type input "Dell"
type input "313"
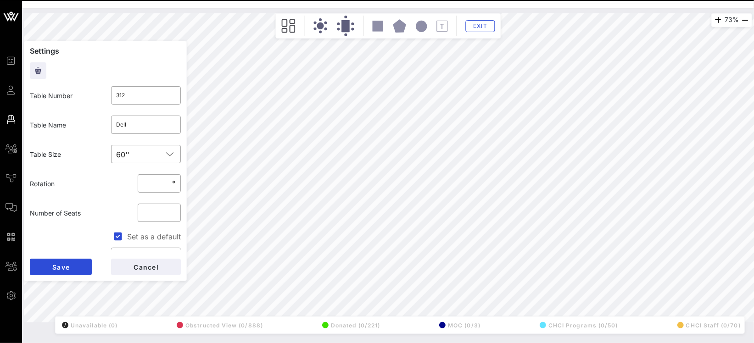
type input "Target"
type input "314"
type input "Nationwide"
type input "315"
type input "[PERSON_NAME] Law"
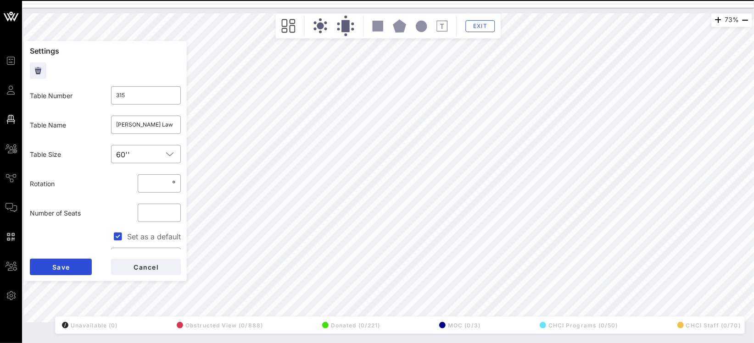
type input "316"
type input "NAB"
type input "317"
type input "319"
type input "Edison Electric Institute (5)/ K&L Gates (5)"
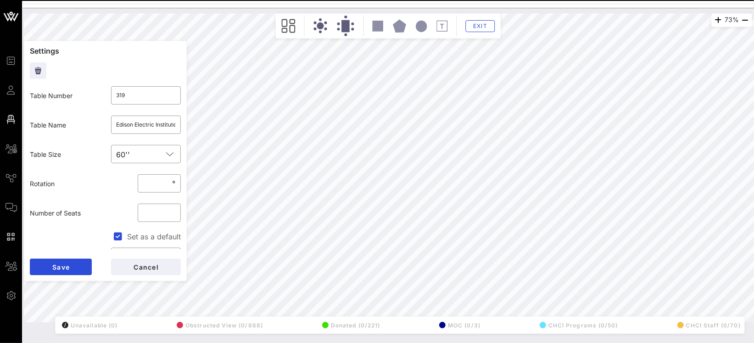
type input "320"
type input "Tyson Foods"
type input "321"
type input "Exxon Mobil"
type input "322"
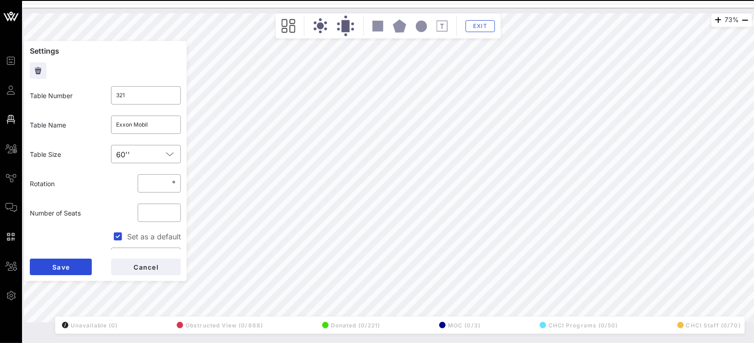
type input "Hyundai"
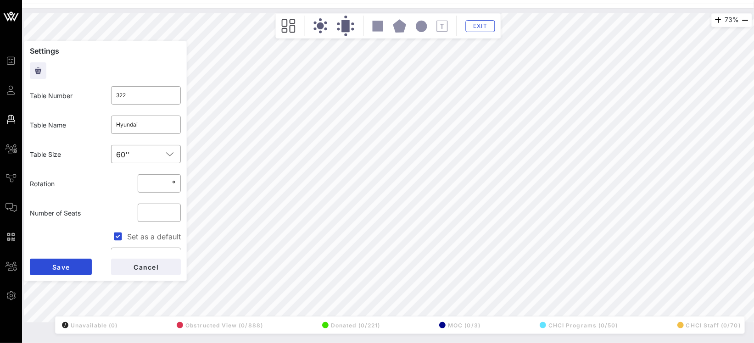
type input "323"
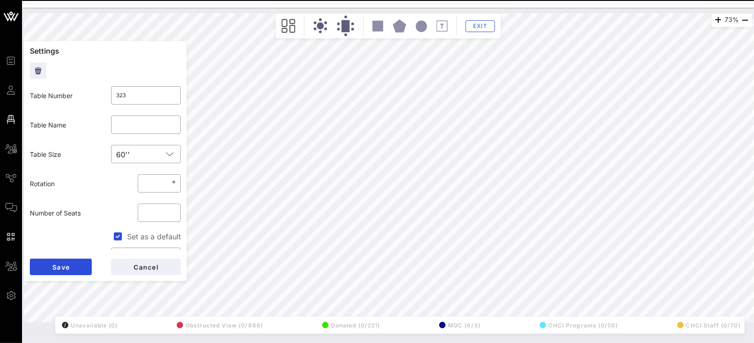
type input "324"
type input "PhRMA"
type input "325"
type input "[MEDICAL_DATA]"
type input "326"
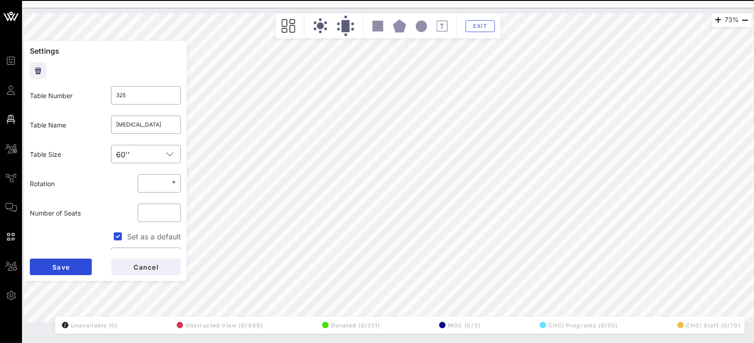
type input "[DEMOGRAPHIC_DATA]"
type input "327"
type input "[PERSON_NAME] [PERSON_NAME]"
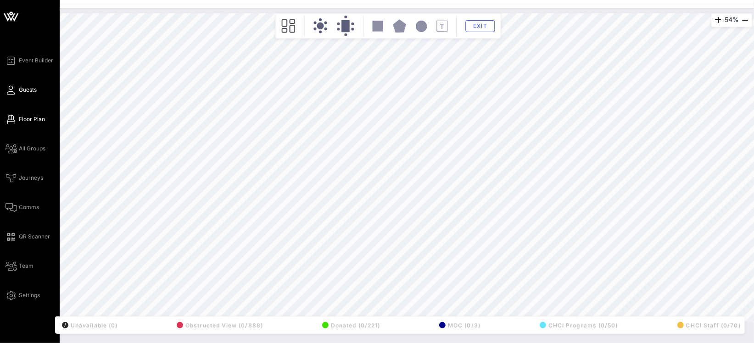
click at [9, 91] on icon at bounding box center [11, 90] width 11 height 1
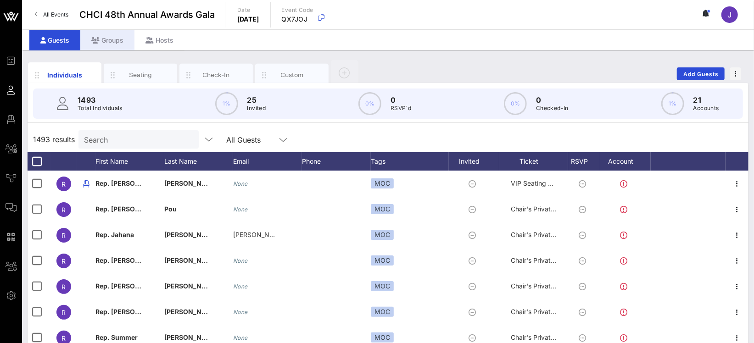
click at [123, 40] on div "Groups" at bounding box center [107, 40] width 54 height 21
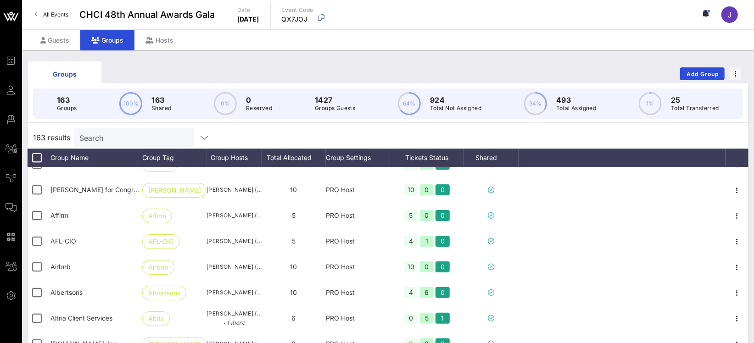
scroll to position [388, 0]
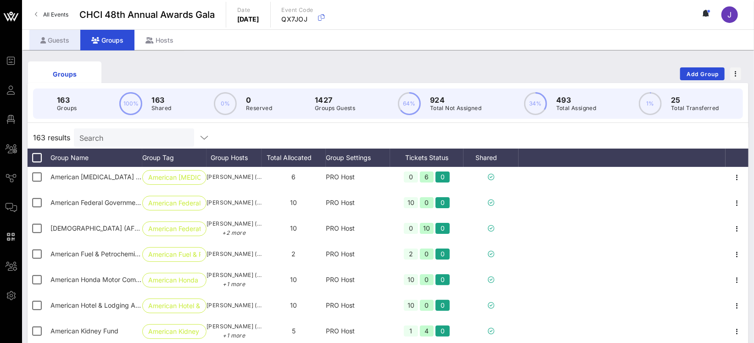
click at [51, 34] on div "Guests" at bounding box center [54, 40] width 51 height 21
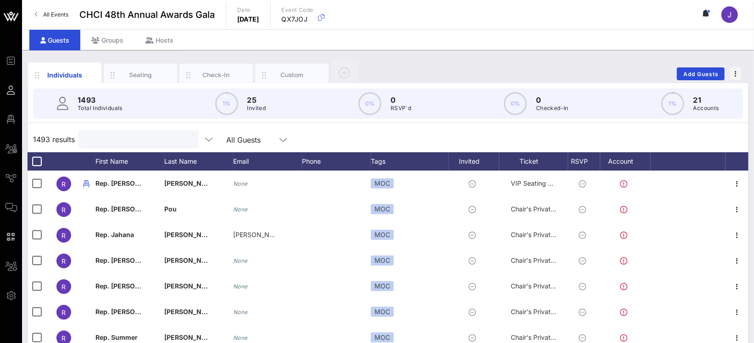
click at [111, 144] on input "text" at bounding box center [137, 140] width 107 height 12
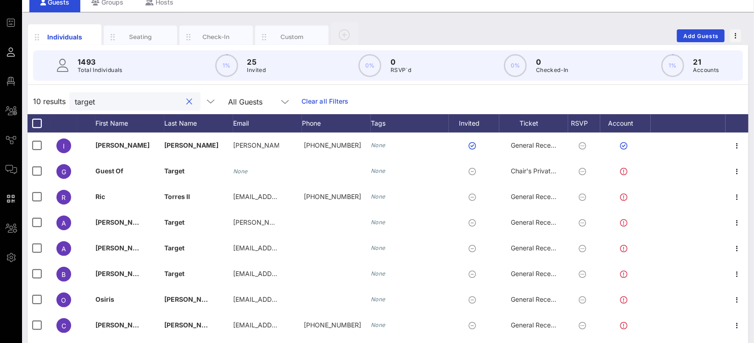
scroll to position [21, 0]
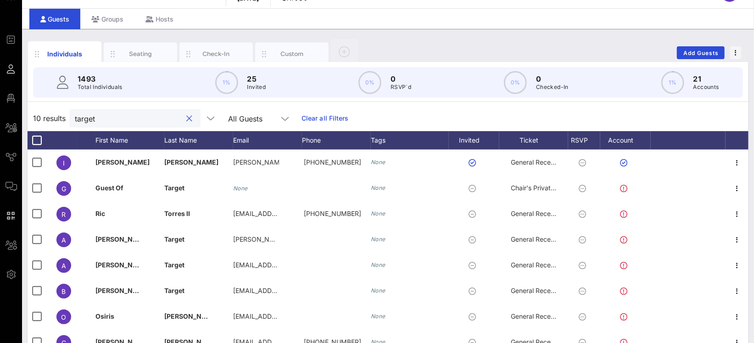
click at [102, 119] on input "target" at bounding box center [128, 118] width 107 height 12
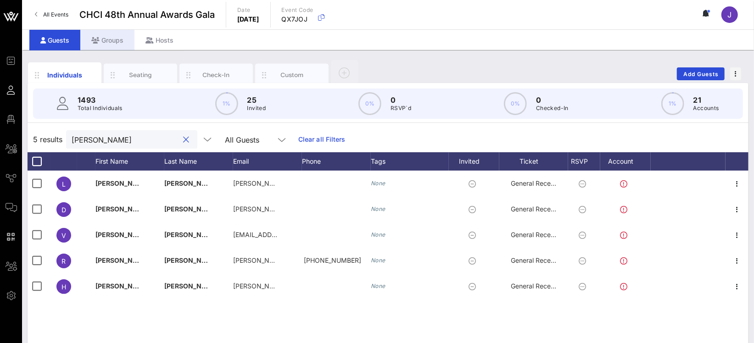
type input "[PERSON_NAME]"
click at [112, 36] on div "Groups" at bounding box center [107, 40] width 54 height 21
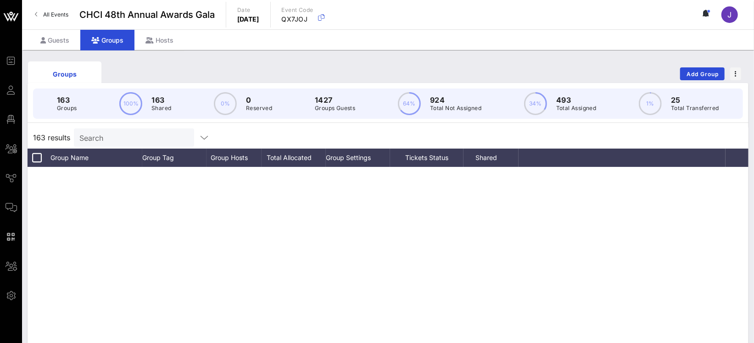
scroll to position [388, 0]
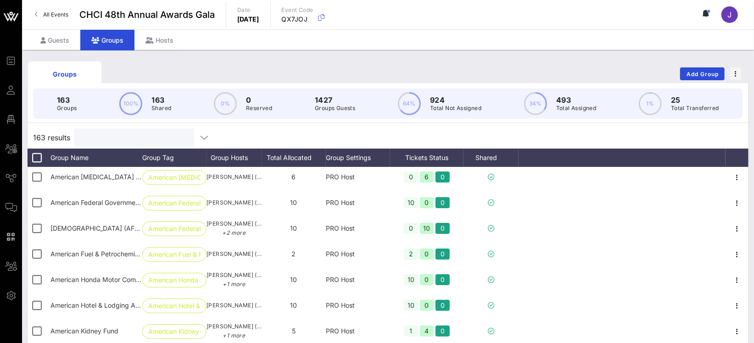
click at [109, 139] on input "text" at bounding box center [132, 138] width 107 height 12
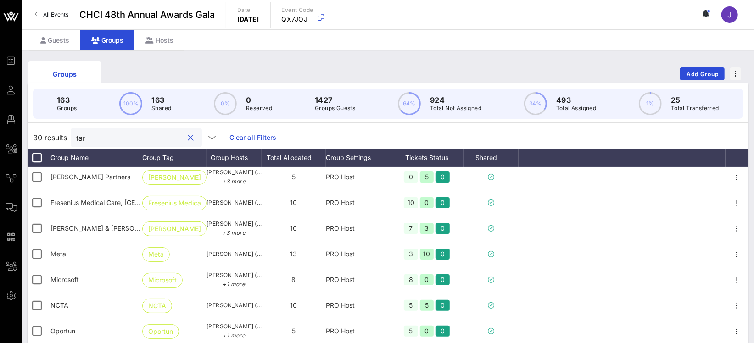
scroll to position [0, 0]
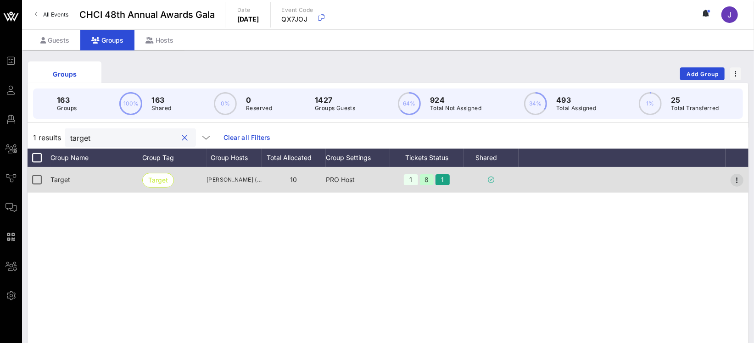
type input "target"
click at [734, 178] on icon "button" at bounding box center [737, 180] width 11 height 11
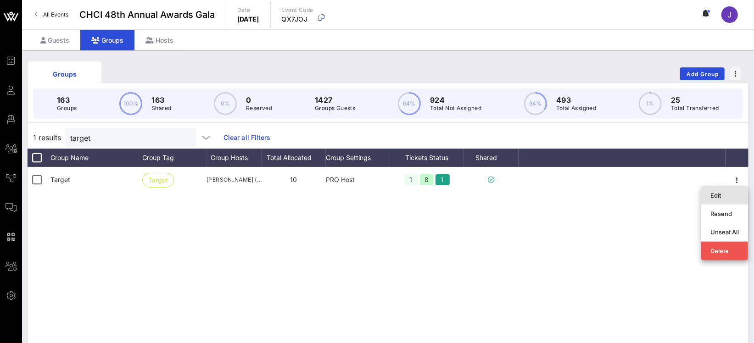
click at [722, 195] on div "Edit" at bounding box center [725, 195] width 28 height 7
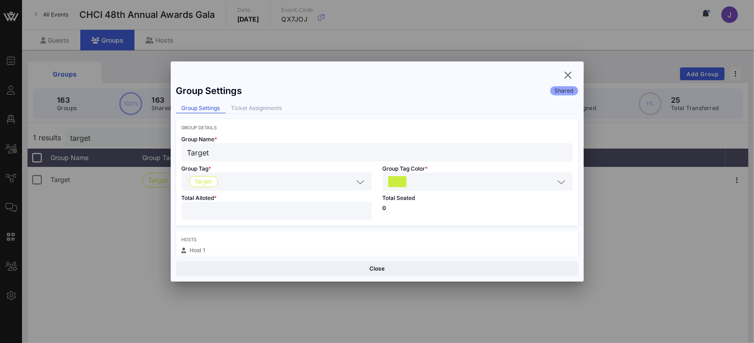
scroll to position [2, 0]
click at [286, 107] on div "Ticket Assignments" at bounding box center [257, 107] width 62 height 10
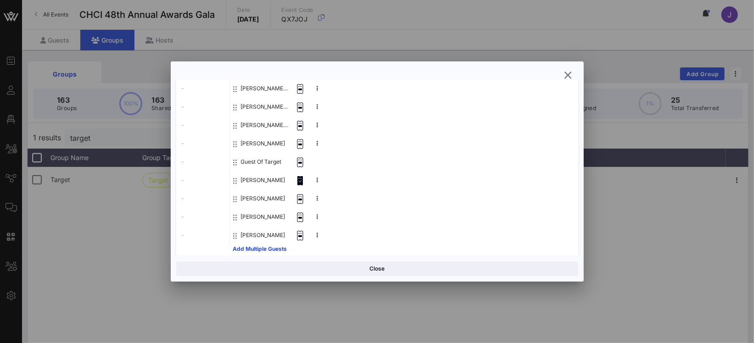
scroll to position [151, 0]
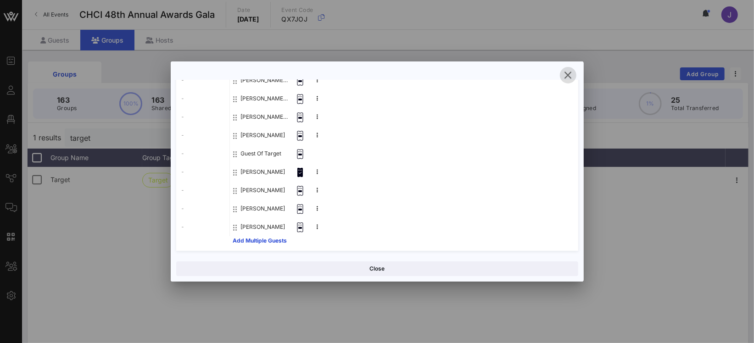
click at [570, 68] on button "button" at bounding box center [568, 75] width 17 height 17
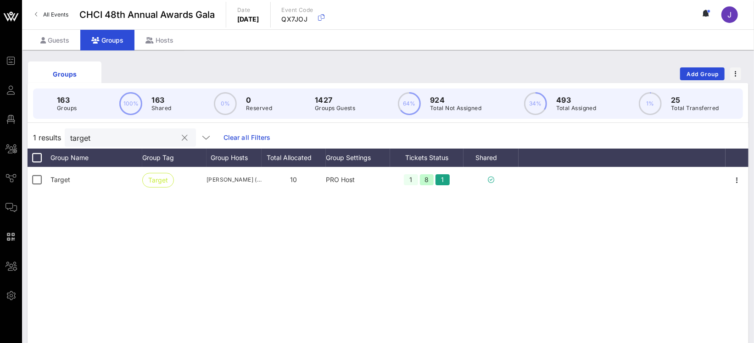
click at [86, 140] on input "target" at bounding box center [123, 138] width 107 height 12
click at [66, 42] on div "Guests" at bounding box center [54, 40] width 51 height 21
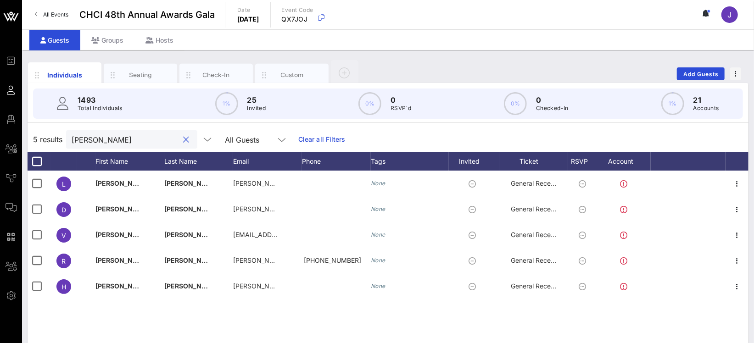
click at [99, 139] on input "[PERSON_NAME]" at bounding box center [125, 140] width 107 height 12
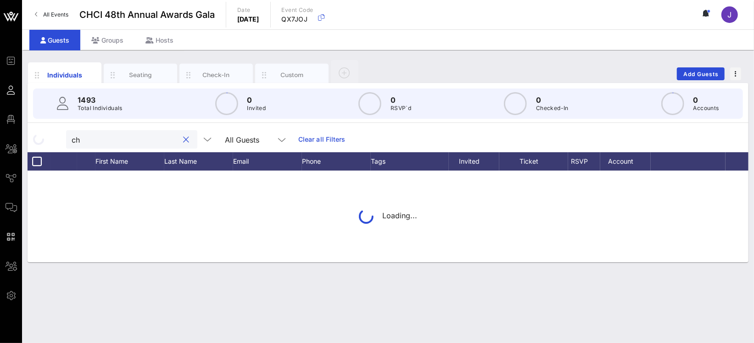
type input "c"
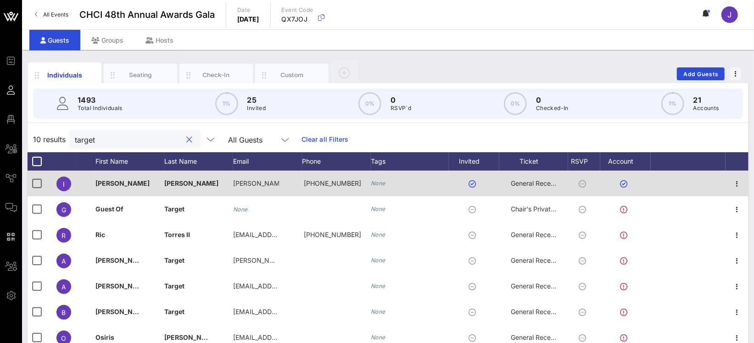
click at [529, 182] on span "General Reception" at bounding box center [538, 183] width 55 height 8
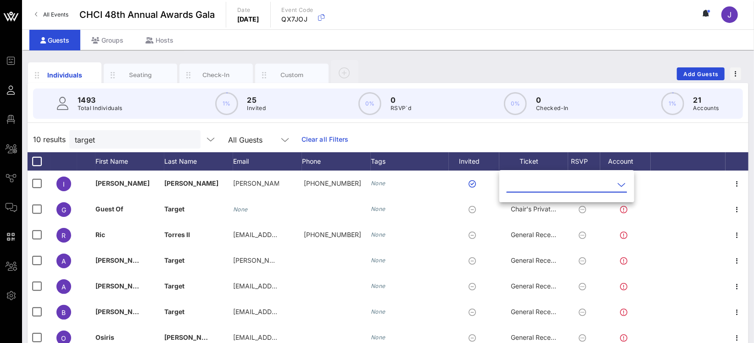
click at [532, 185] on input "text" at bounding box center [560, 185] width 107 height 15
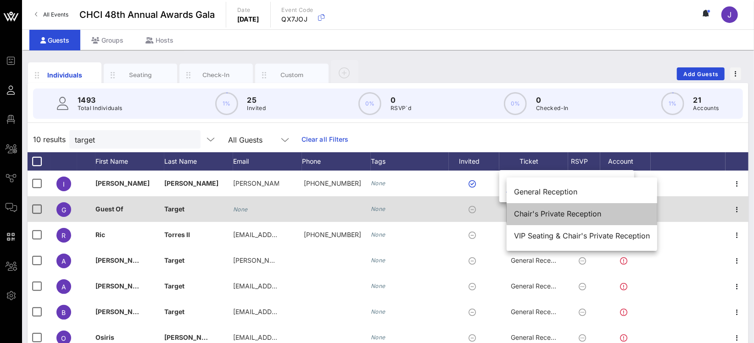
click at [536, 211] on div "Chair's Private Reception" at bounding box center [582, 214] width 136 height 9
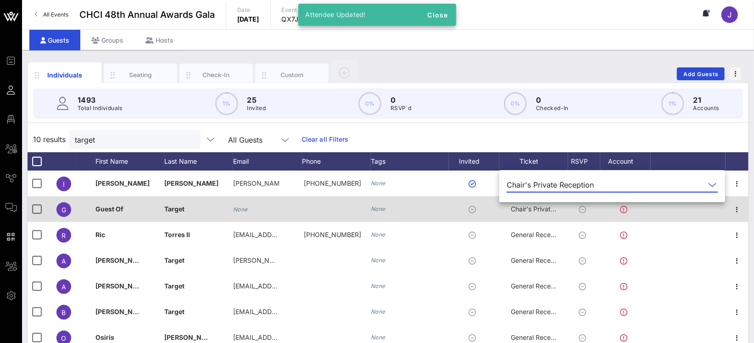
click at [547, 212] on span "Chair's Private Reception" at bounding box center [549, 209] width 76 height 8
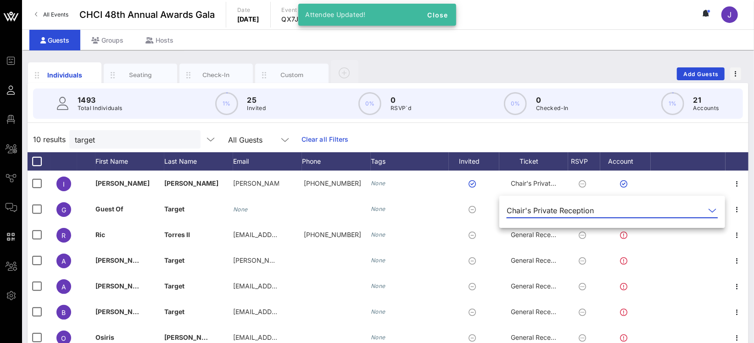
click at [546, 211] on div "Chair's Private Reception" at bounding box center [550, 211] width 87 height 8
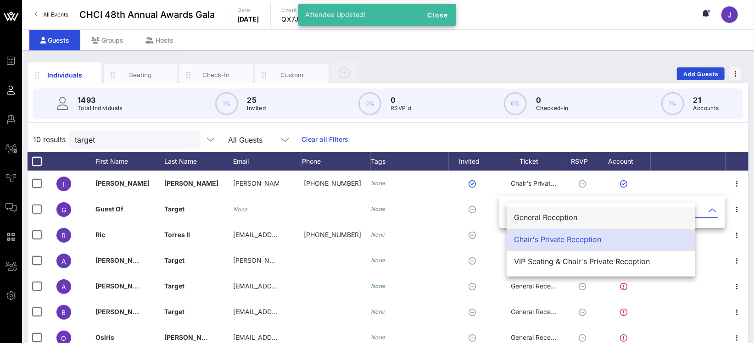
click at [545, 222] on div "General Reception" at bounding box center [601, 217] width 174 height 9
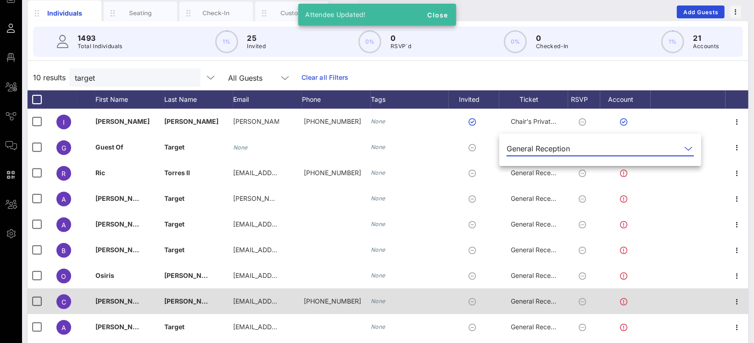
scroll to position [74, 0]
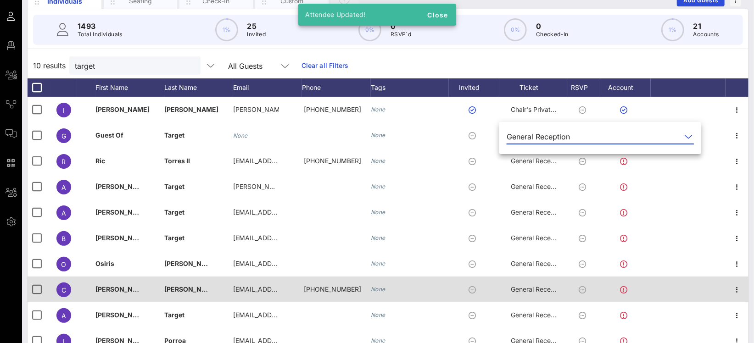
click at [511, 282] on div "General Reception" at bounding box center [534, 290] width 46 height 26
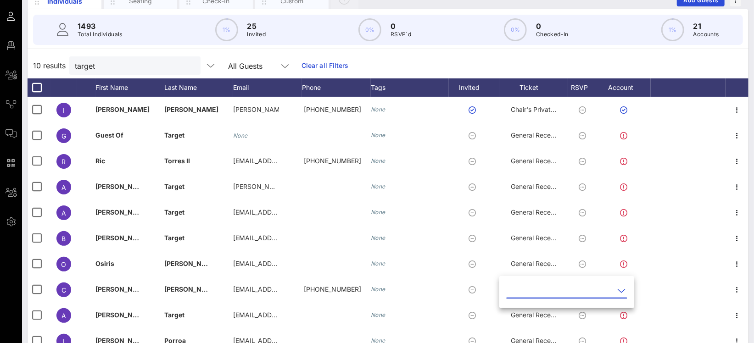
click at [532, 288] on input "text" at bounding box center [560, 291] width 107 height 15
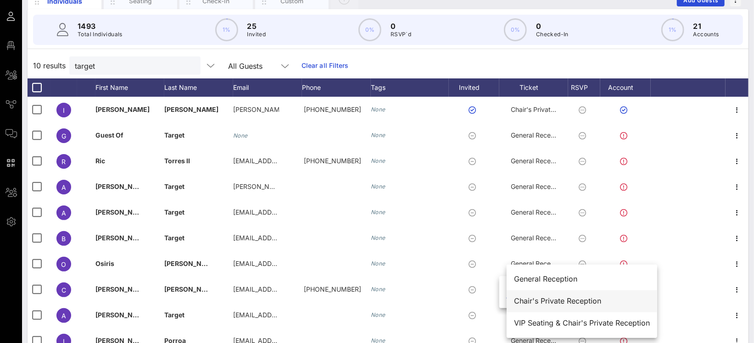
click at [538, 295] on div "Chair's Private Reception" at bounding box center [582, 301] width 136 height 20
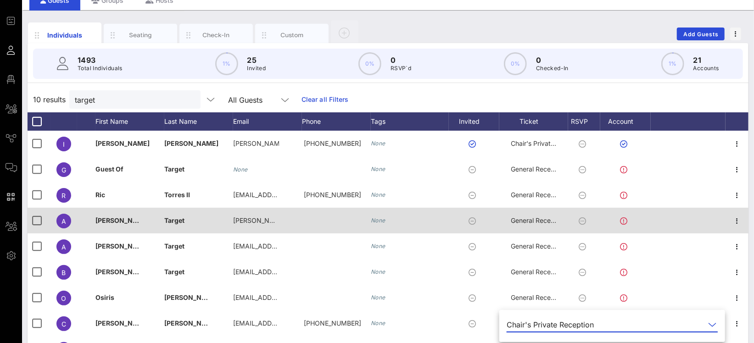
scroll to position [0, 0]
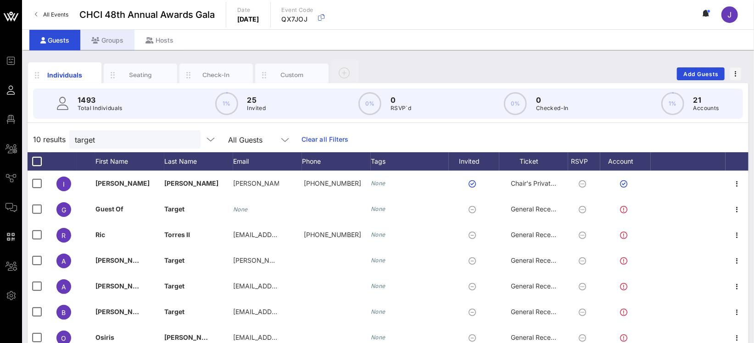
click at [108, 42] on div "Groups" at bounding box center [107, 40] width 54 height 21
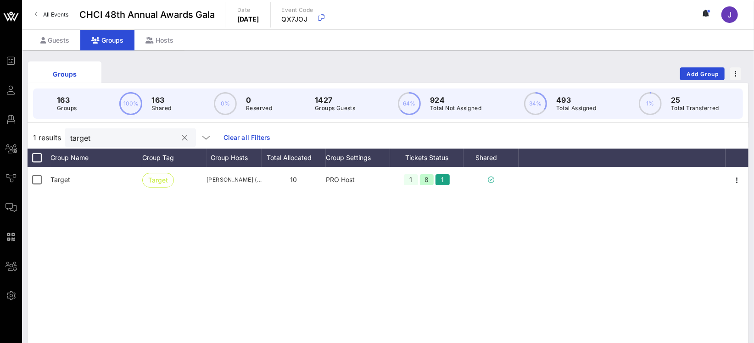
click at [182, 138] on button "clear icon" at bounding box center [185, 138] width 6 height 9
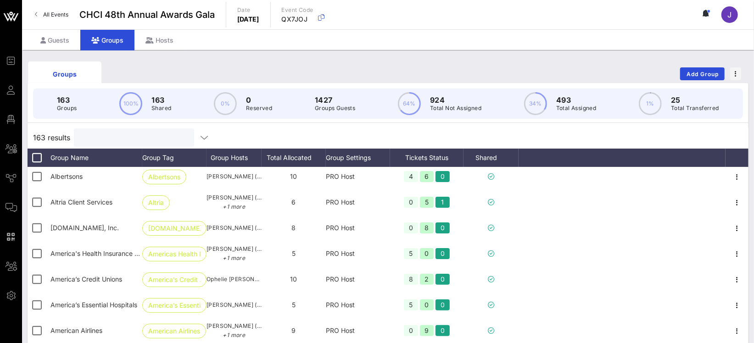
scroll to position [184, 0]
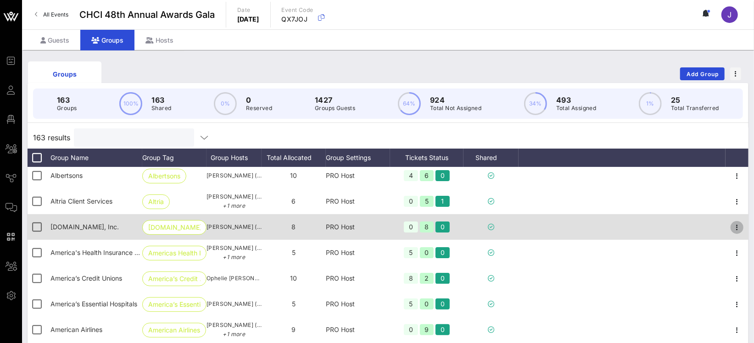
click at [733, 226] on icon "button" at bounding box center [737, 227] width 11 height 11
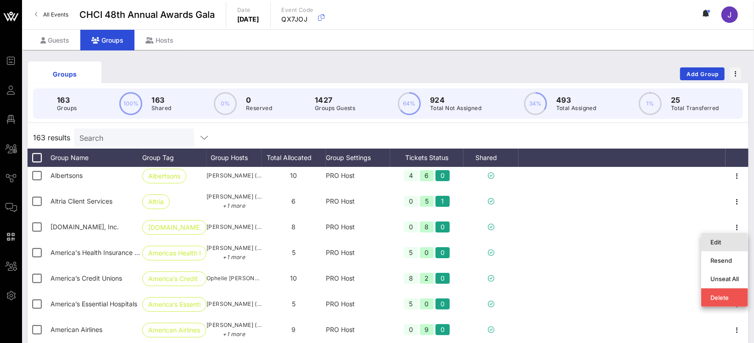
click at [722, 241] on div "Edit" at bounding box center [725, 242] width 28 height 7
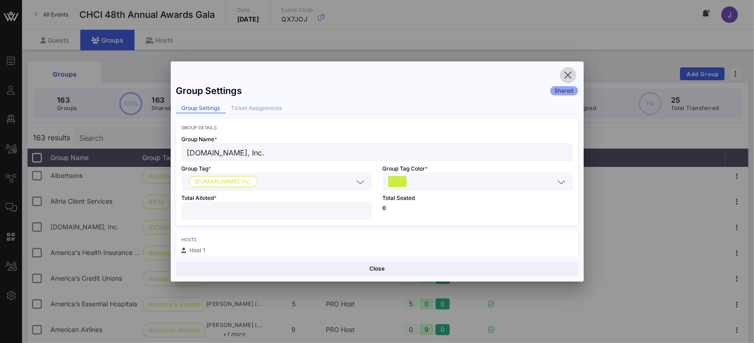
click at [570, 75] on icon "button" at bounding box center [568, 75] width 11 height 11
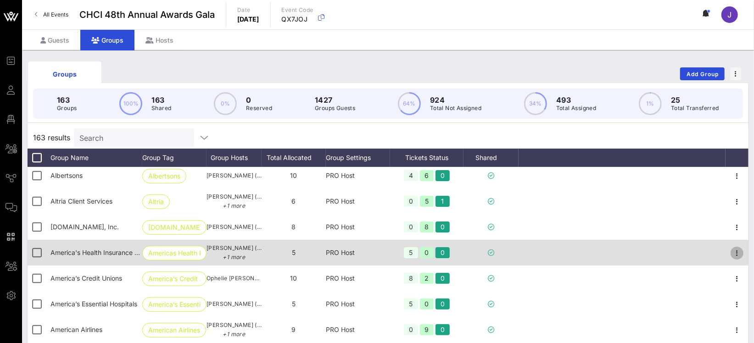
click at [732, 250] on icon "button" at bounding box center [737, 253] width 11 height 11
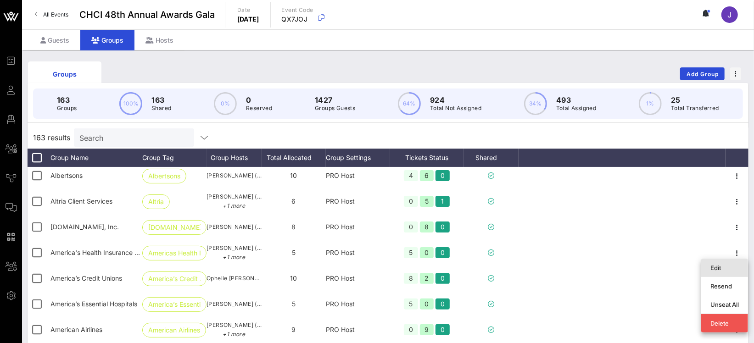
click at [716, 264] on div "Edit" at bounding box center [725, 267] width 28 height 7
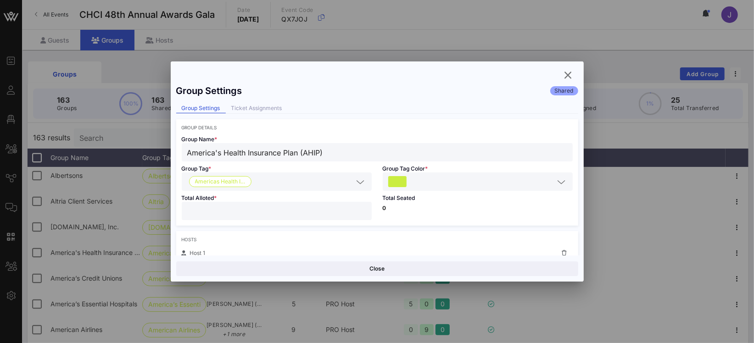
drag, startPoint x: 344, startPoint y: 153, endPoint x: 172, endPoint y: 155, distance: 172.6
click at [172, 155] on div "Group Settings Shared Group Settings Ticket Assignments Group Details Group Nam…" at bounding box center [377, 168] width 413 height 176
click at [571, 75] on icon "button" at bounding box center [568, 75] width 11 height 11
